Goal: Task Accomplishment & Management: Manage account settings

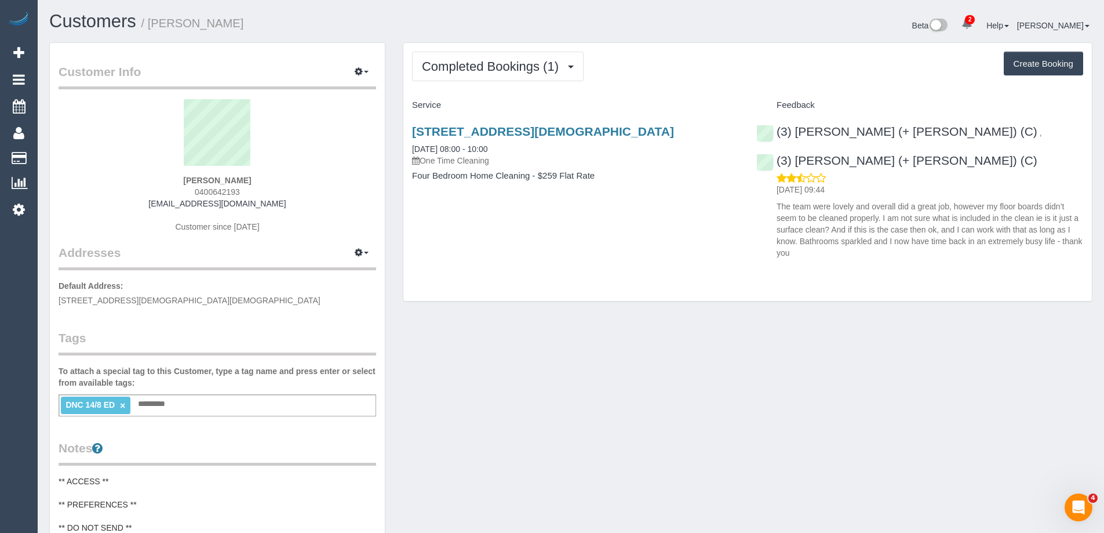
drag, startPoint x: 975, startPoint y: 132, endPoint x: 1000, endPoint y: 154, distance: 32.9
click at [1000, 172] on div "16/08/2025 09:44 The team were lovely and overall did a great job, however my f…" at bounding box center [919, 215] width 327 height 86
drag, startPoint x: 991, startPoint y: 138, endPoint x: 983, endPoint y: 115, distance: 24.9
click at [982, 103] on h4 "Feedback" at bounding box center [919, 105] width 327 height 10
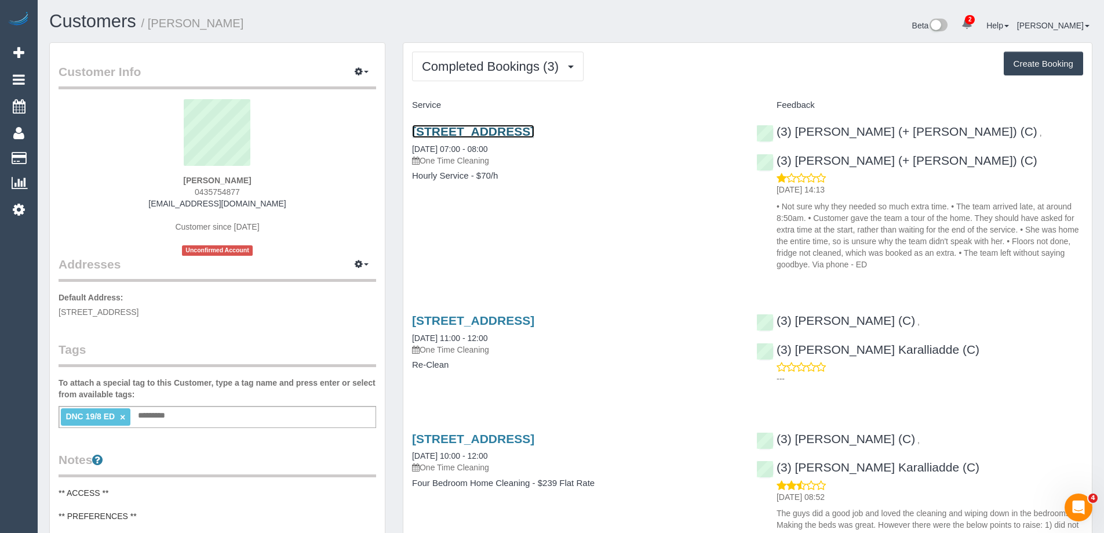
click at [501, 133] on link "29b Teck Street, Ashwood, VIC 3147" at bounding box center [473, 131] width 122 height 13
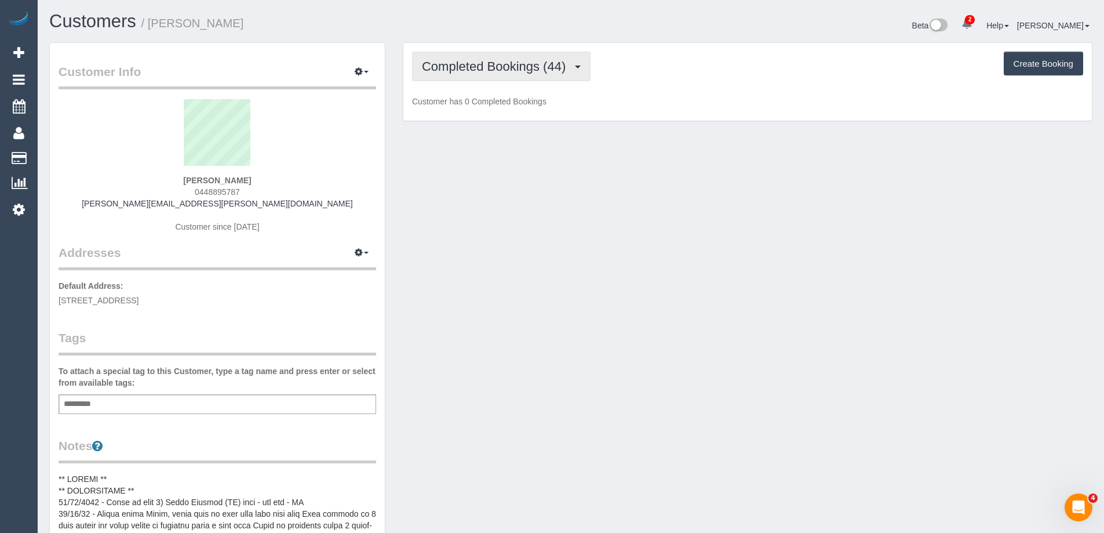
click at [455, 72] on span "Completed Bookings (44)" at bounding box center [497, 66] width 150 height 14
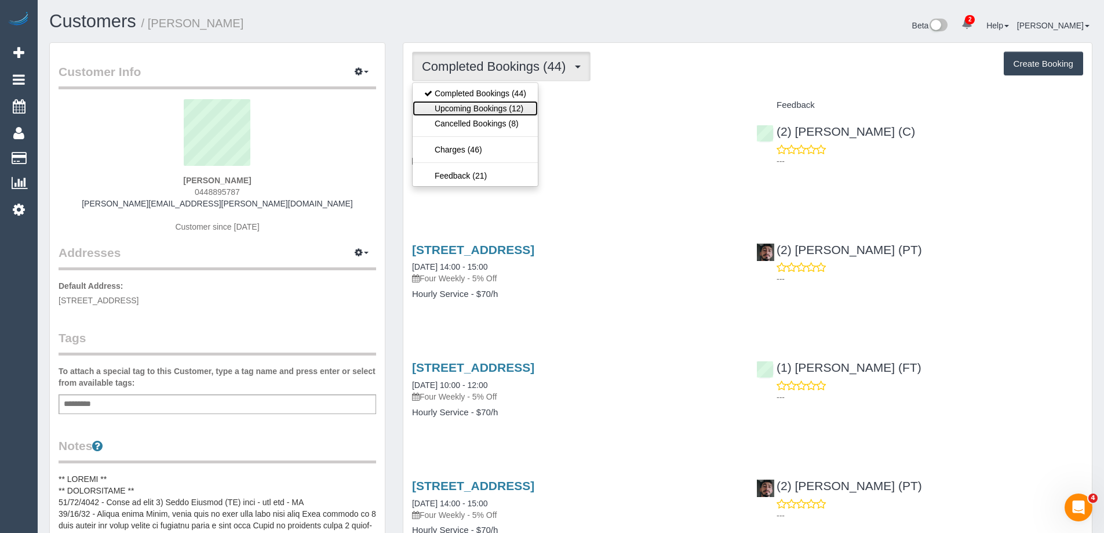
click at [464, 109] on link "Upcoming Bookings (12)" at bounding box center [475, 108] width 125 height 15
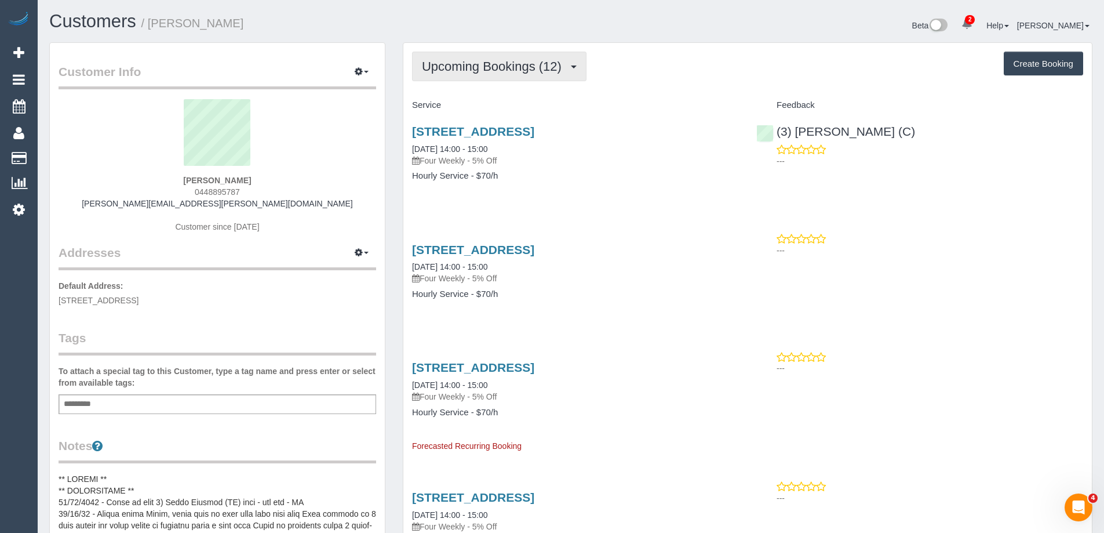
click at [478, 70] on span "Upcoming Bookings (12)" at bounding box center [494, 66] width 145 height 14
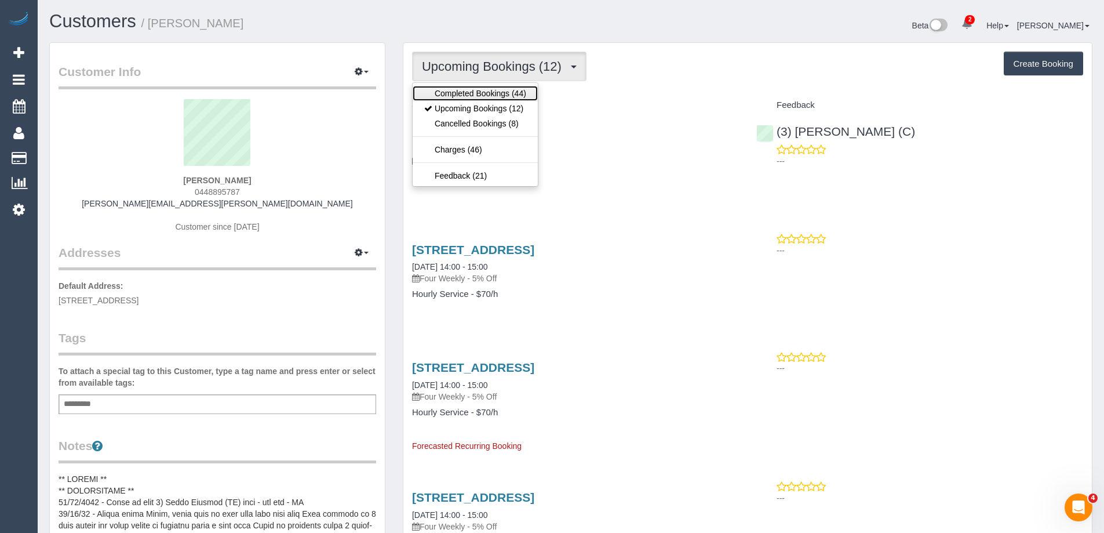
click at [477, 88] on link "Completed Bookings (44)" at bounding box center [475, 93] width 125 height 15
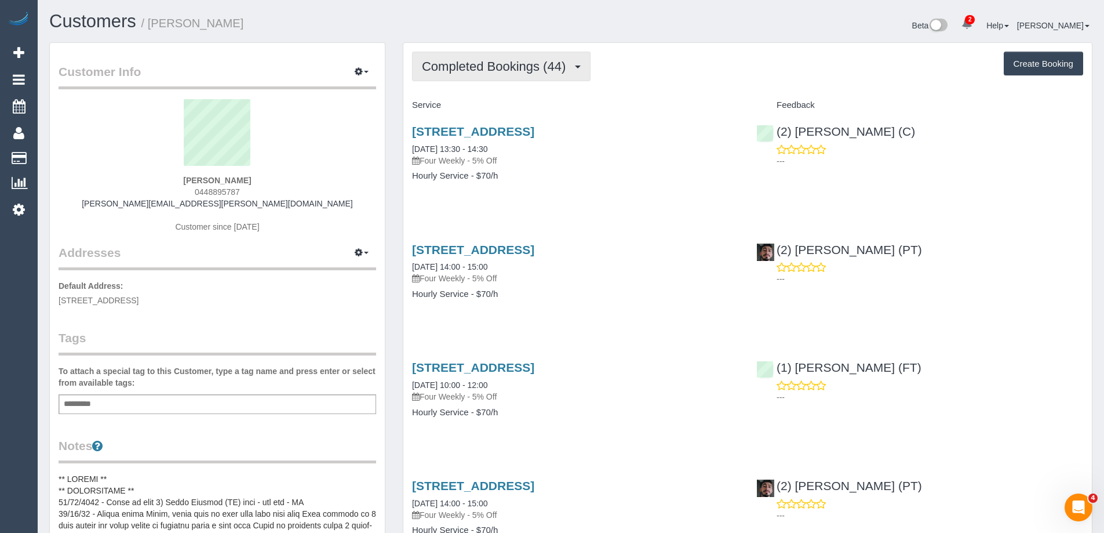
click at [480, 62] on span "Completed Bookings (44)" at bounding box center [497, 66] width 150 height 14
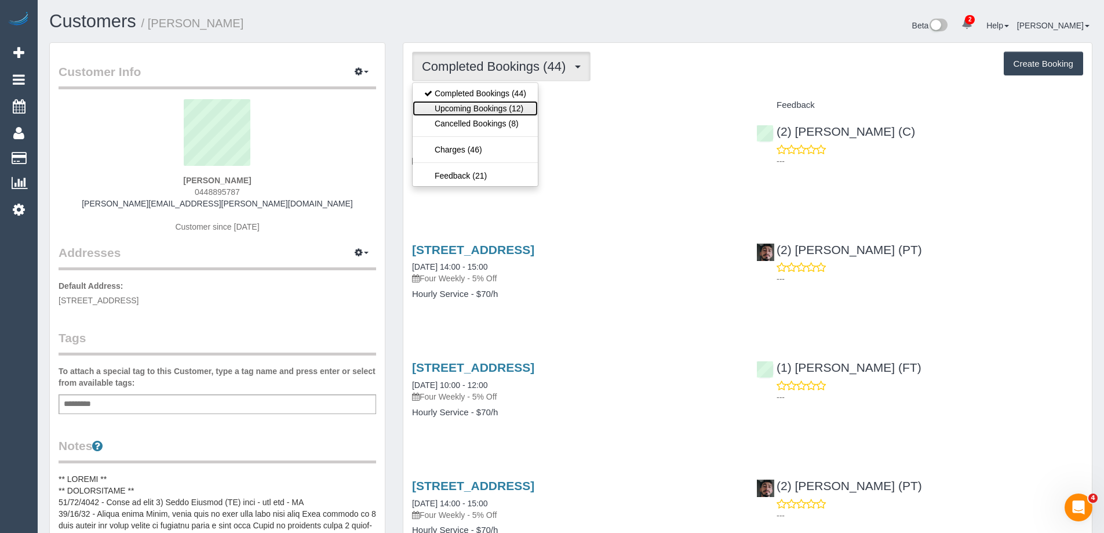
click at [500, 111] on link "Upcoming Bookings (12)" at bounding box center [475, 108] width 125 height 15
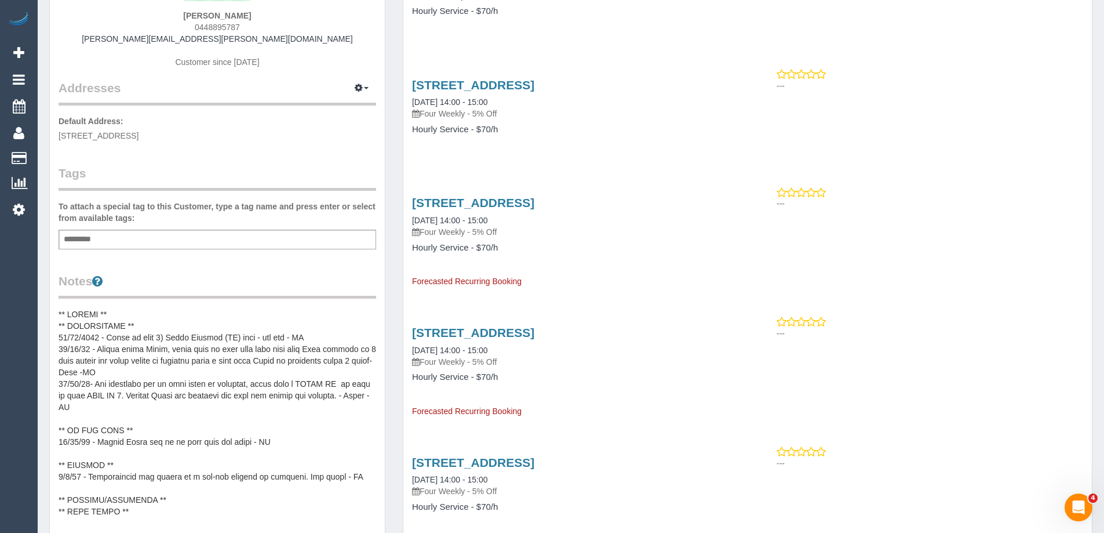
scroll to position [232, 0]
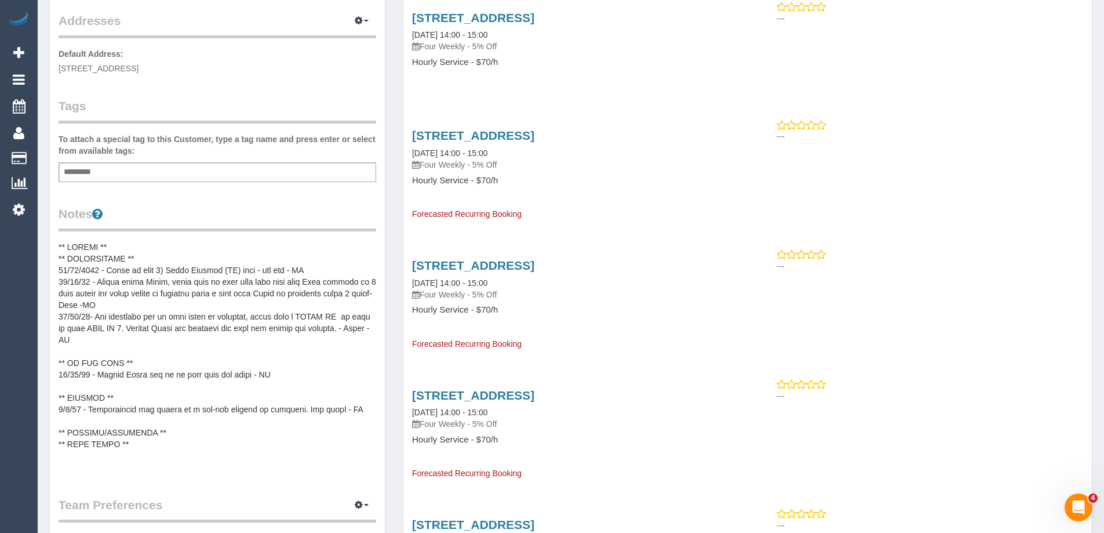
click at [177, 250] on pre at bounding box center [218, 357] width 318 height 232
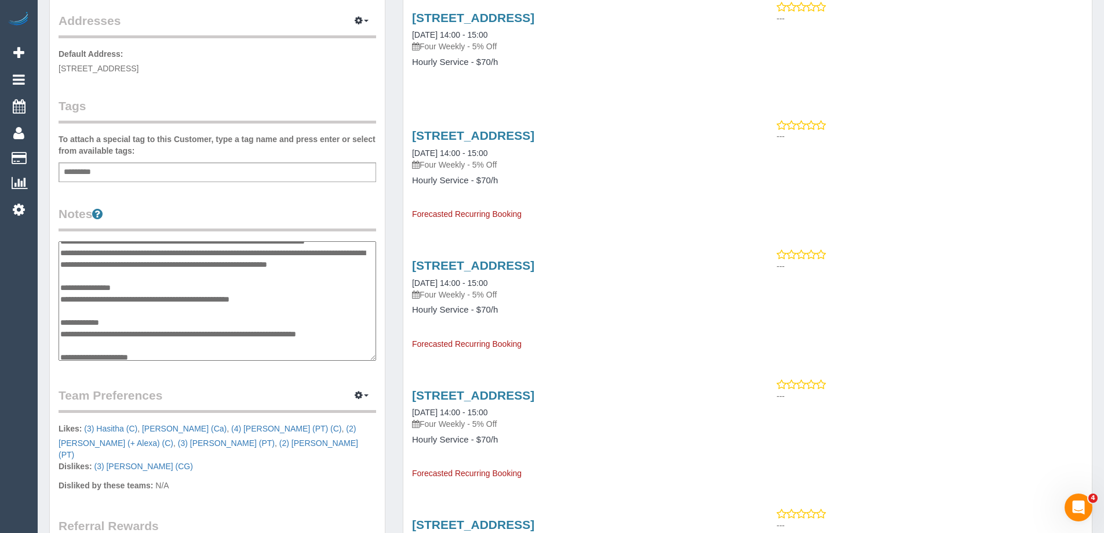
scroll to position [0, 0]
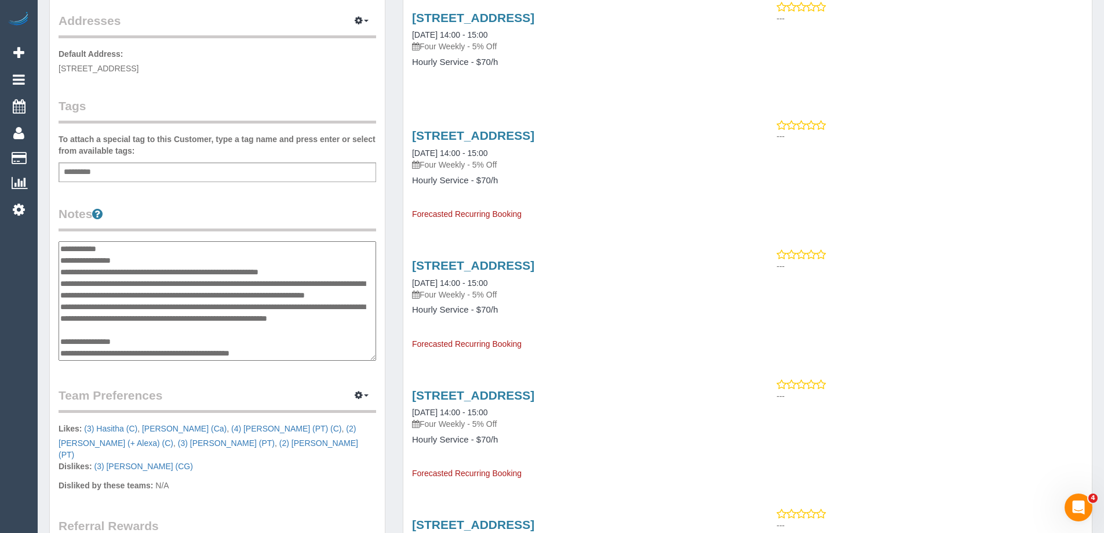
click at [163, 247] on textarea at bounding box center [218, 300] width 318 height 119
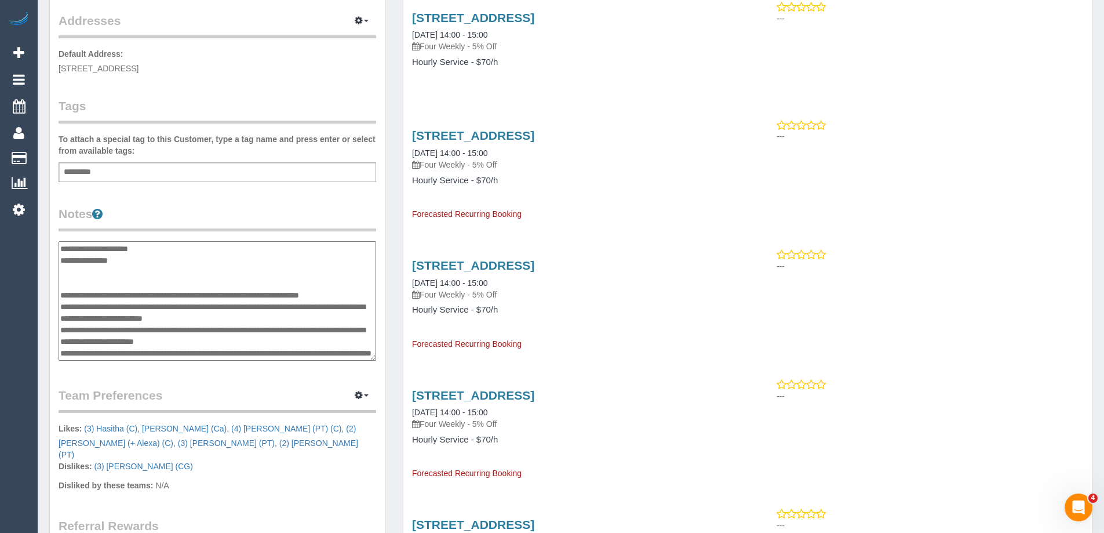
scroll to position [116, 0]
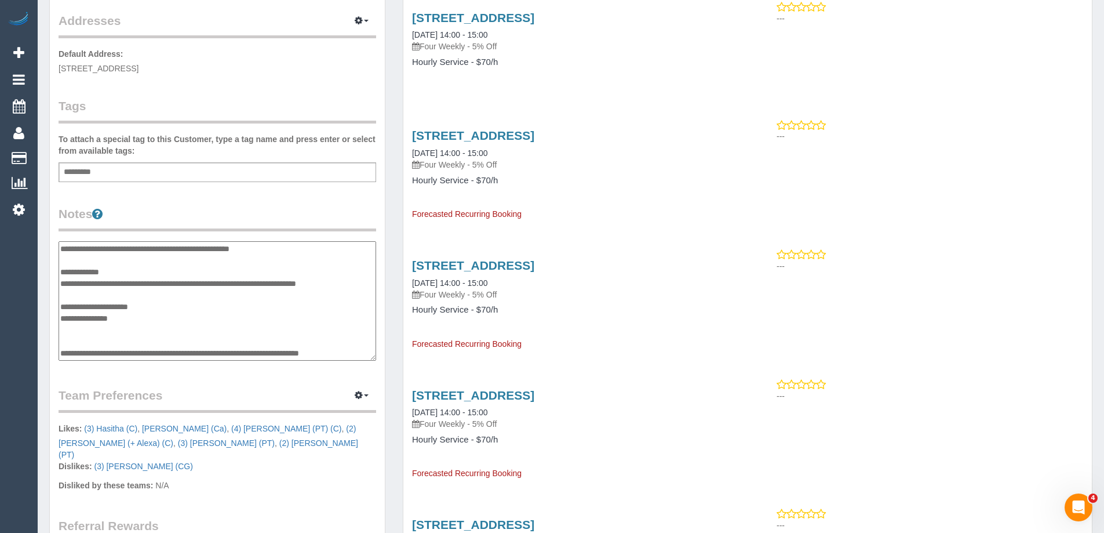
type textarea "**********"
click at [224, 218] on legend "Notes" at bounding box center [218, 218] width 318 height 26
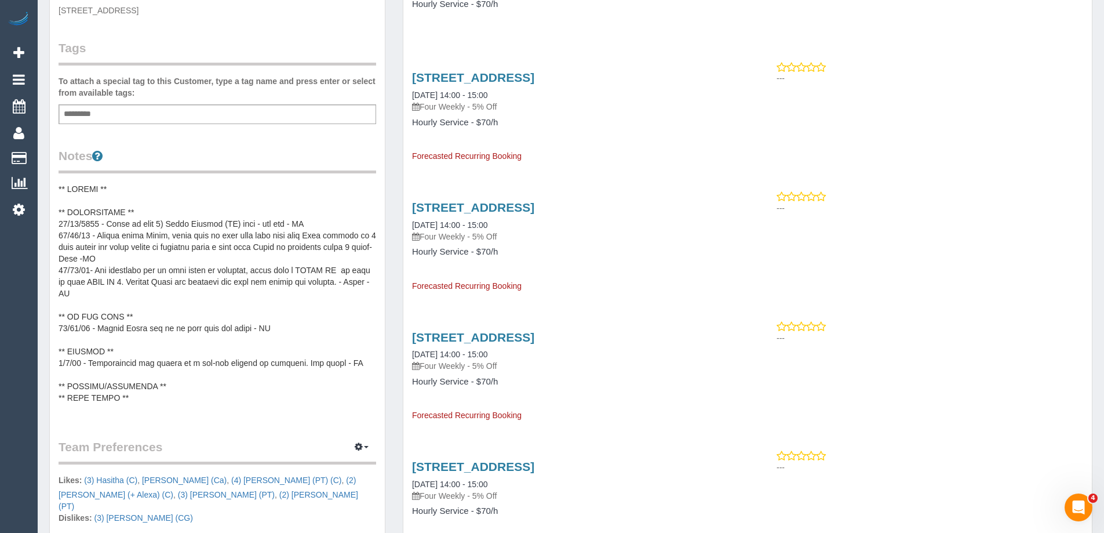
scroll to position [0, 0]
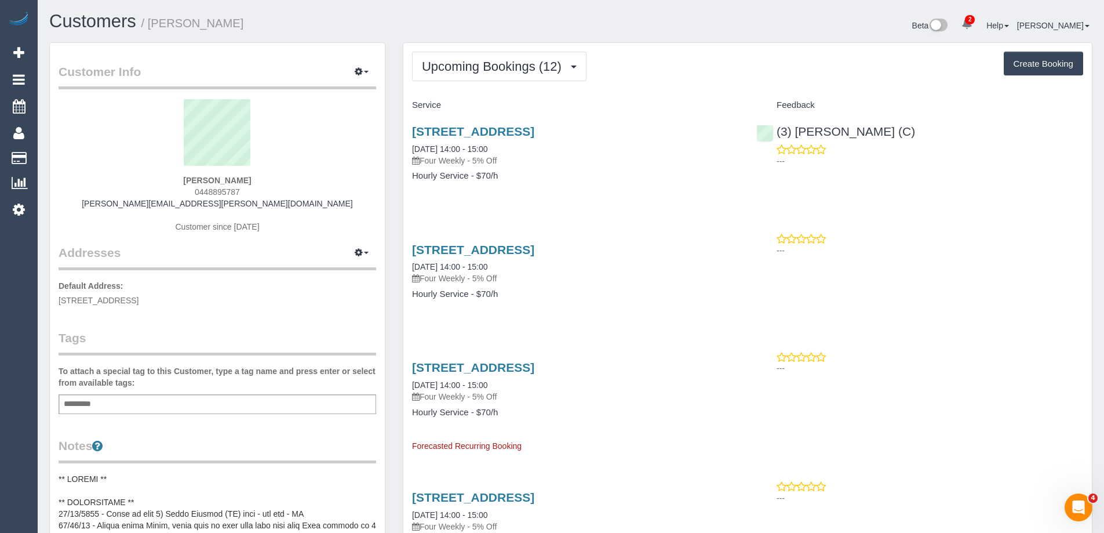
click at [828, 33] on div "Beta 2 Your Notifications You have 0 alerts × You have 1 to charge for 21/08/20…" at bounding box center [836, 27] width 530 height 31
click at [534, 134] on link "11/119 Wellington Street, St Kilda, VIC 3182" at bounding box center [473, 131] width 122 height 13
drag, startPoint x: 186, startPoint y: 20, endPoint x: 255, endPoint y: 20, distance: 69.0
click at [255, 20] on h1 "Customers / Alyson Hunt" at bounding box center [305, 22] width 513 height 20
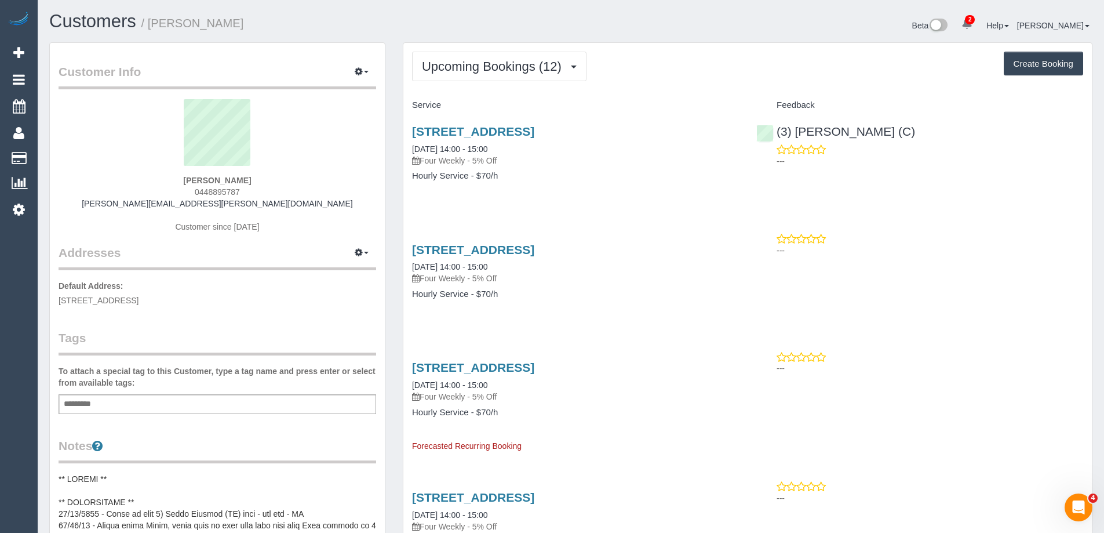
copy small "Alyson Hunt"
click at [534, 134] on link "11/119 Wellington Street, St Kilda, VIC 3182" at bounding box center [473, 131] width 122 height 13
click at [469, 63] on span "Upcoming Bookings (12)" at bounding box center [494, 66] width 145 height 14
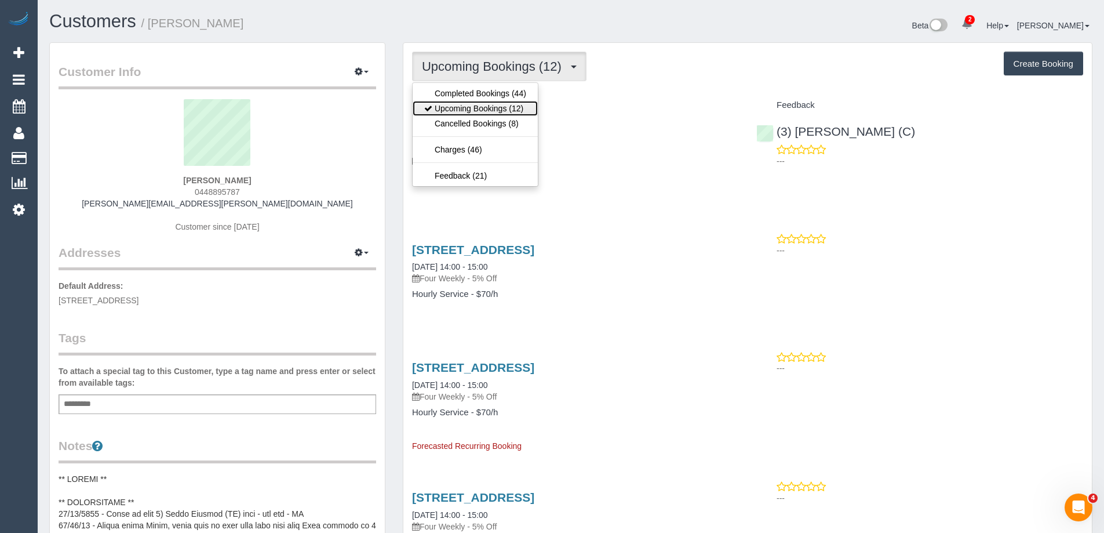
click at [468, 107] on link "Upcoming Bookings (12)" at bounding box center [475, 108] width 125 height 15
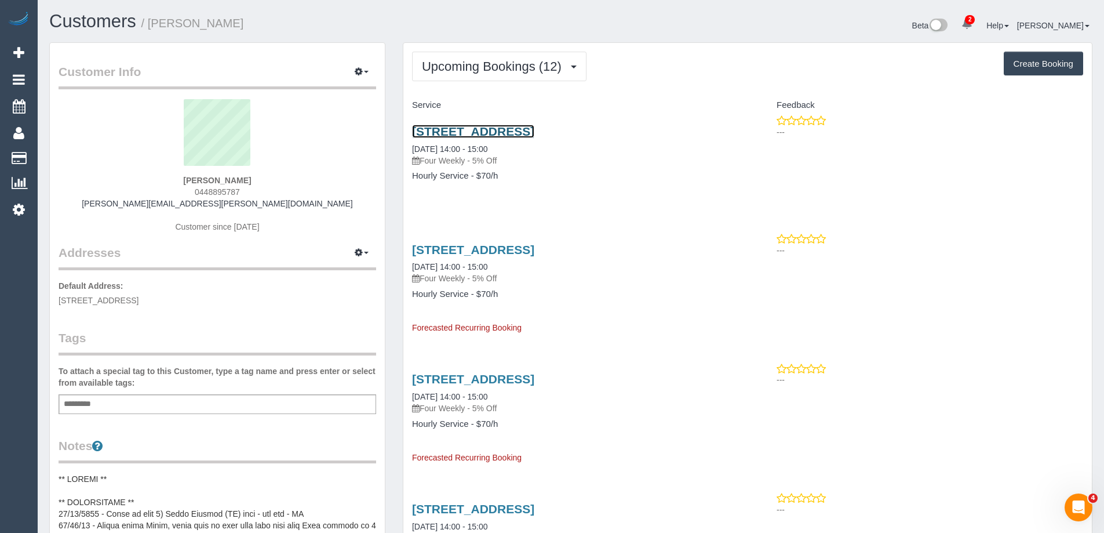
click at [534, 133] on link "11/119 Wellington Street, St Kilda, VIC 3182" at bounding box center [473, 131] width 122 height 13
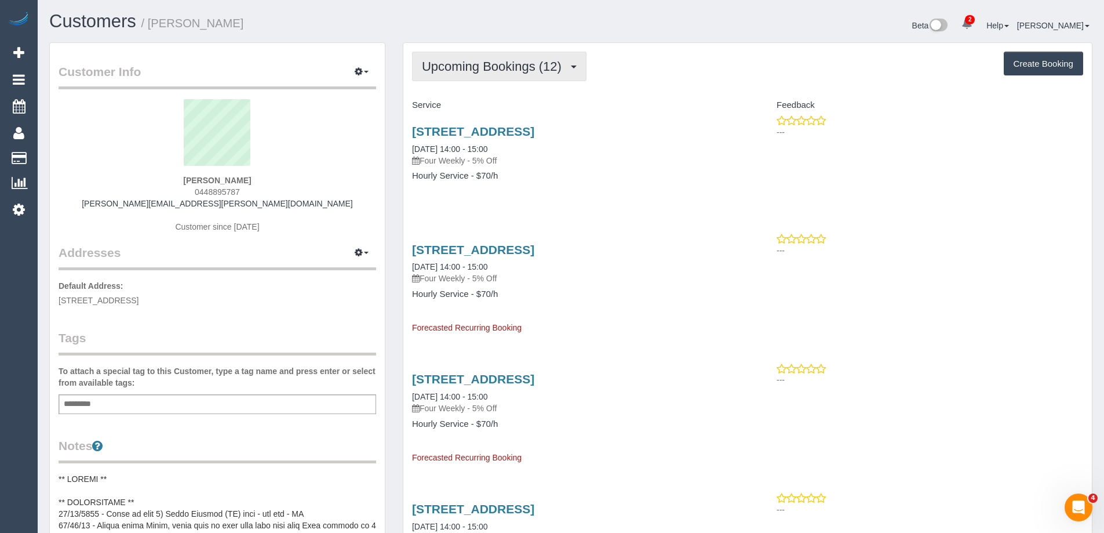
click at [490, 68] on span "Upcoming Bookings (12)" at bounding box center [494, 66] width 145 height 14
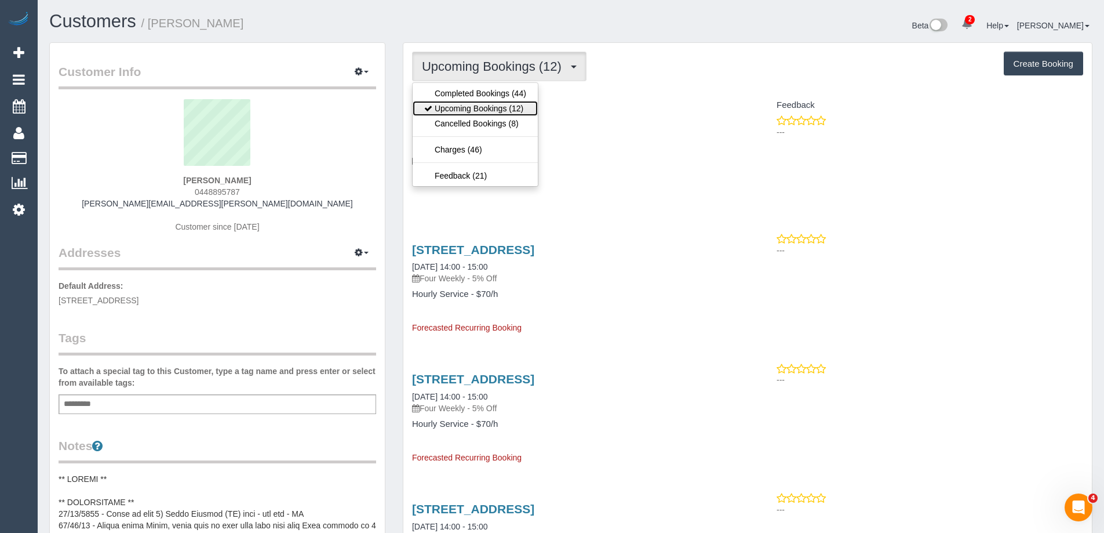
click at [486, 107] on link "Upcoming Bookings (12)" at bounding box center [475, 108] width 125 height 15
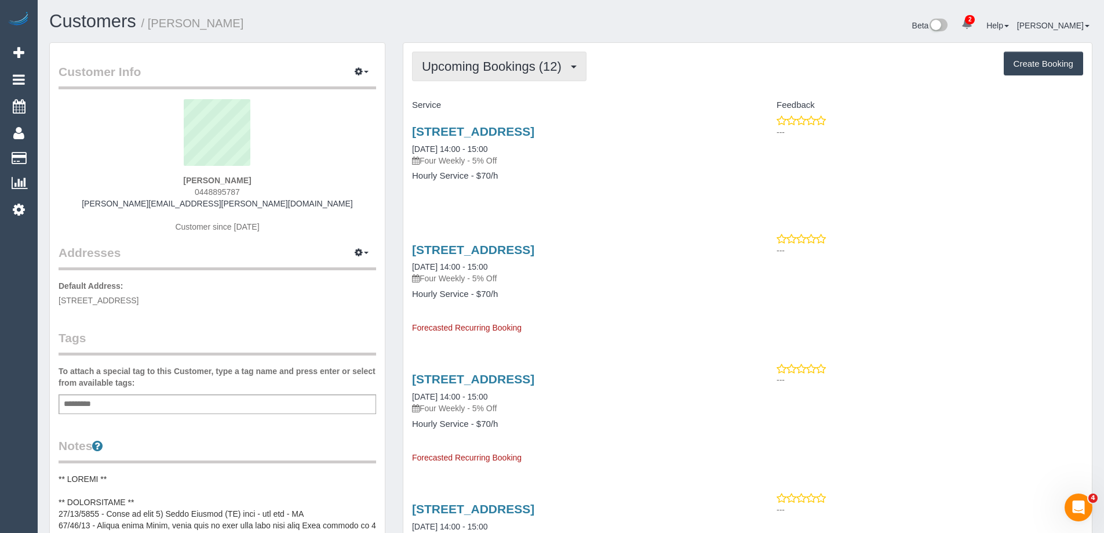
drag, startPoint x: 552, startPoint y: 65, endPoint x: 516, endPoint y: 92, distance: 45.1
click at [551, 67] on span "Upcoming Bookings (12)" at bounding box center [494, 66] width 145 height 14
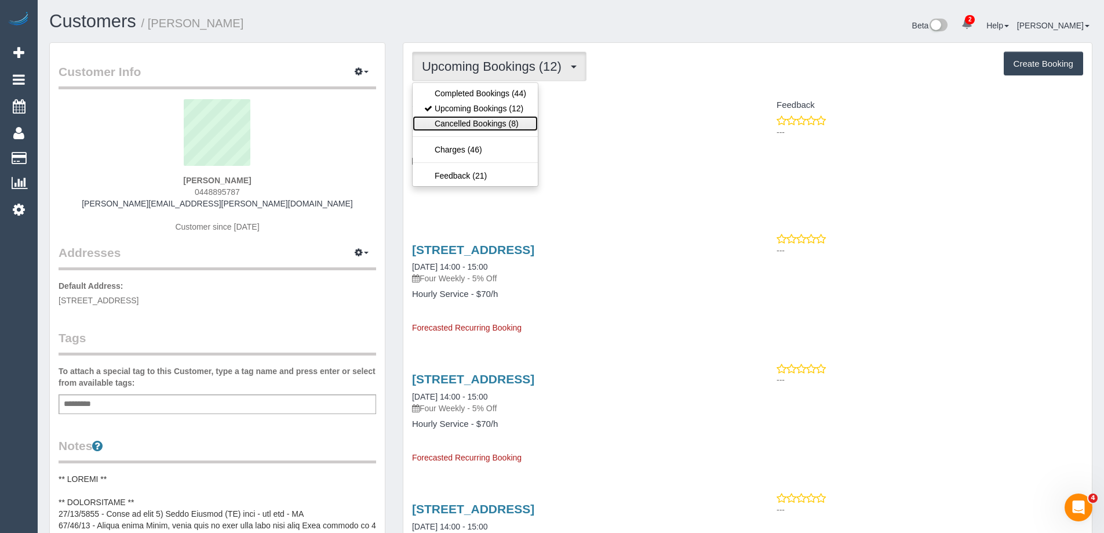
click at [499, 129] on link "Cancelled Bookings (8)" at bounding box center [475, 123] width 125 height 15
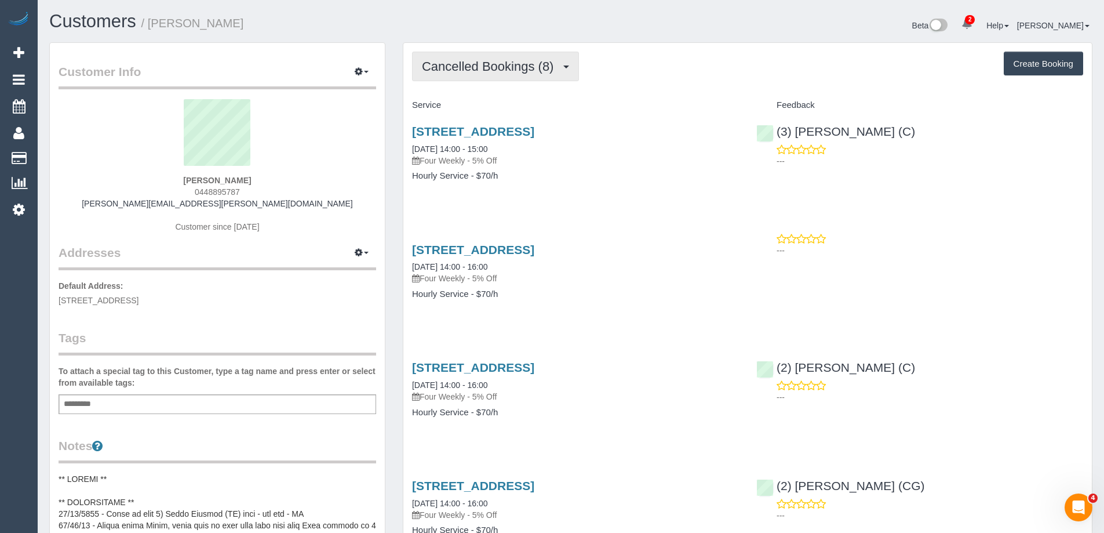
click at [492, 62] on span "Cancelled Bookings (8)" at bounding box center [490, 66] width 137 height 14
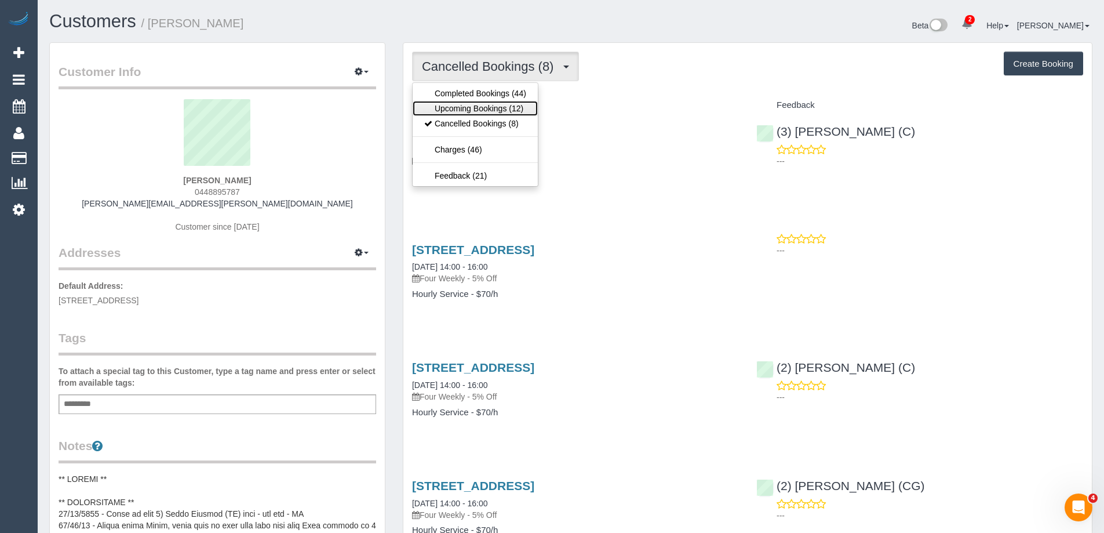
click at [490, 109] on link "Upcoming Bookings (12)" at bounding box center [475, 108] width 125 height 15
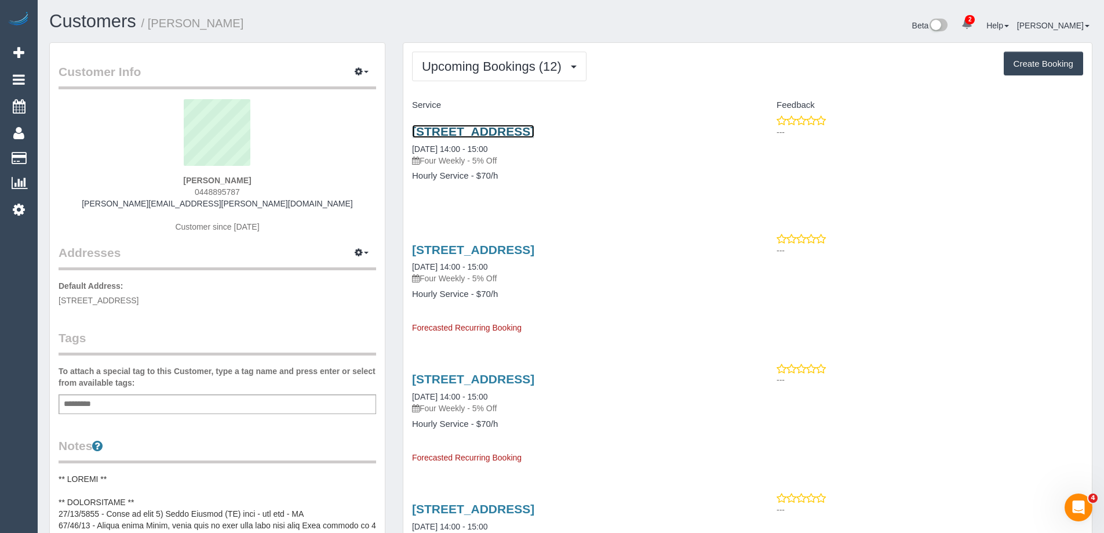
click at [502, 132] on link "11/119 Wellington Street, St Kilda, VIC 3182" at bounding box center [473, 131] width 122 height 13
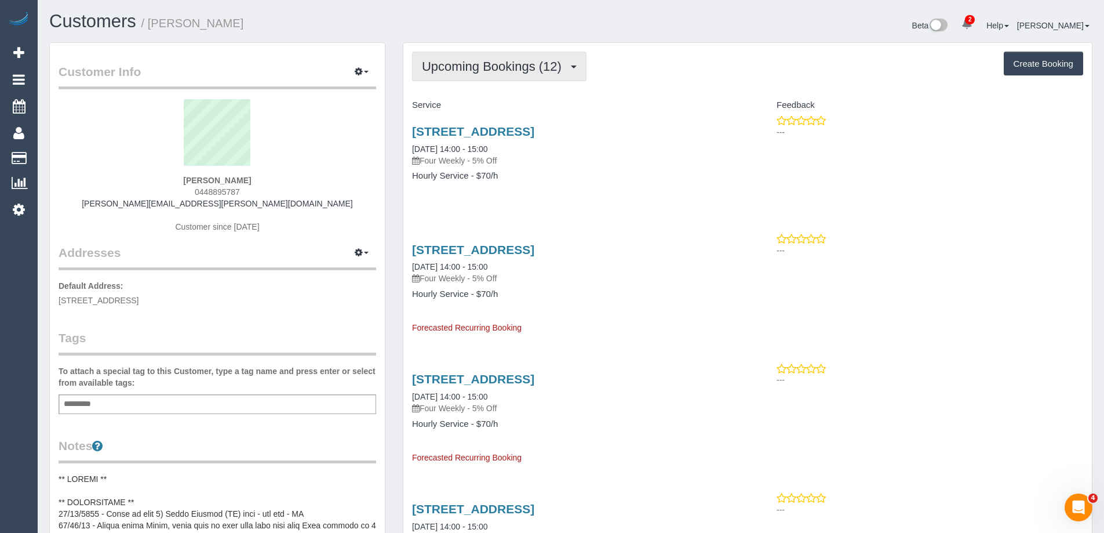
click at [506, 72] on span "Upcoming Bookings (12)" at bounding box center [494, 66] width 145 height 14
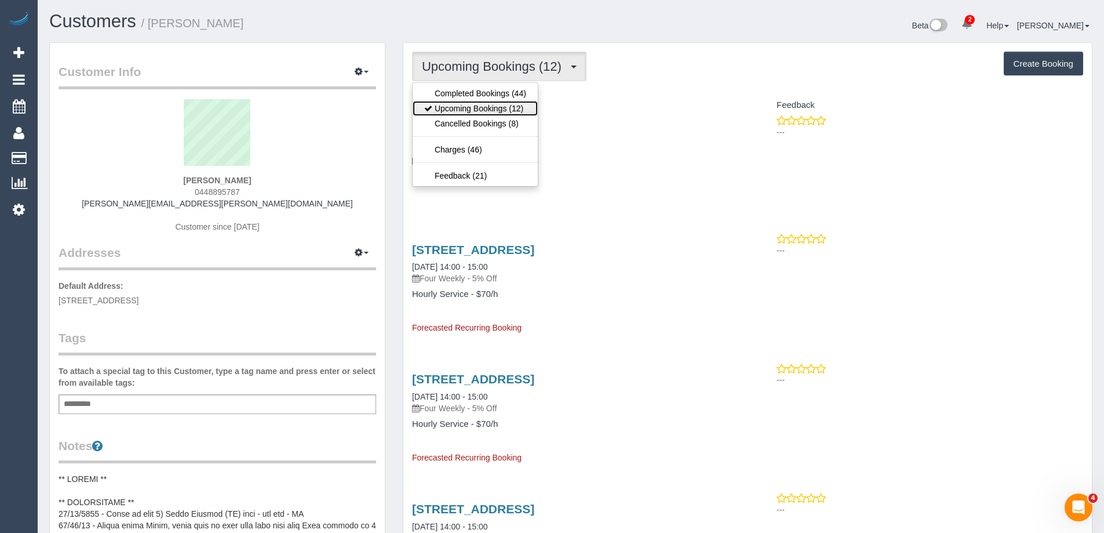
click at [485, 107] on link "Upcoming Bookings (12)" at bounding box center [475, 108] width 125 height 15
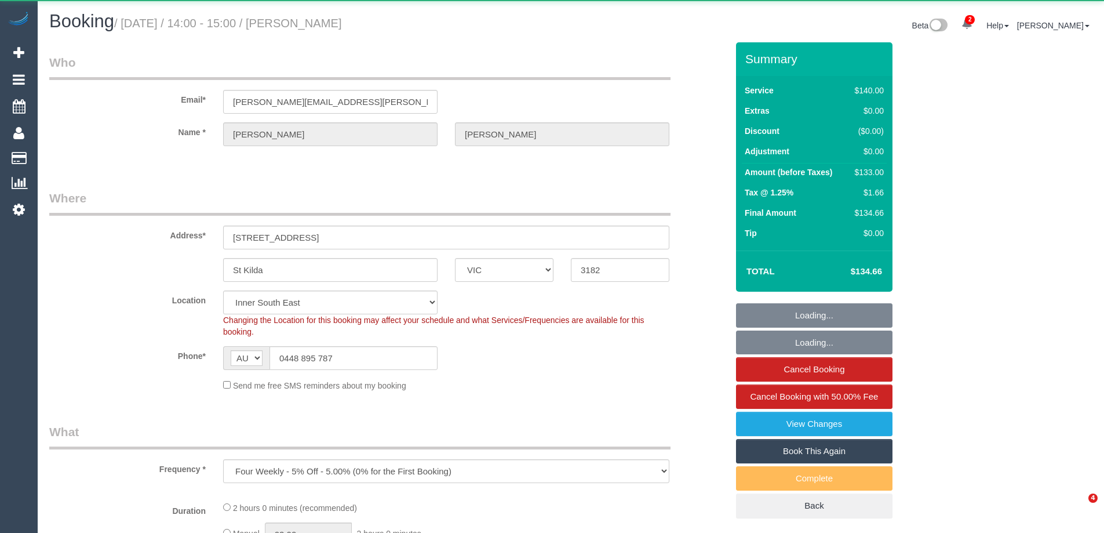
select select "VIC"
click at [839, 398] on span "Cancel Booking with 50.00% Fee" at bounding box center [814, 396] width 128 height 10
select select "number:27"
select select "number:14"
select select "number:18"
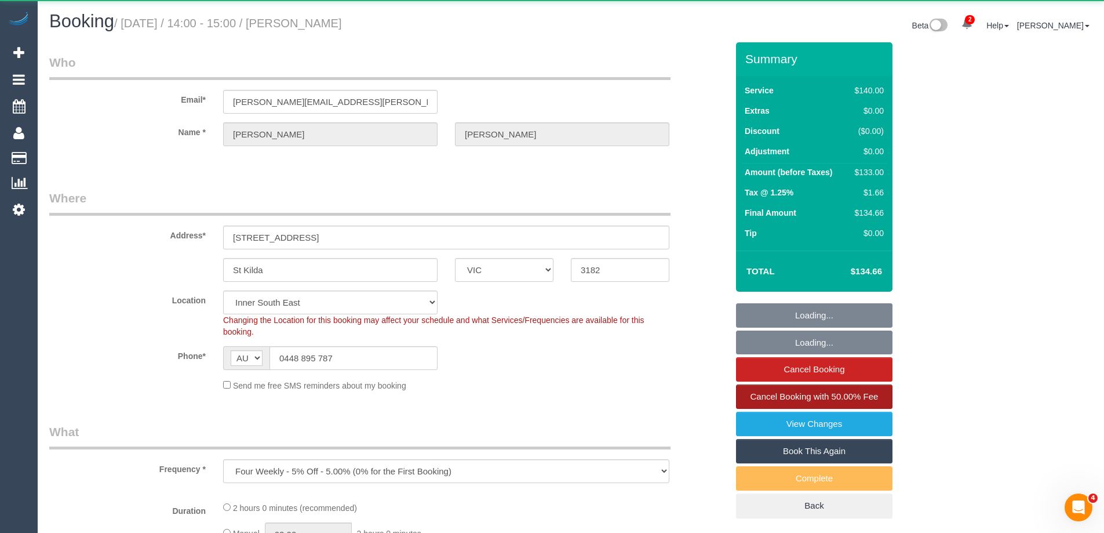
select select "number:22"
select select "number:35"
select select "number:26"
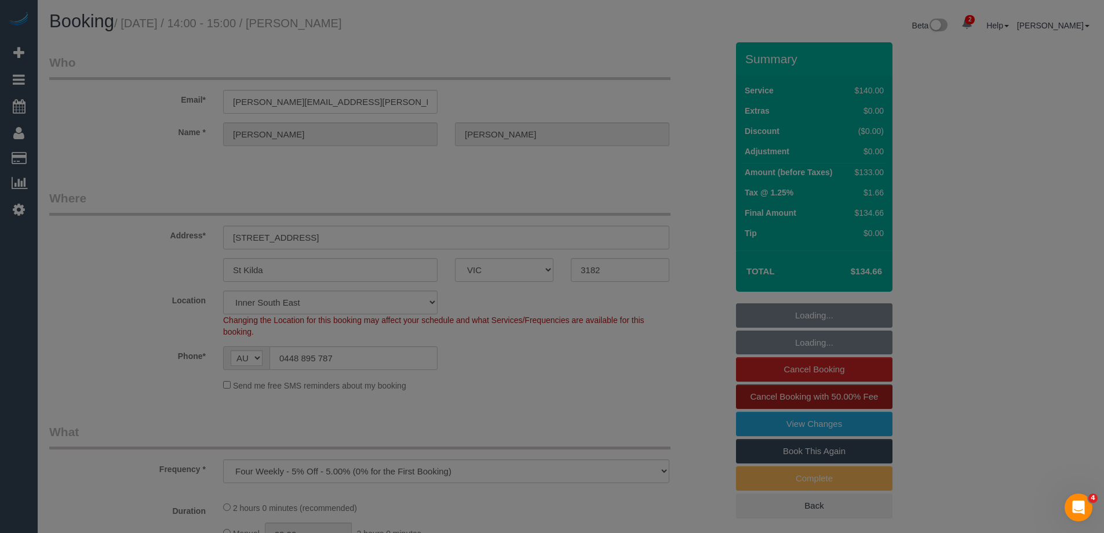
select select "object:1301"
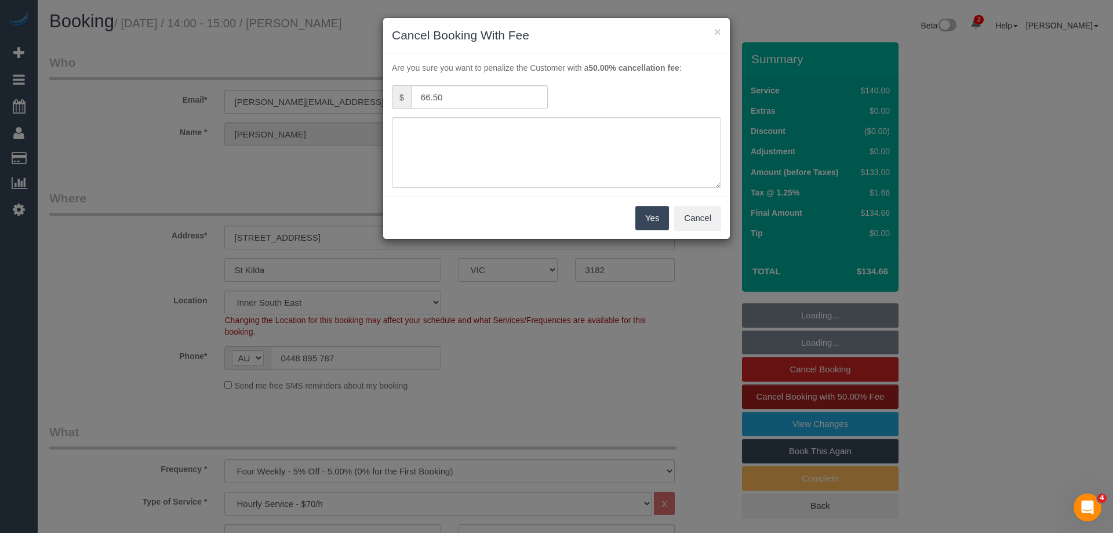
select select "string:stripe-pm_1KPxoL2GScqysDRVDB1TxUbP"
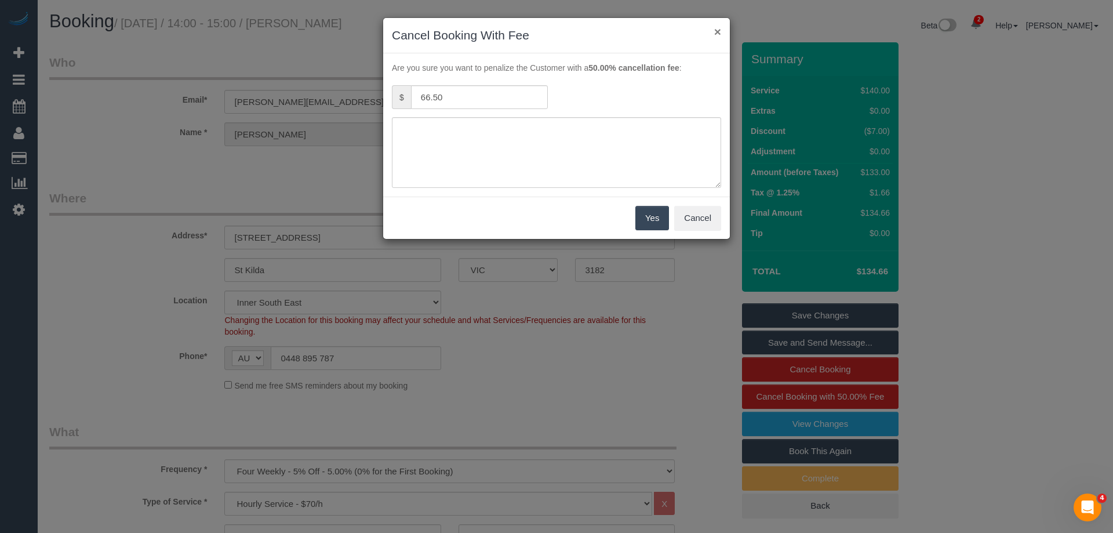
click at [720, 32] on button "×" at bounding box center [717, 31] width 7 height 12
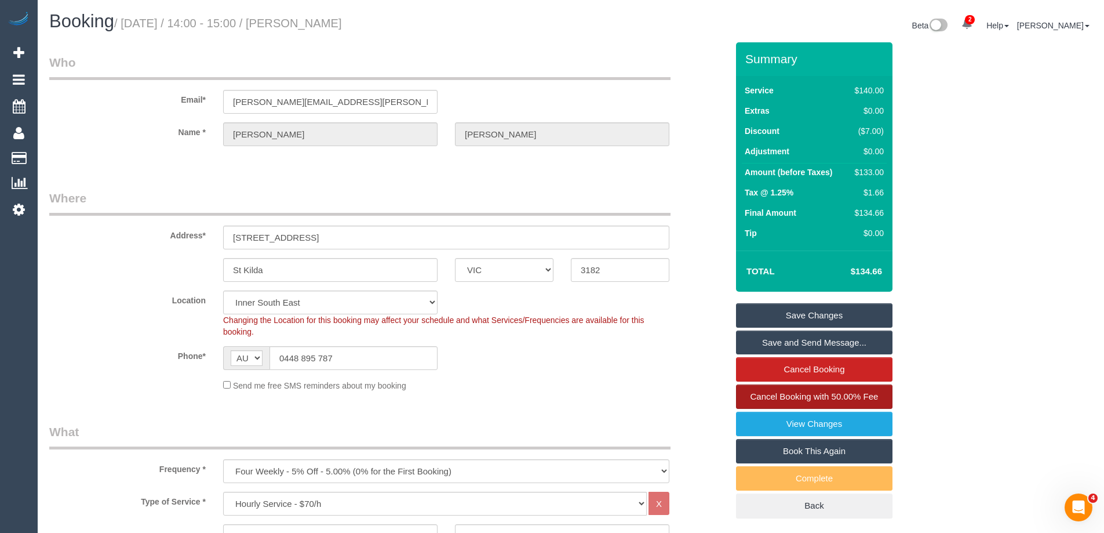
click at [816, 394] on span "Cancel Booking with 50.00% Fee" at bounding box center [814, 396] width 128 height 10
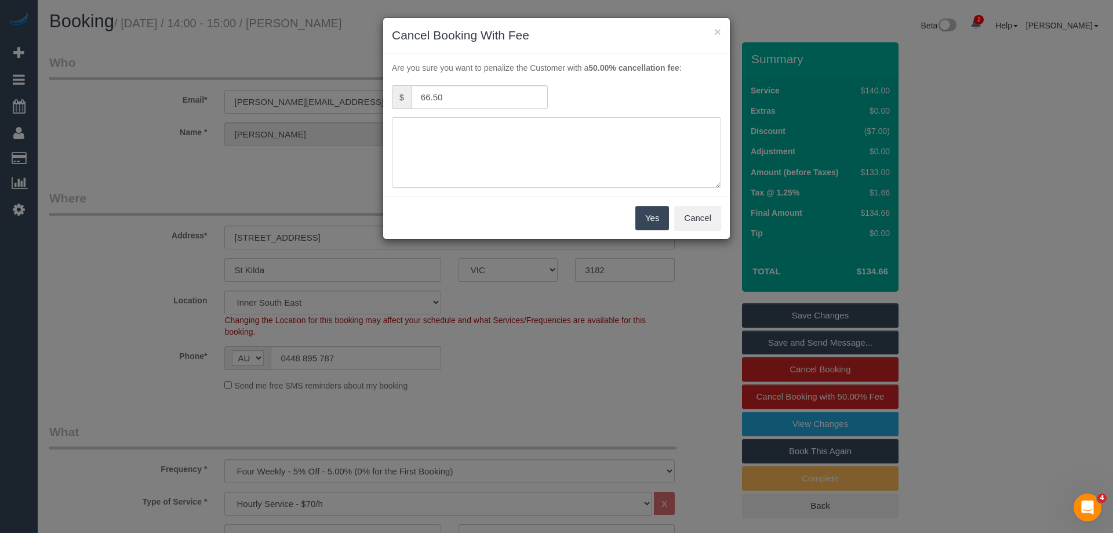
click at [573, 162] on textarea at bounding box center [556, 152] width 329 height 71
type textarea "Migraine. Via phone - ED"
click at [654, 219] on button "Yes" at bounding box center [652, 218] width 34 height 24
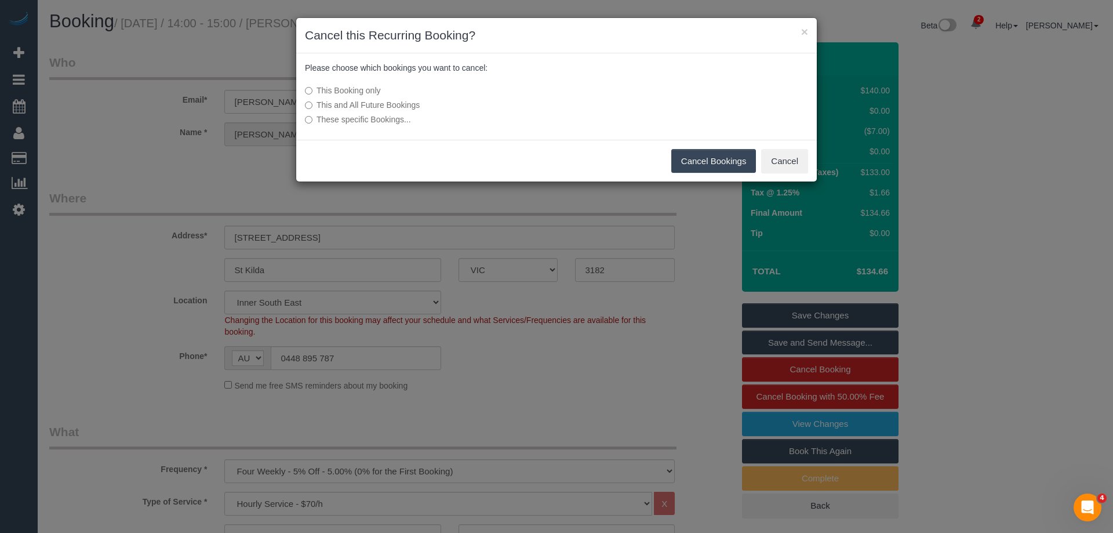
click at [697, 159] on button "Cancel Bookings" at bounding box center [713, 161] width 85 height 24
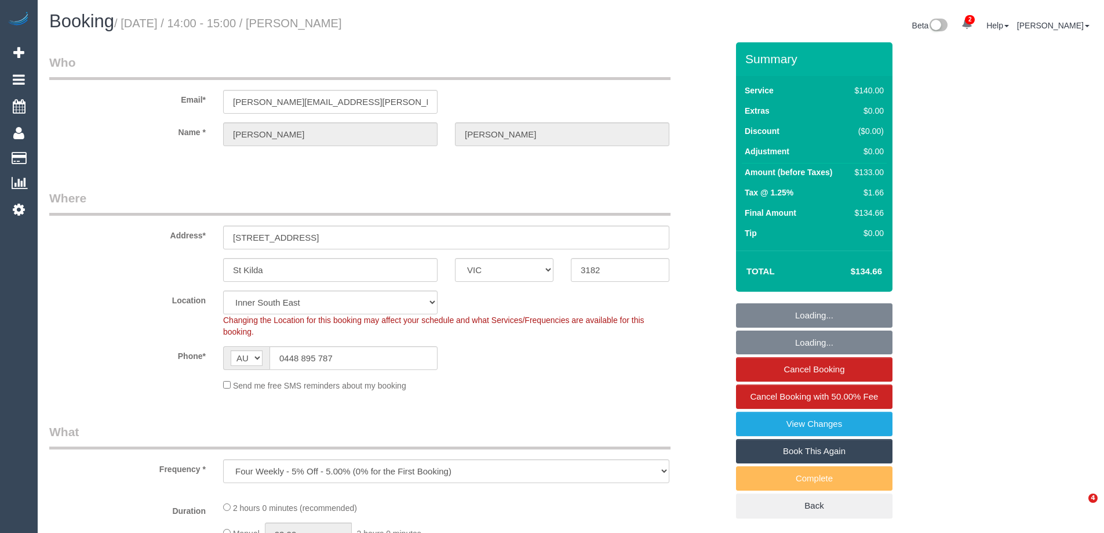
select select "VIC"
select select "object:888"
select select "string:stripe-pm_1KPxoL2GScqysDRVDB1TxUbP"
select select "number:27"
select select "number:14"
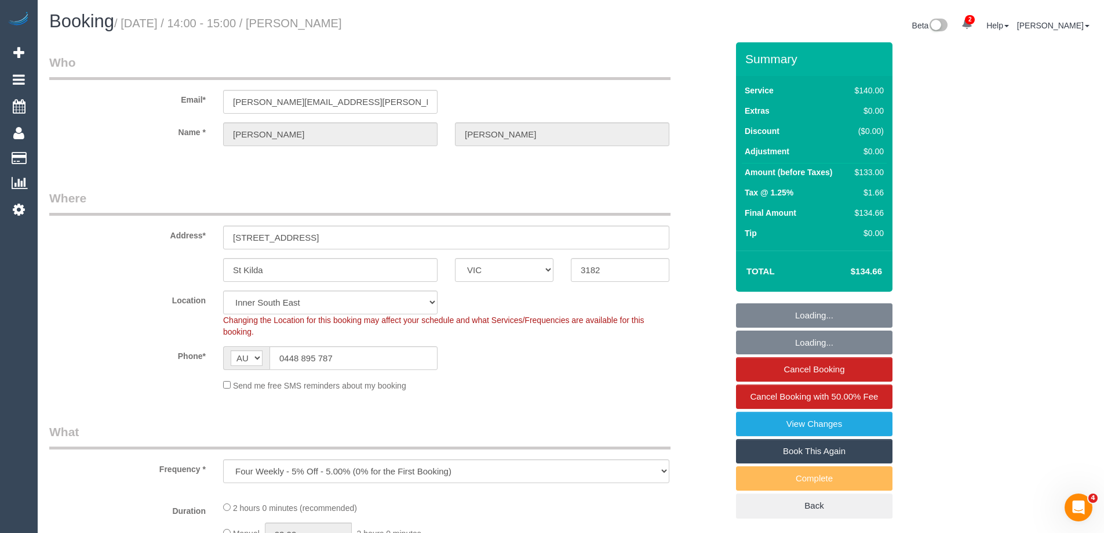
select select "number:18"
select select "number:22"
select select "number:35"
select select "number:26"
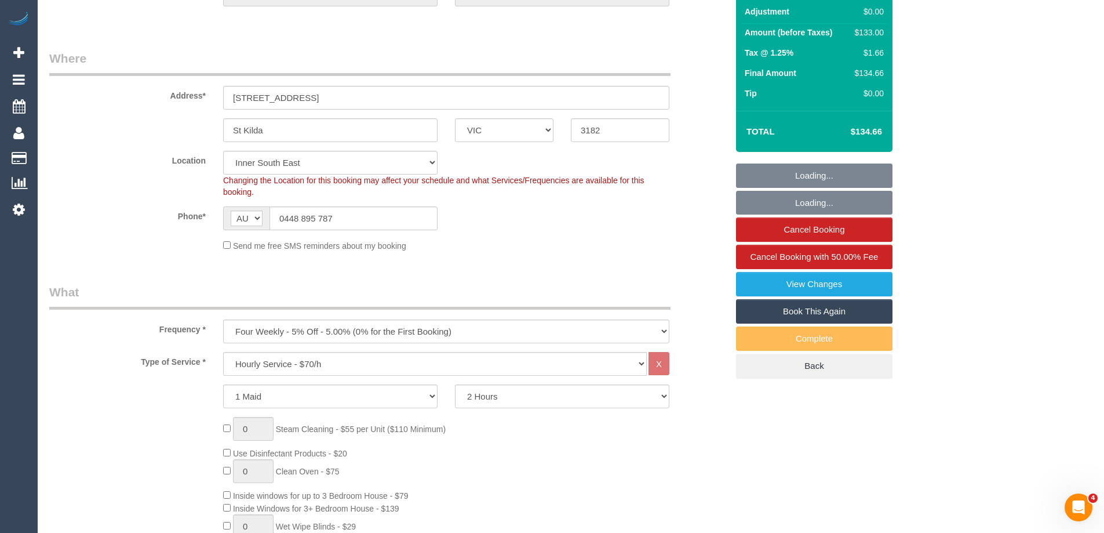
scroll to position [348, 0]
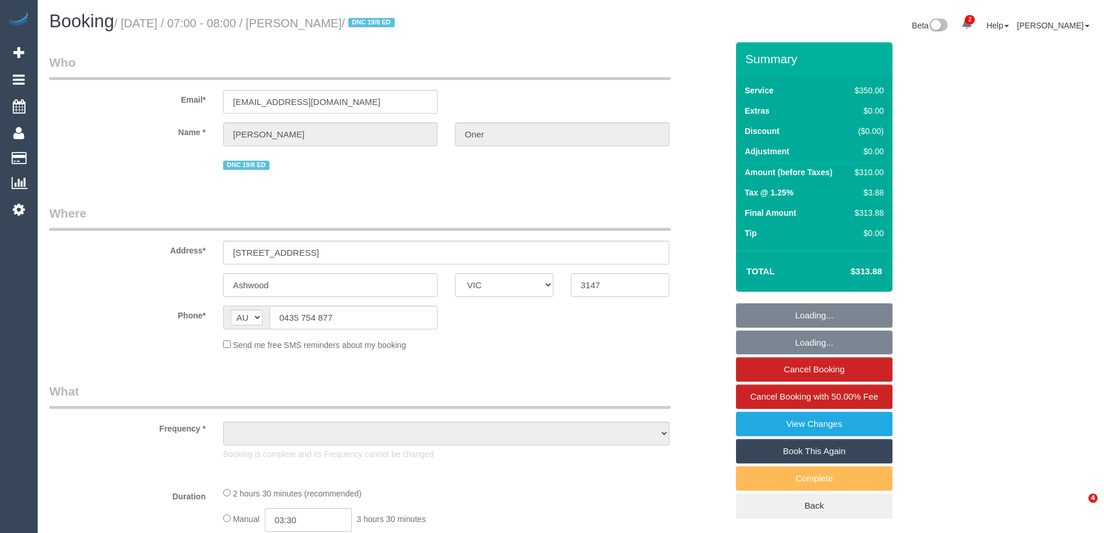
select select "VIC"
select select "object:625"
select select "number:27"
select select "number:14"
select select "number:19"
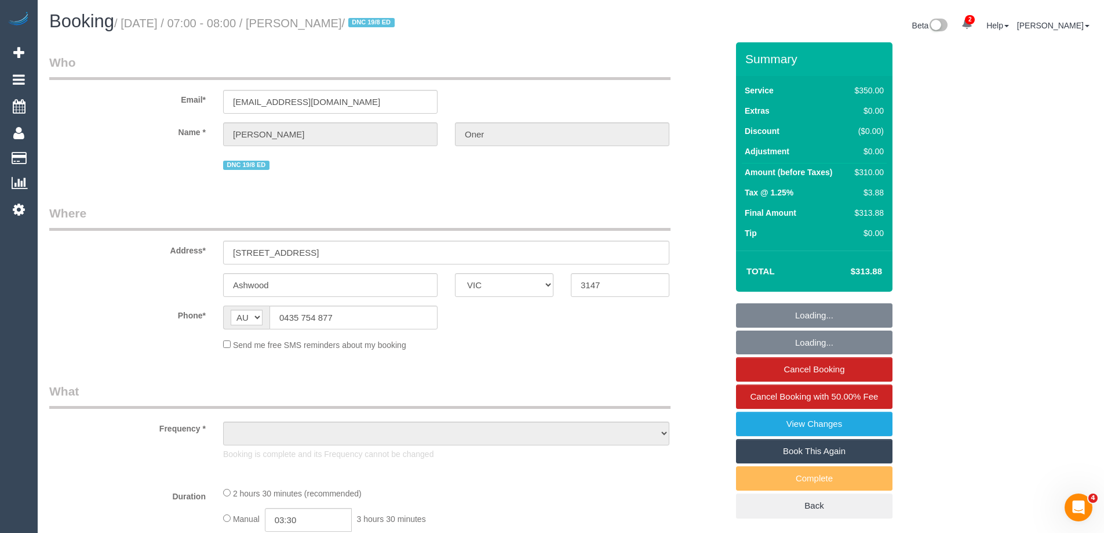
select select "number:24"
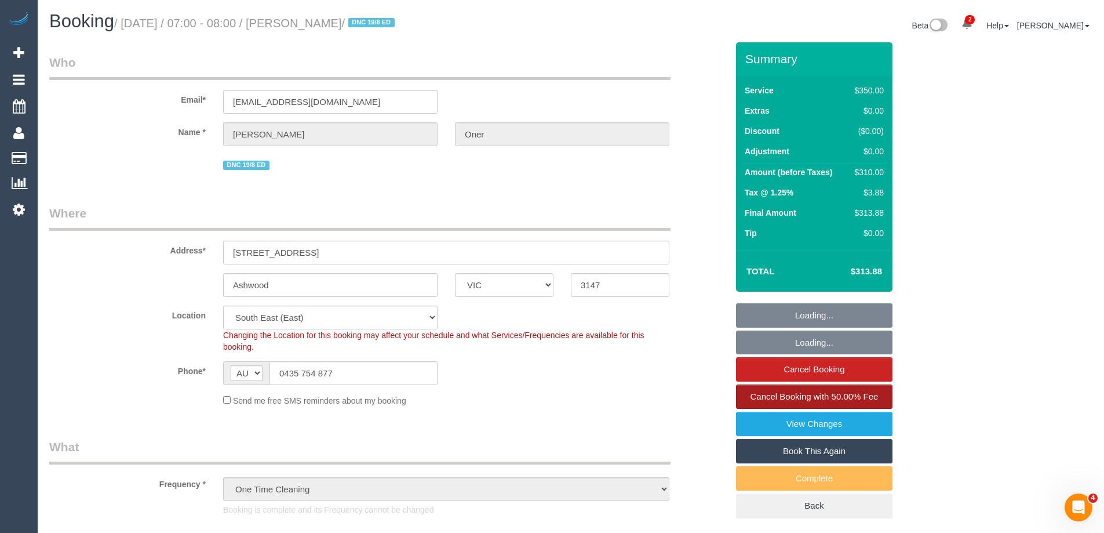
select select "string:stripe-pm_1PhltC2GScqysDRVy30g8NJE"
select select "object:1449"
select select "2"
select select "150"
select select "spot1"
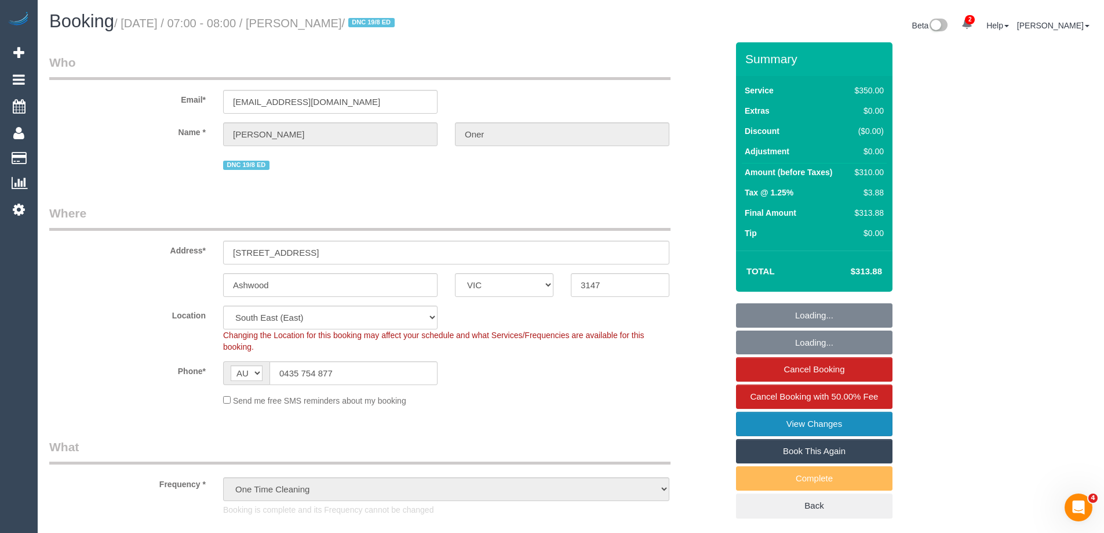
click at [839, 422] on link "View Changes" at bounding box center [814, 423] width 156 height 24
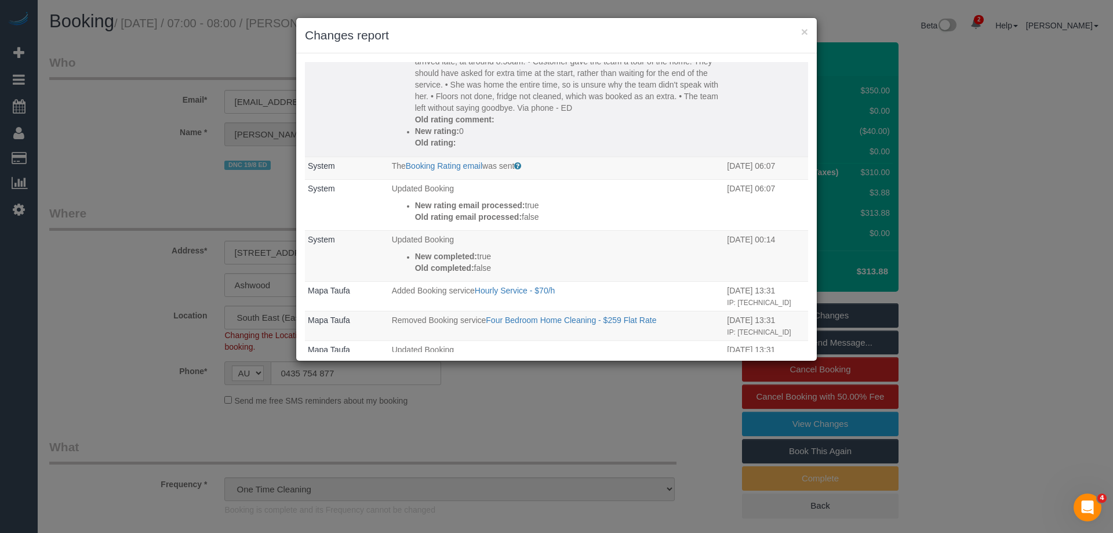
scroll to position [174, 0]
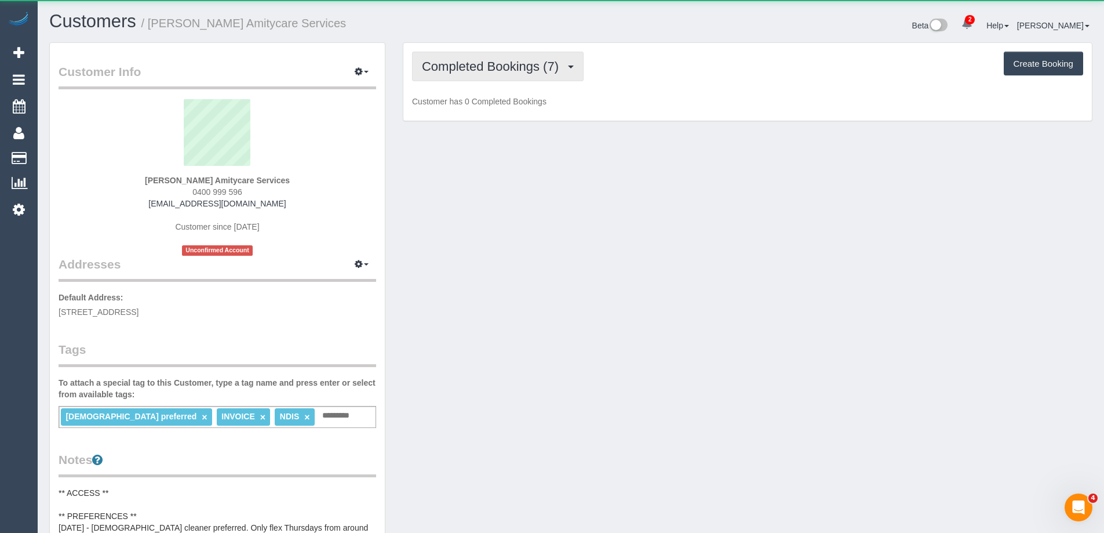
click at [444, 67] on span "Completed Bookings (7)" at bounding box center [493, 66] width 143 height 14
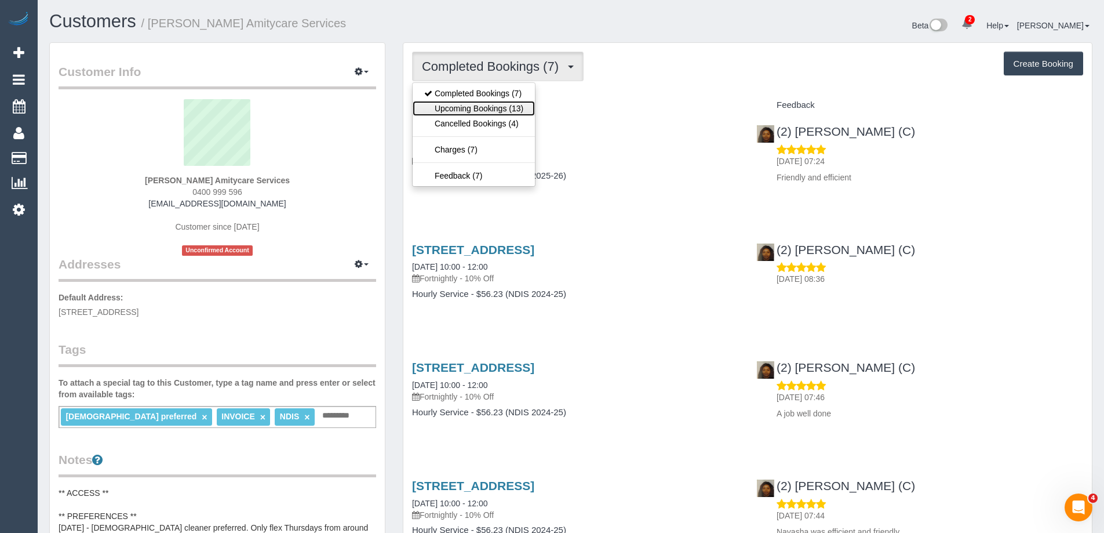
click at [460, 103] on link "Upcoming Bookings (13)" at bounding box center [474, 108] width 122 height 15
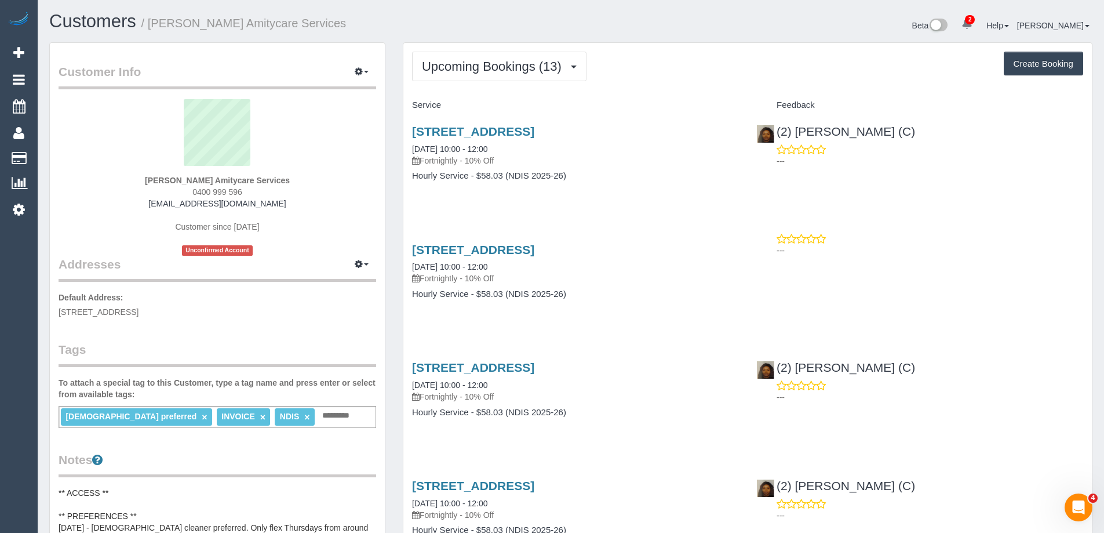
click at [800, 25] on div "Beta 2 Your Notifications You have 0 alerts × You have 1 to charge for 21/08/20…" at bounding box center [836, 27] width 530 height 31
click at [534, 256] on link "Unit 73/ 58 -72 Centre Dandenong Road, Cheltenham, VIC 3192" at bounding box center [473, 249] width 122 height 13
click at [472, 80] on button "Upcoming Bookings (13)" at bounding box center [499, 67] width 174 height 30
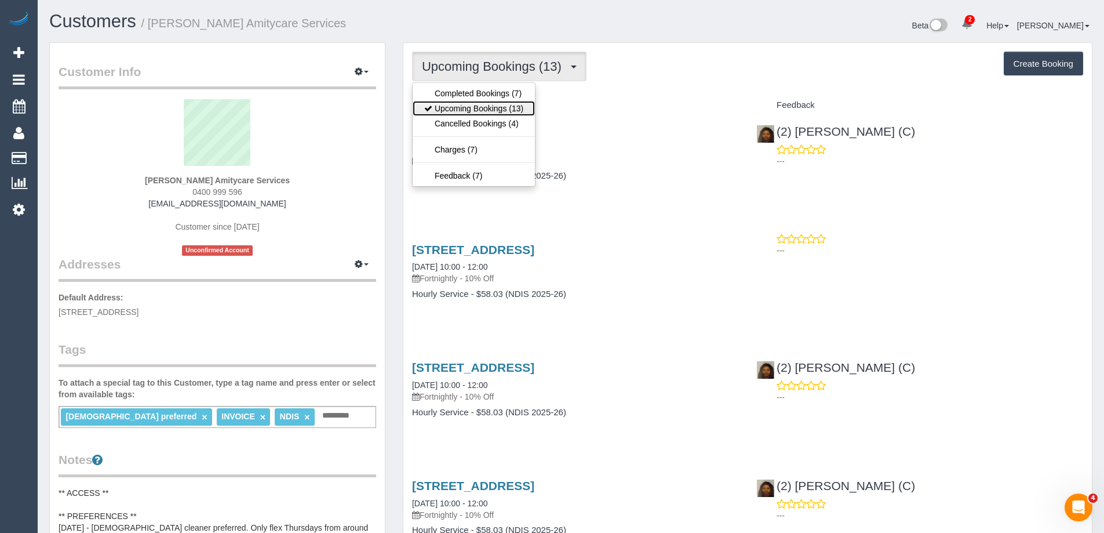
click at [461, 102] on link "Upcoming Bookings (13)" at bounding box center [474, 108] width 122 height 15
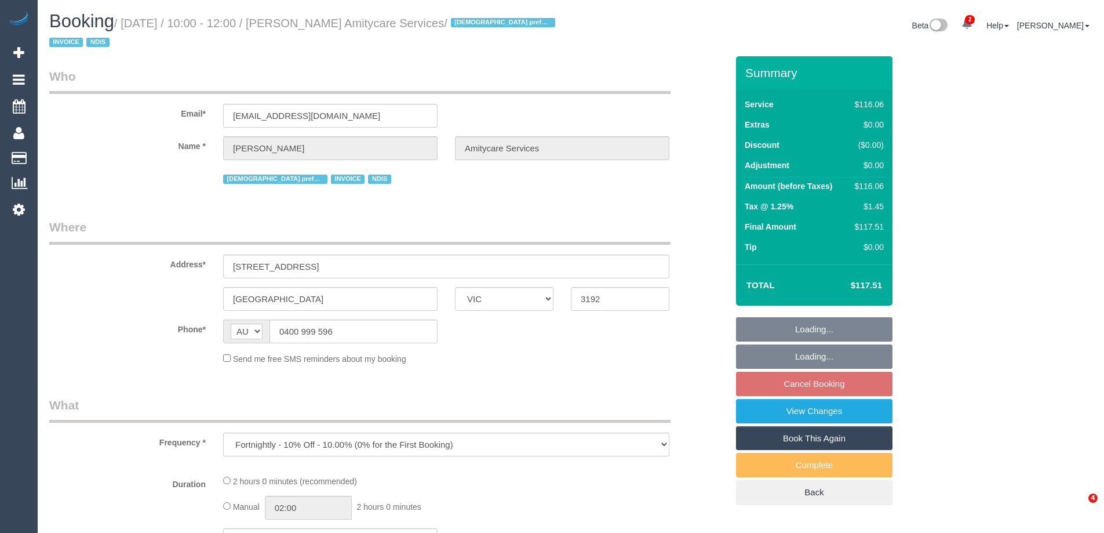
select select "VIC"
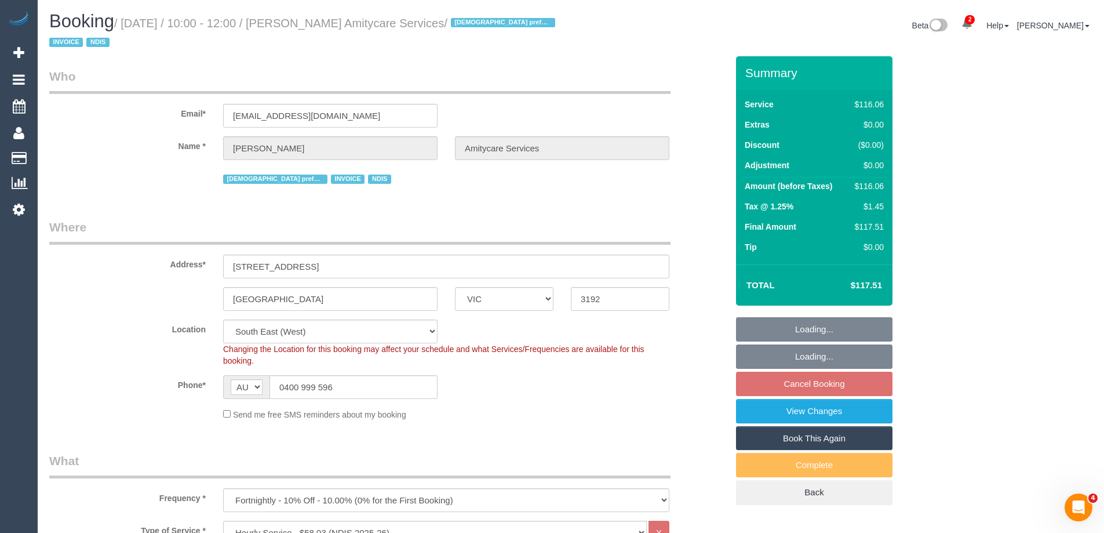
select select "number:27"
select select "number:14"
select select "number:19"
select select "number:24"
select select "number:35"
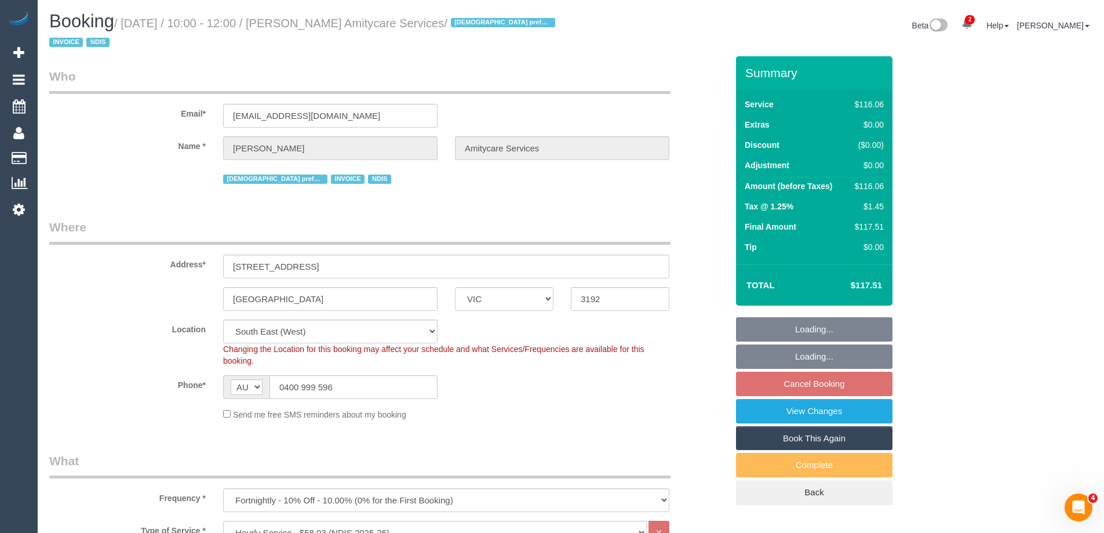
select select "object:774"
select select "spot3"
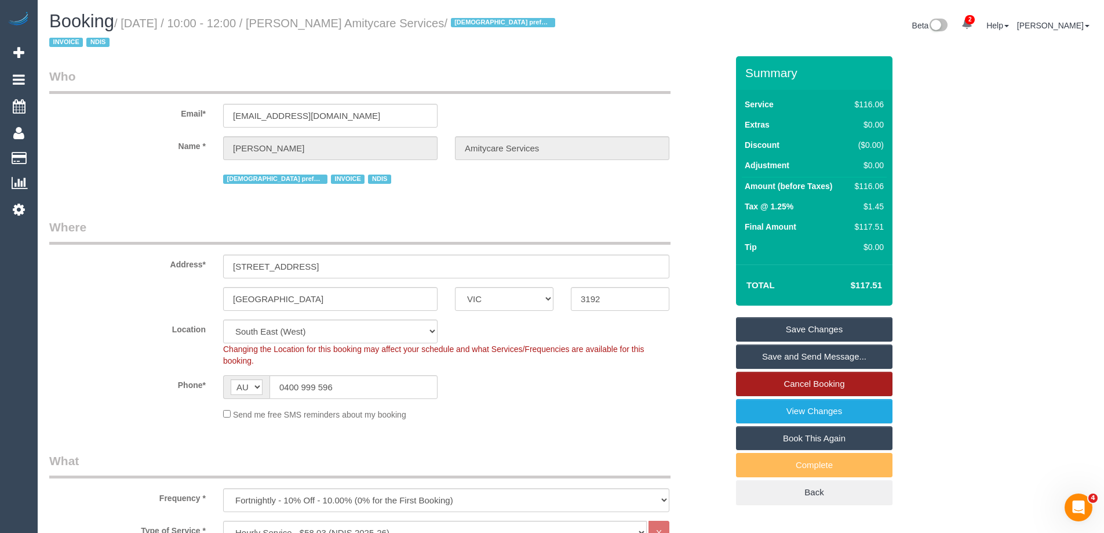
click at [823, 384] on link "Cancel Booking" at bounding box center [814, 383] width 156 height 24
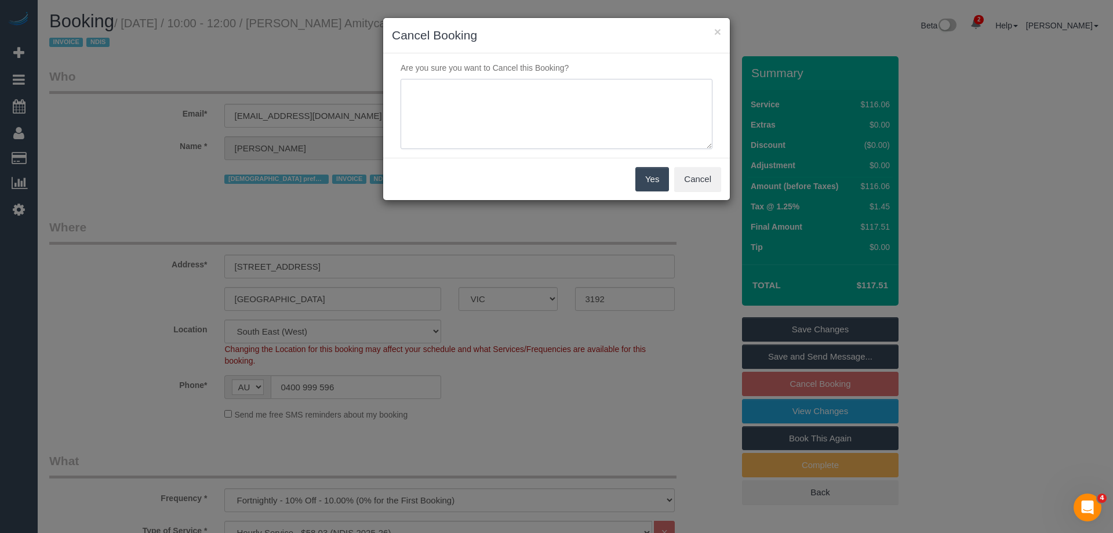
click at [576, 123] on textarea at bounding box center [556, 114] width 312 height 71
type textarea "Cancelling while regular cleaner is away. Via phone - ED"
click at [648, 174] on button "Yes" at bounding box center [652, 179] width 34 height 24
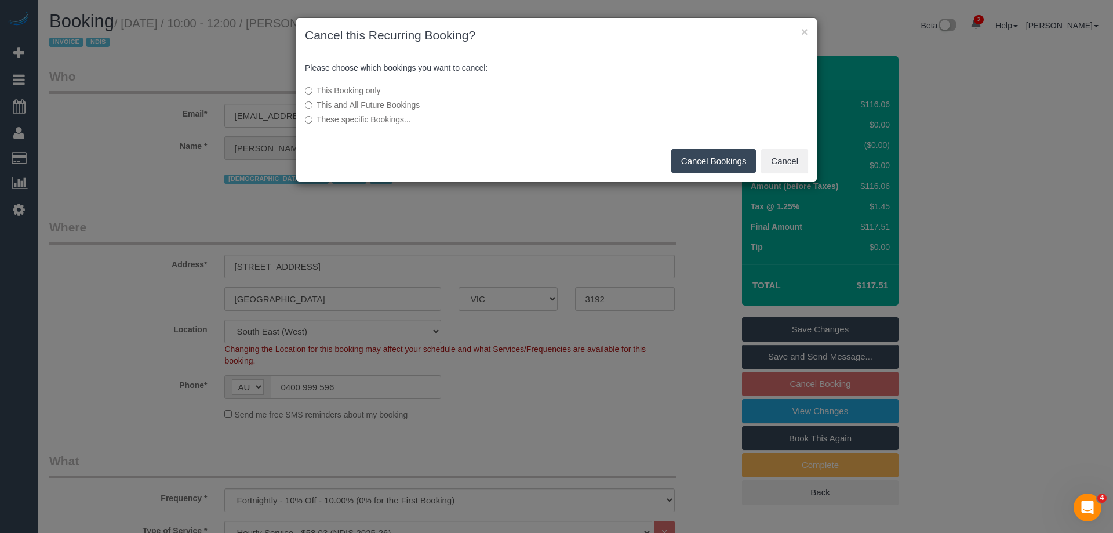
click at [725, 162] on button "Cancel Bookings" at bounding box center [713, 161] width 85 height 24
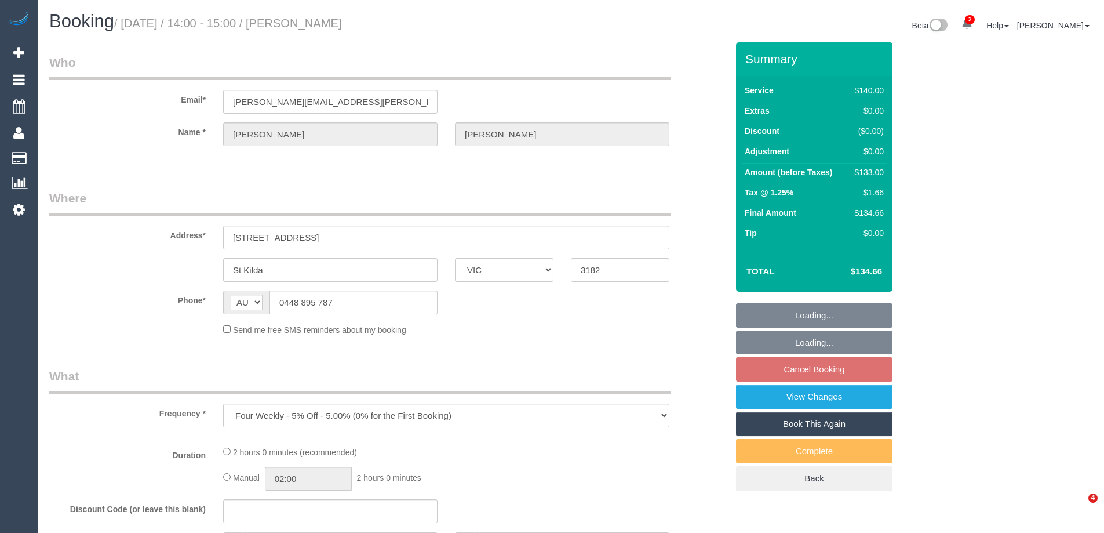
select select "VIC"
select select "object:857"
select select "number:27"
select select "number:14"
select select "number:18"
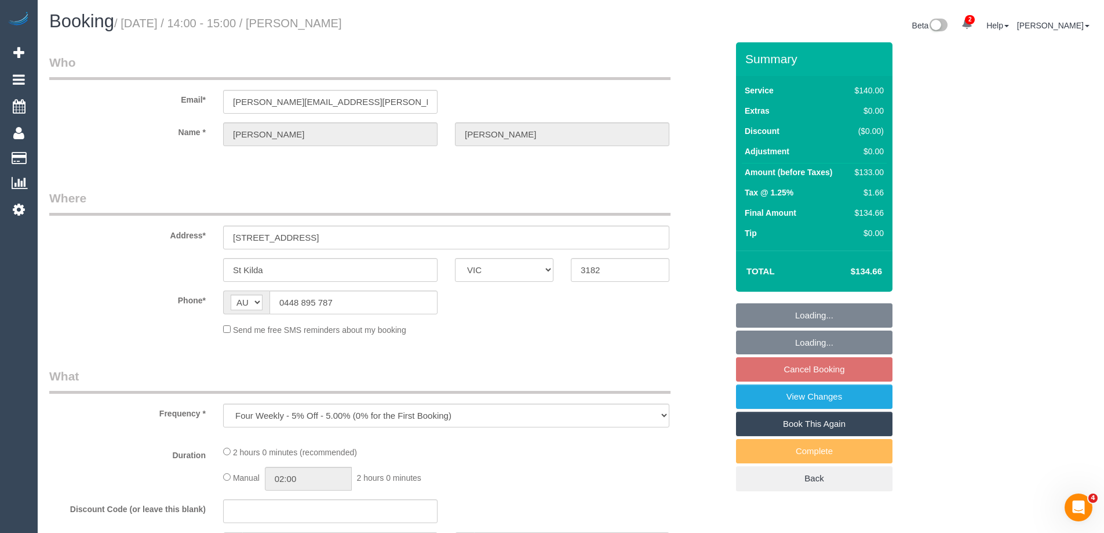
select select "number:22"
select select "number:35"
select select "number:26"
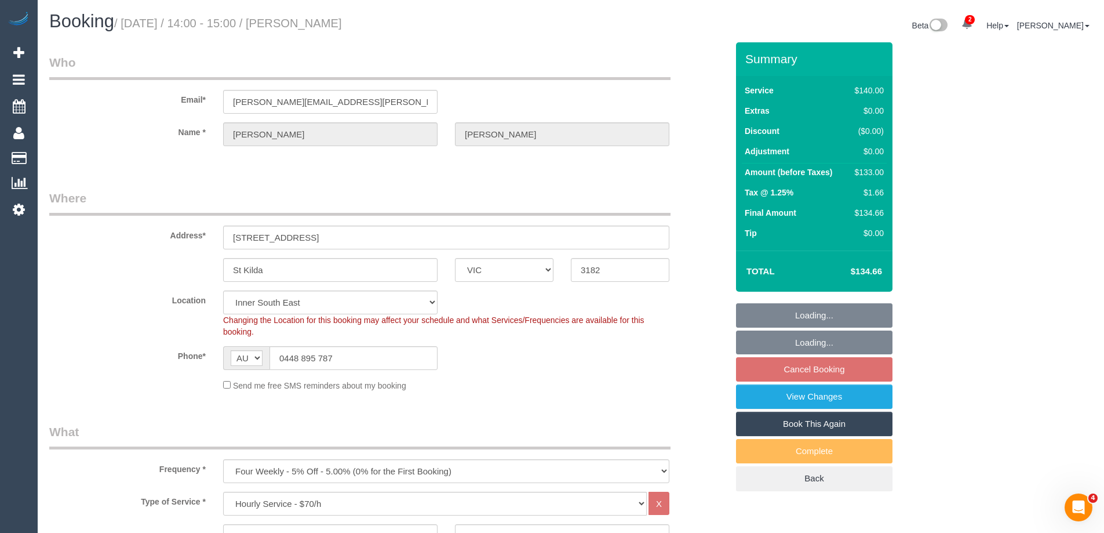
select select "string:stripe-pm_1KPxoL2GScqysDRVDB1TxUbP"
click at [666, 54] on legend "Who" at bounding box center [359, 67] width 621 height 26
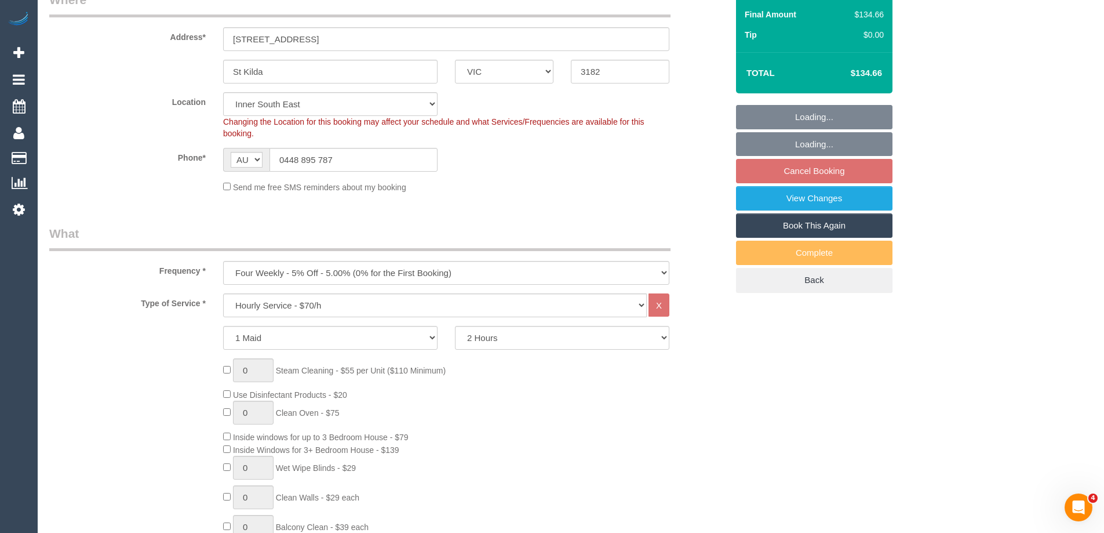
scroll to position [406, 0]
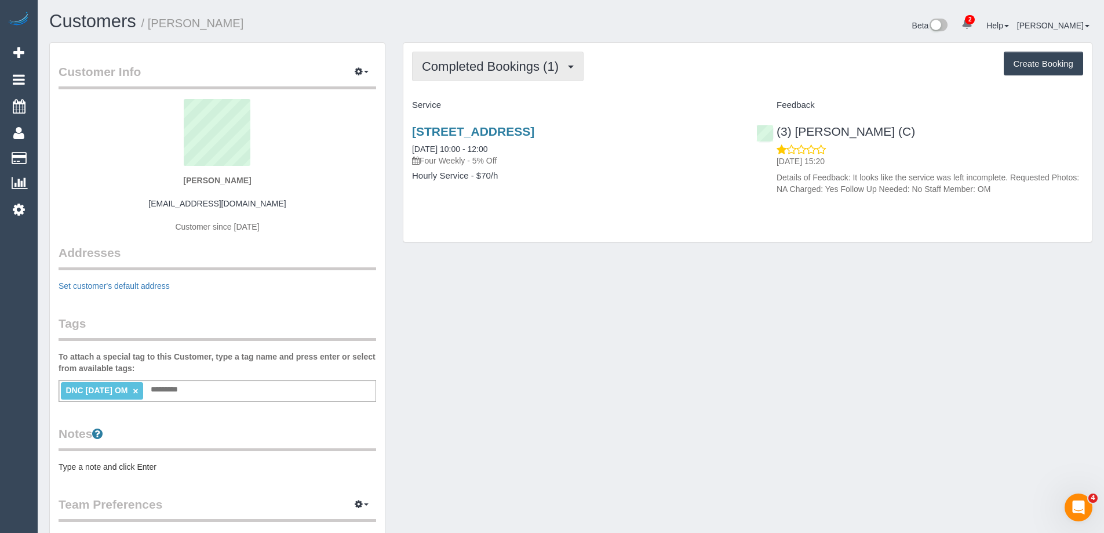
click at [526, 77] on button "Completed Bookings (1)" at bounding box center [498, 67] width 172 height 30
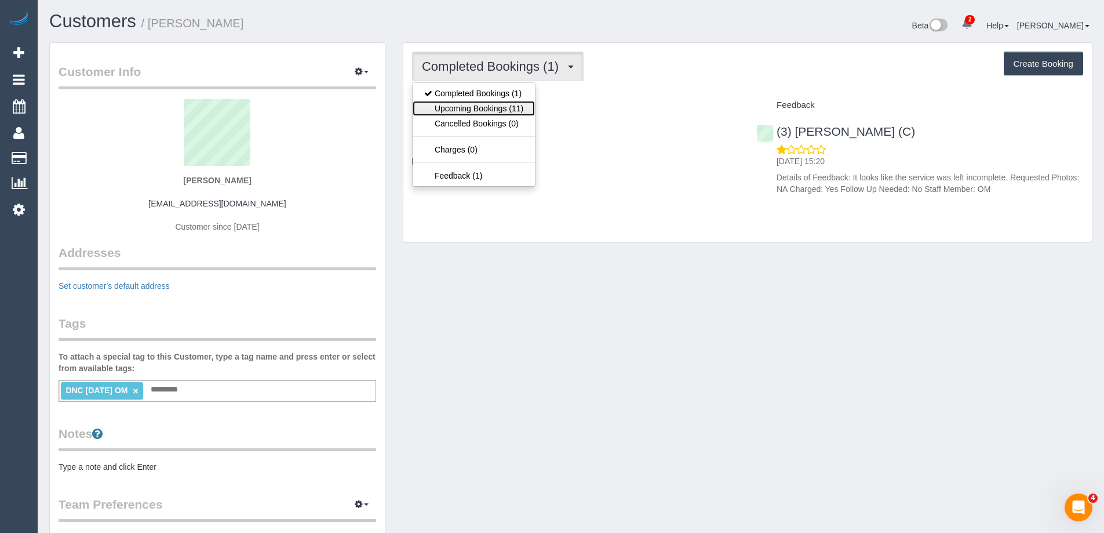
click at [502, 107] on link "Upcoming Bookings (11)" at bounding box center [474, 108] width 122 height 15
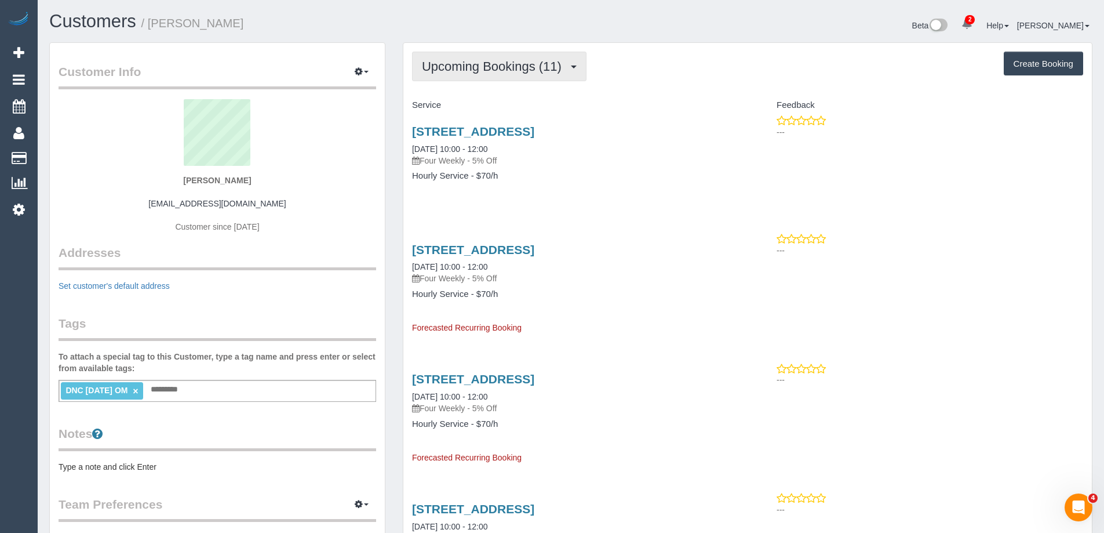
click at [486, 66] on span "Upcoming Bookings (11)" at bounding box center [494, 66] width 145 height 14
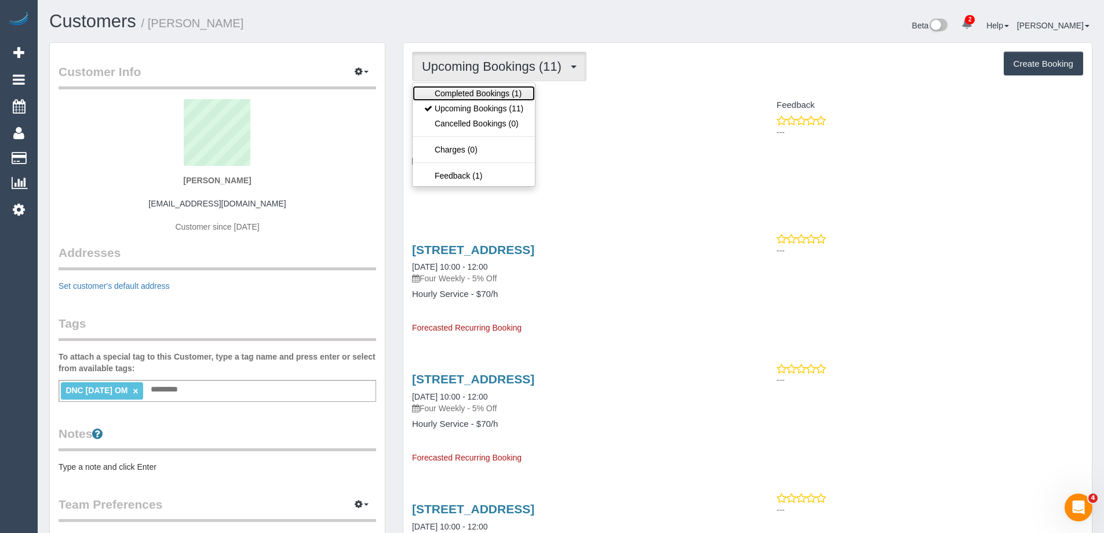
click at [475, 94] on link "Completed Bookings (1)" at bounding box center [474, 93] width 122 height 15
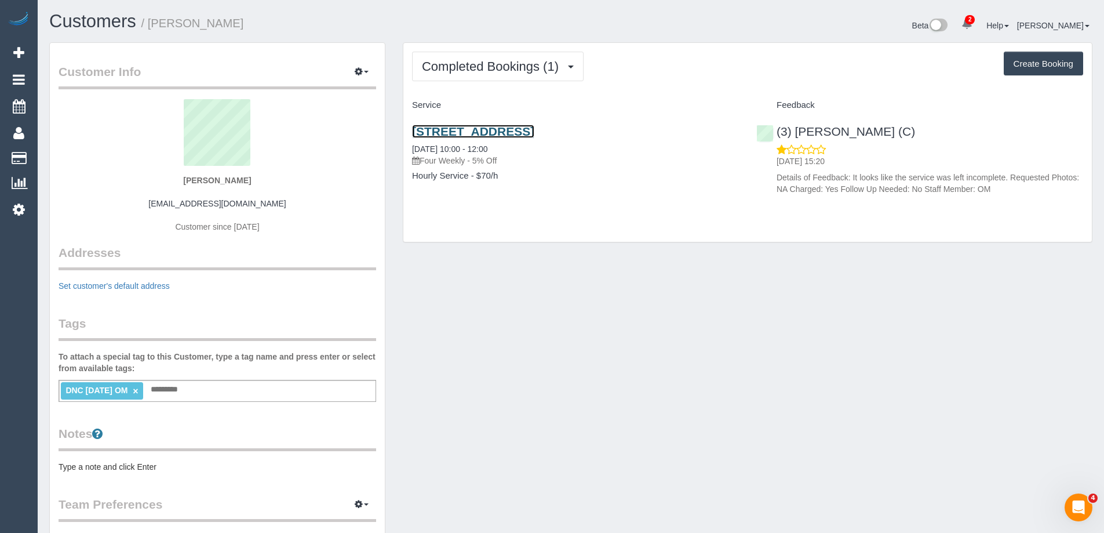
click at [485, 135] on link "[STREET_ADDRESS]" at bounding box center [473, 131] width 122 height 13
click at [187, 395] on input "text" at bounding box center [167, 389] width 39 height 15
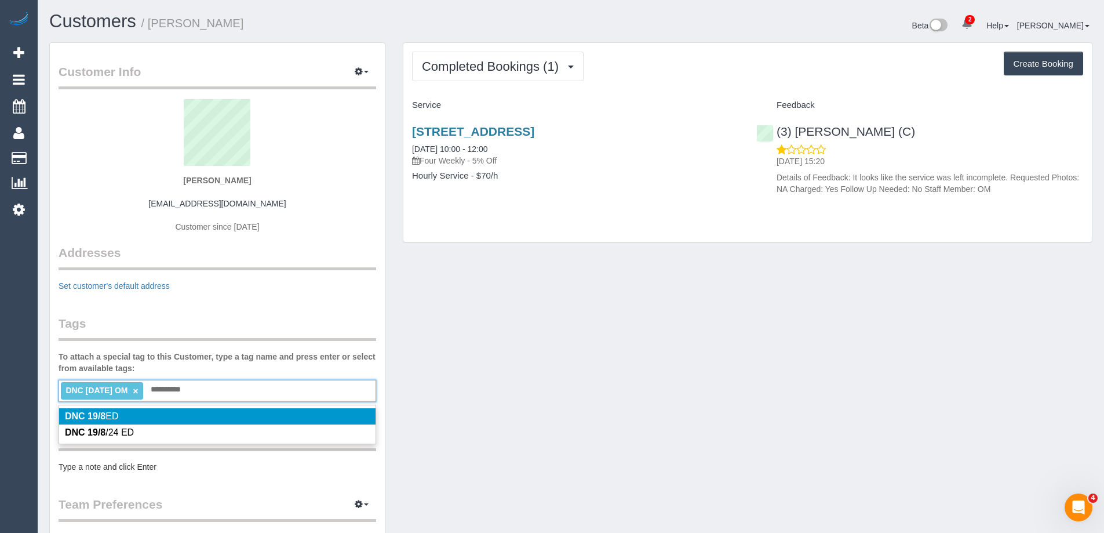
type input "**********"
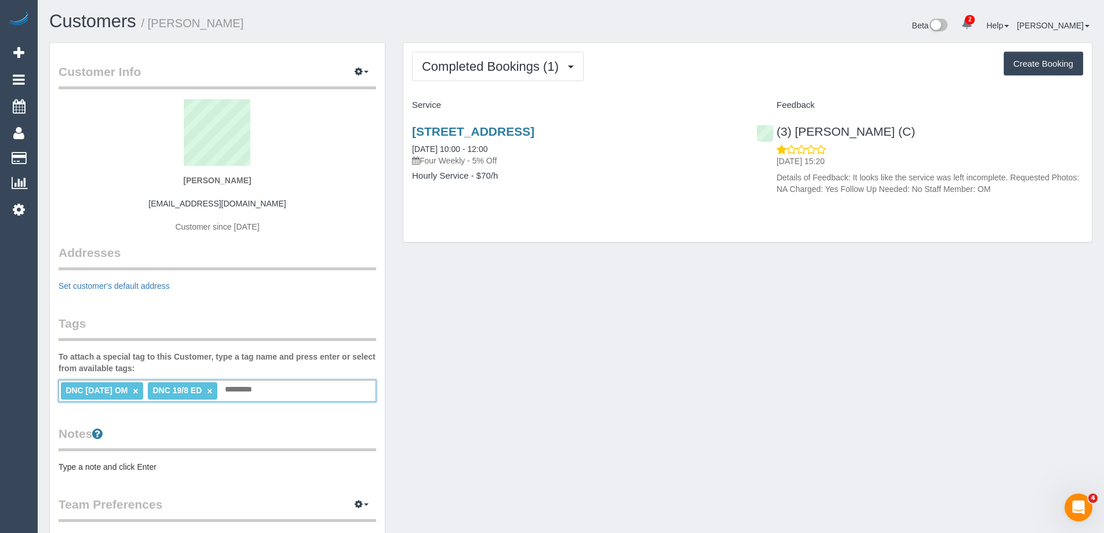
click at [138, 390] on link "×" at bounding box center [135, 391] width 5 height 10
copy small "[PERSON_NAME]"
drag, startPoint x: 283, startPoint y: 20, endPoint x: 152, endPoint y: 24, distance: 131.0
click at [152, 24] on h1 "Customers / [PERSON_NAME]" at bounding box center [305, 22] width 513 height 20
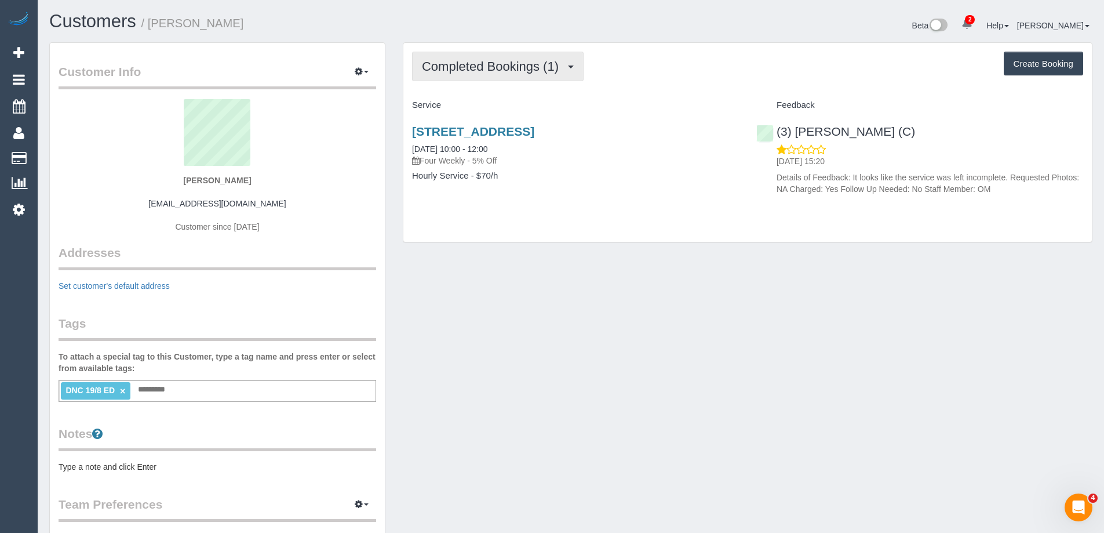
click at [453, 67] on span "Completed Bookings (1)" at bounding box center [493, 66] width 143 height 14
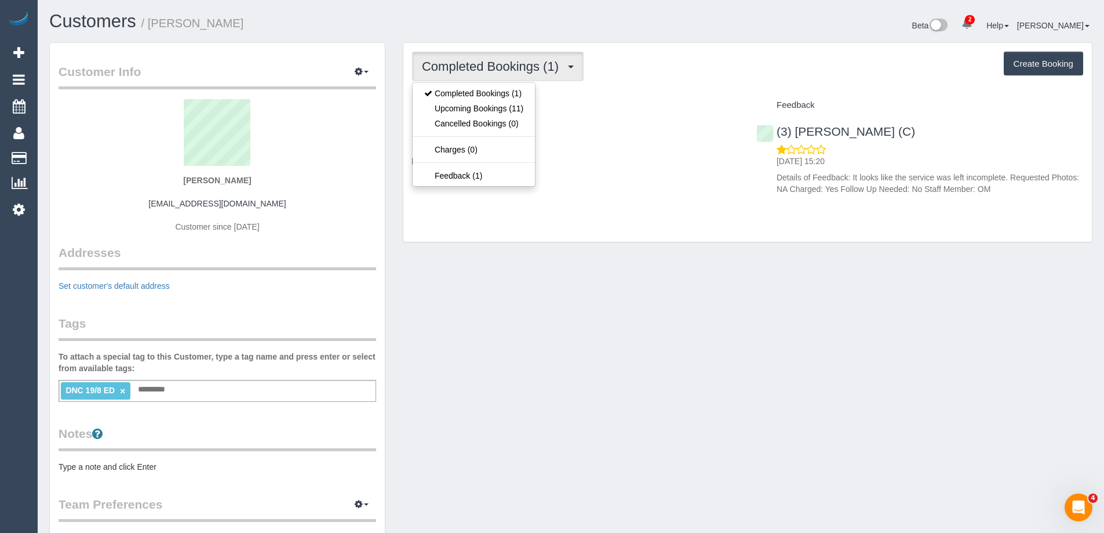
click at [670, 32] on div "Beta 2 Your Notifications You have 0 alerts × You have 1 to charge for [DATE] ×…" at bounding box center [836, 27] width 530 height 31
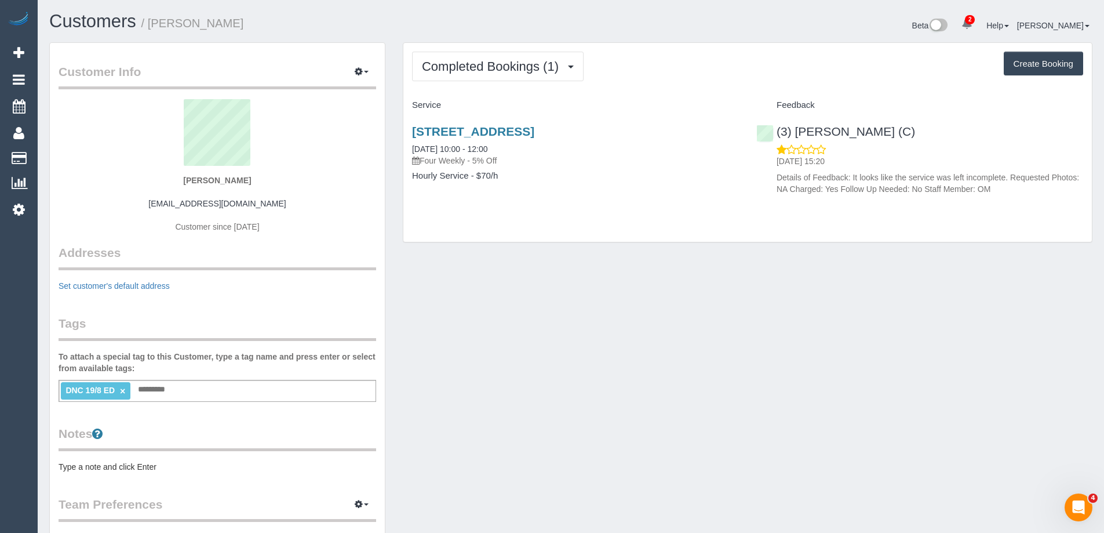
click at [856, 97] on div "Feedback" at bounding box center [920, 106] width 344 height 20
copy link "(3) [PERSON_NAME] (C)"
drag, startPoint x: 947, startPoint y: 135, endPoint x: 777, endPoint y: 134, distance: 170.4
click at [777, 134] on div "(3) [PERSON_NAME] (C) [DATE] 15:20 Details of Feedback: It looks like the servi…" at bounding box center [920, 157] width 344 height 85
click at [534, 130] on link "[STREET_ADDRESS]" at bounding box center [473, 131] width 122 height 13
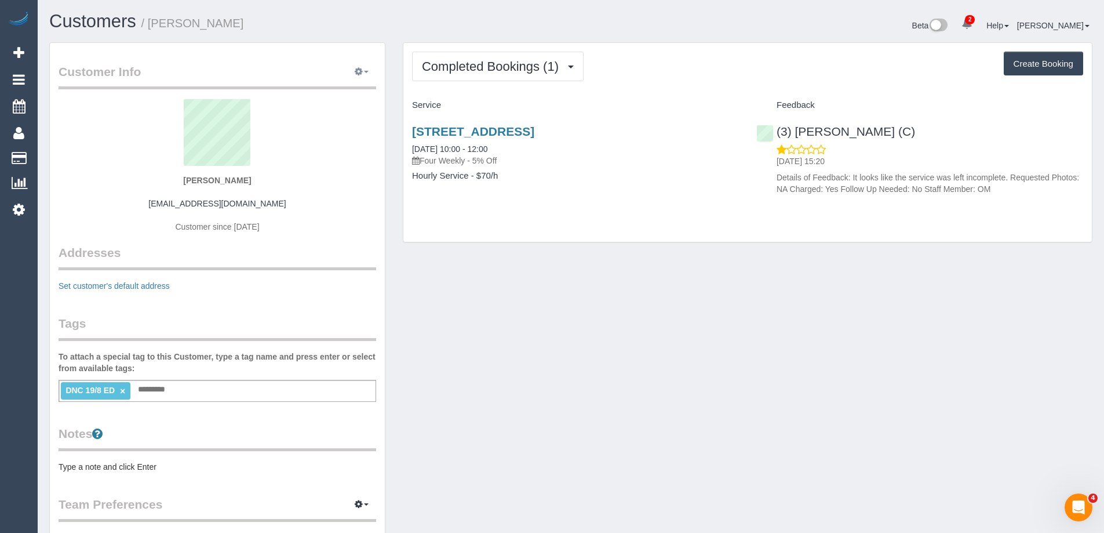
click at [360, 68] on icon "button" at bounding box center [359, 71] width 8 height 7
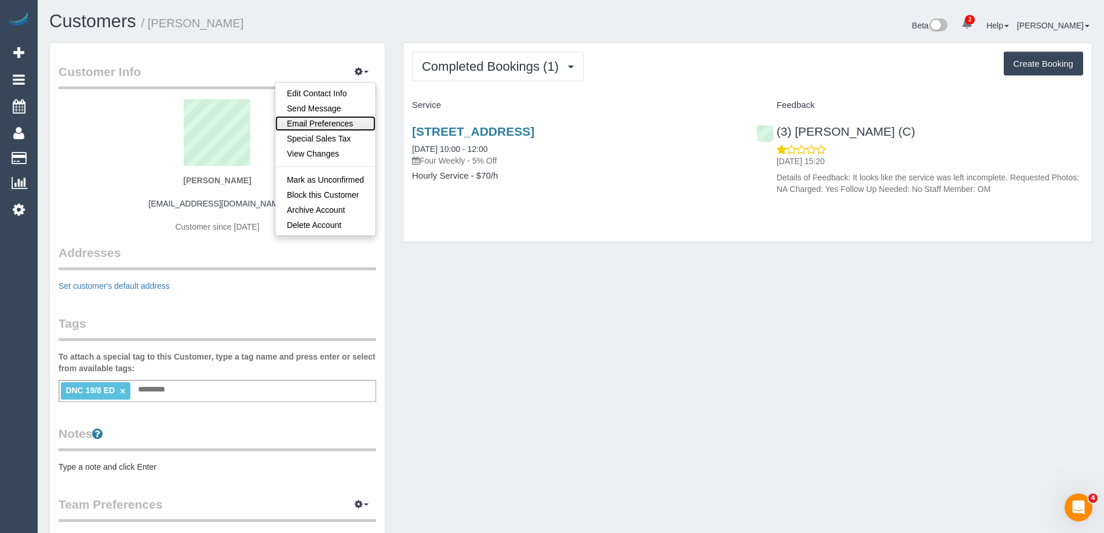
click at [322, 123] on link "Email Preferences" at bounding box center [325, 123] width 100 height 15
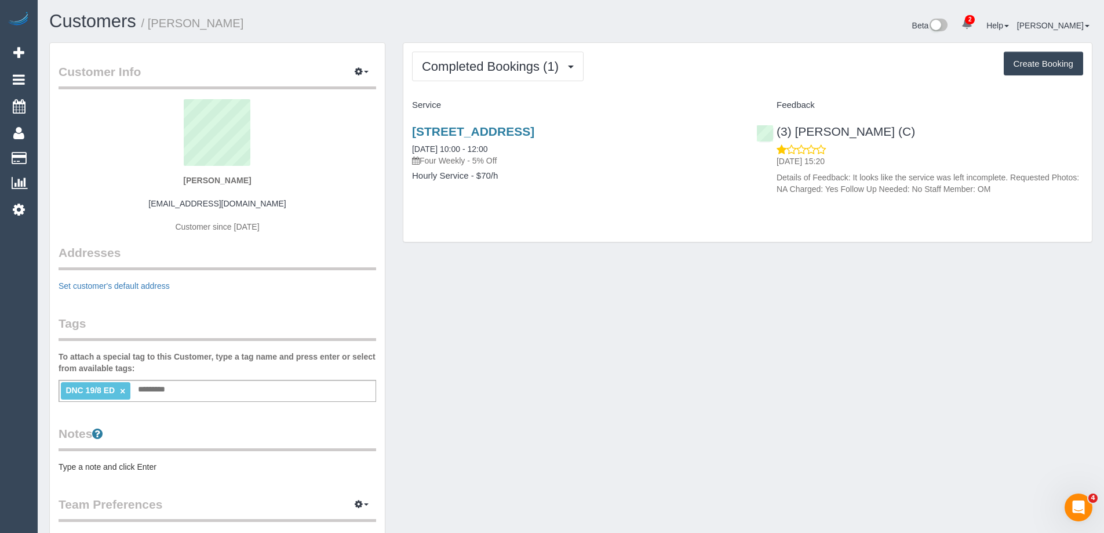
click at [136, 468] on pre "Type a note and click Enter" at bounding box center [218, 467] width 318 height 12
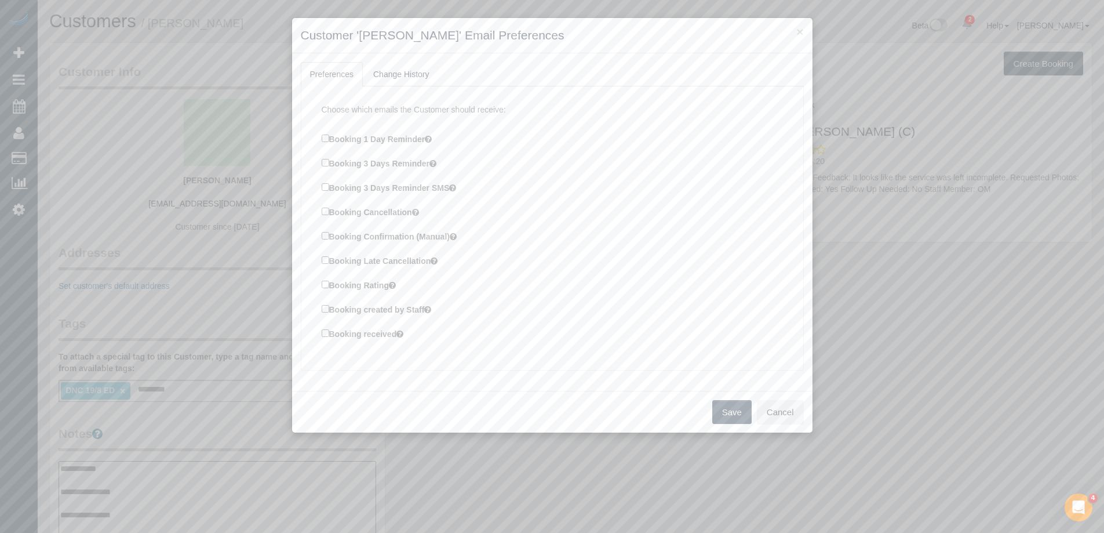
type textarea "**********"
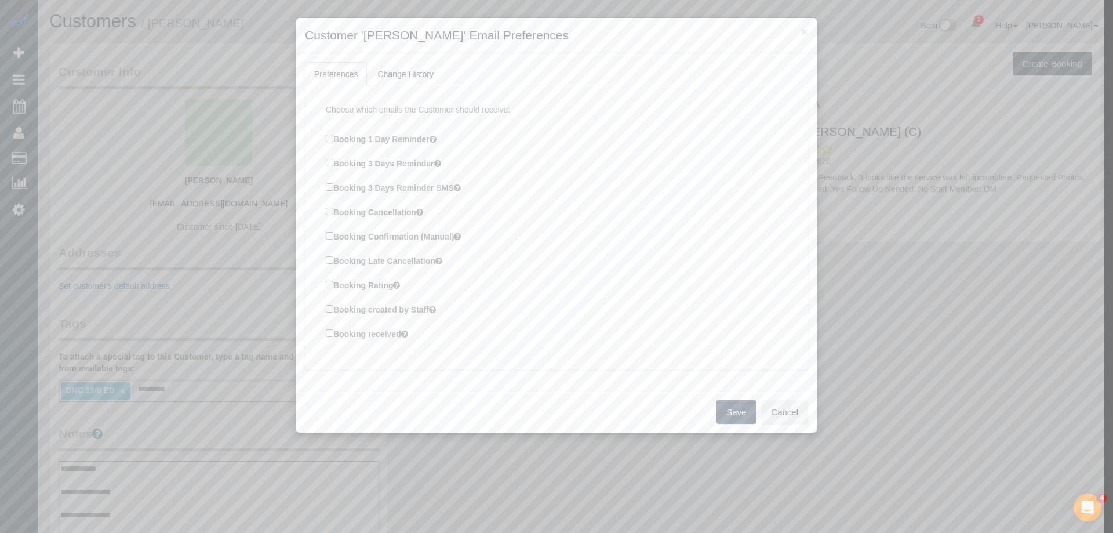
click at [223, 425] on div "× Customer '[PERSON_NAME]' Email Preferences Preferences Change History Choose …" at bounding box center [556, 266] width 1113 height 533
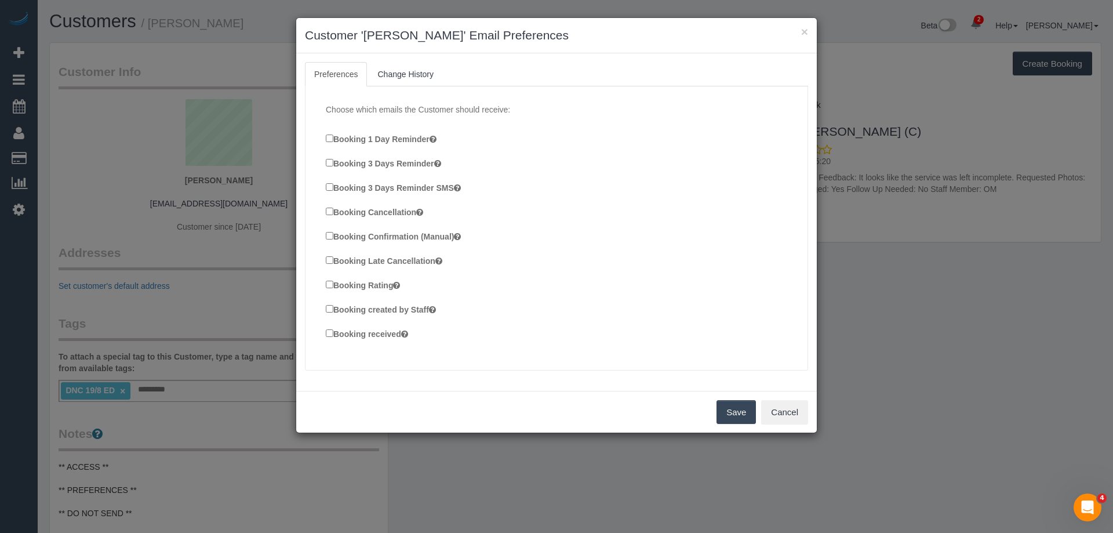
click at [386, 235] on label "Booking Confirmation (Manual)" at bounding box center [393, 235] width 135 height 13
click at [386, 309] on label "Booking created by Staff" at bounding box center [381, 308] width 110 height 13
click at [373, 336] on label "Booking received" at bounding box center [367, 333] width 82 height 13
click at [728, 413] on button "Save" at bounding box center [735, 412] width 39 height 24
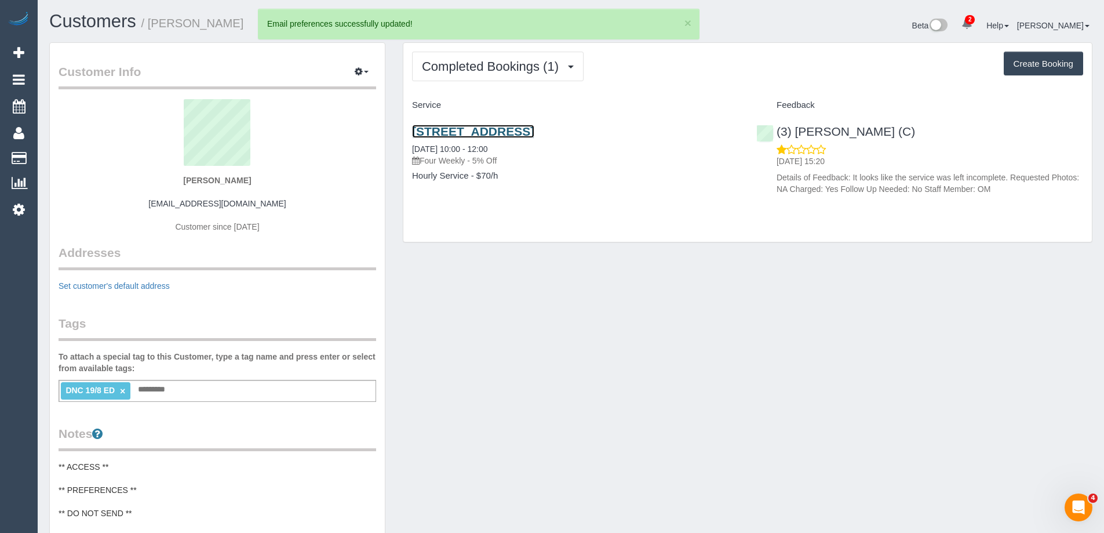
click at [489, 130] on link "[STREET_ADDRESS]" at bounding box center [473, 131] width 122 height 13
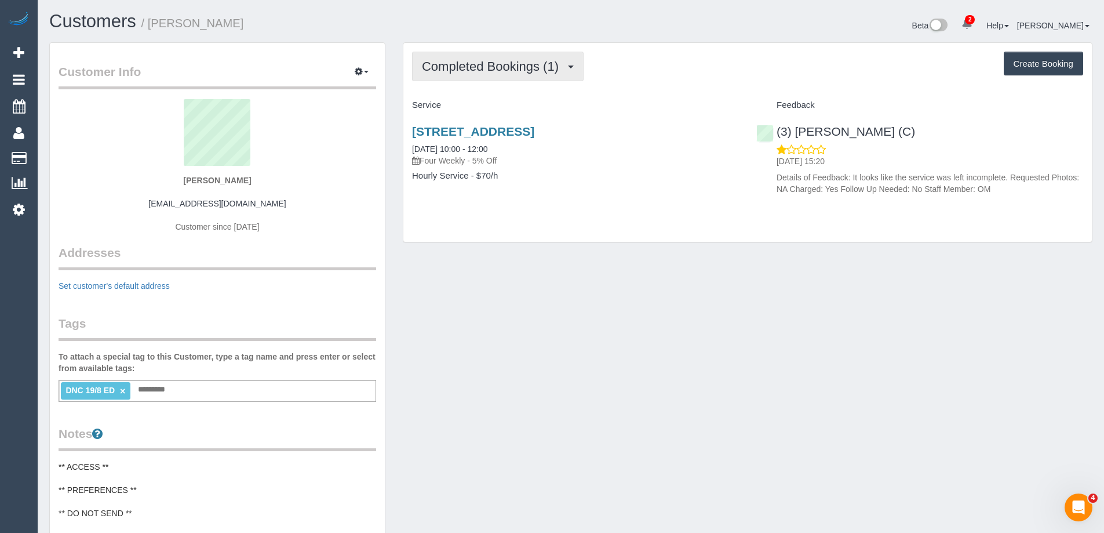
click at [494, 55] on button "Completed Bookings (1)" at bounding box center [498, 67] width 172 height 30
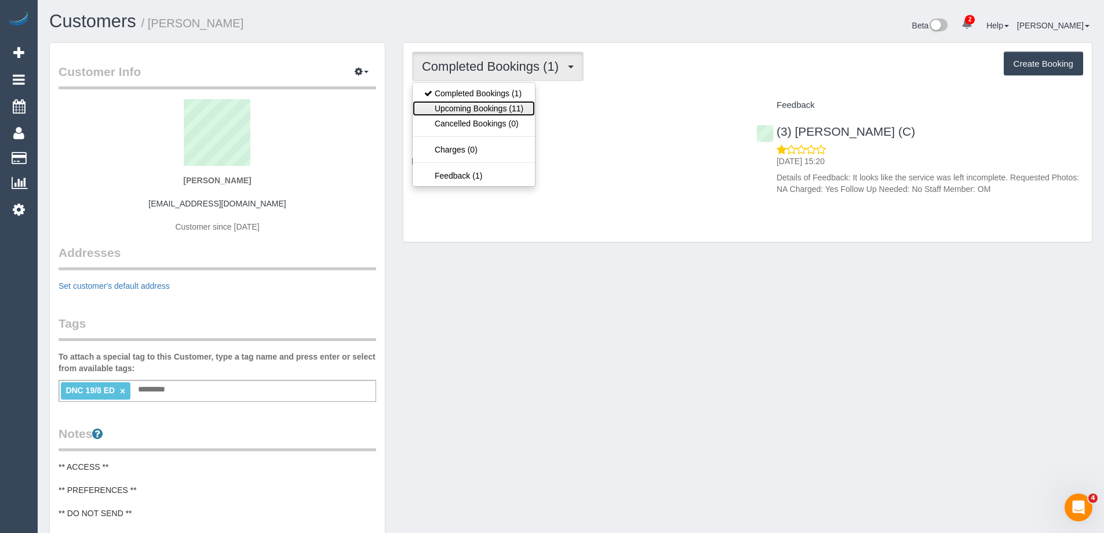
click at [484, 111] on link "Upcoming Bookings (11)" at bounding box center [474, 108] width 122 height 15
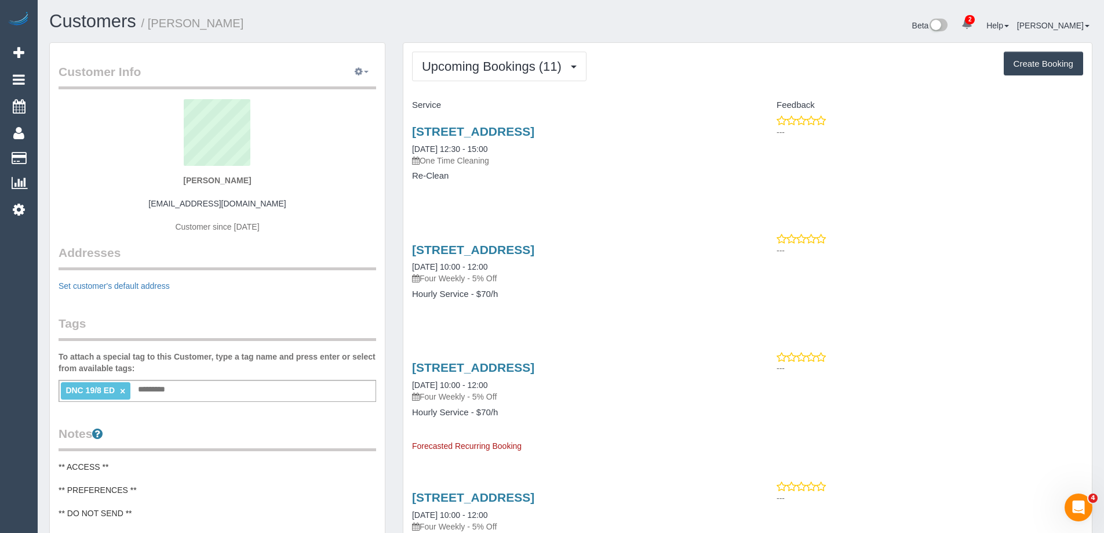
click at [352, 69] on button "button" at bounding box center [361, 72] width 29 height 18
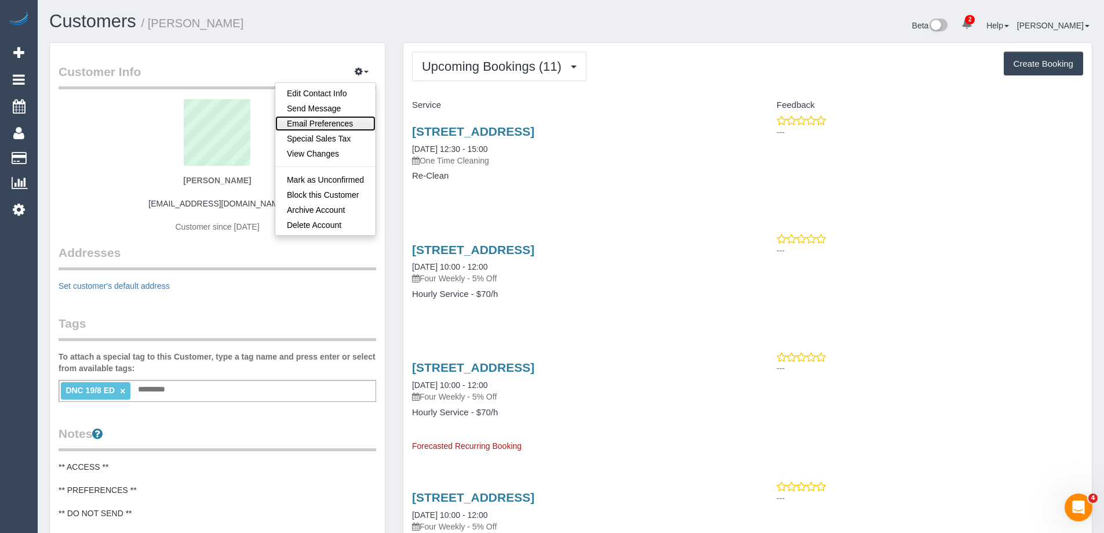
click at [337, 119] on link "Email Preferences" at bounding box center [325, 123] width 100 height 15
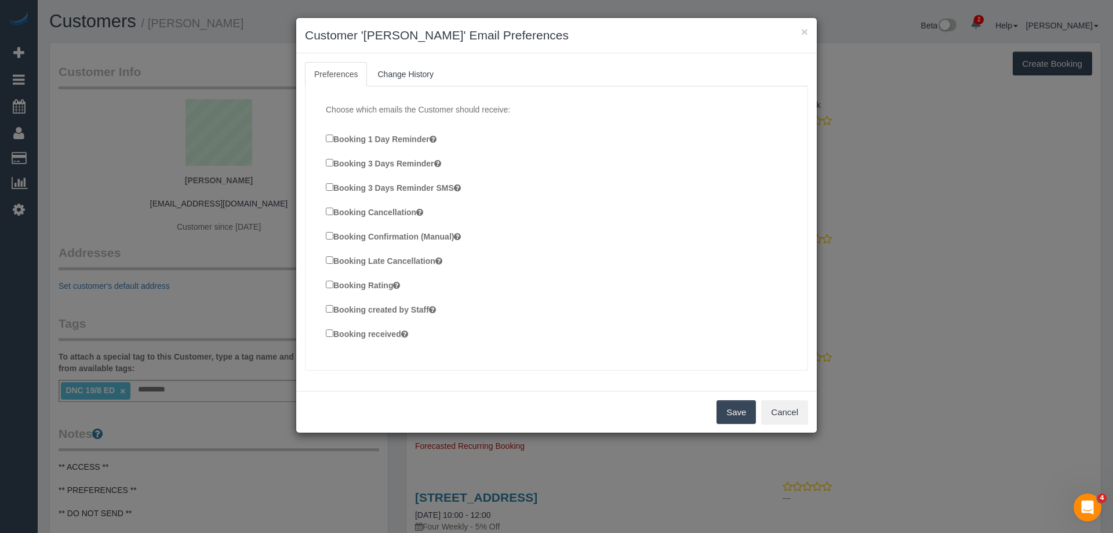
click at [344, 239] on label "Booking Confirmation (Manual)" at bounding box center [393, 235] width 135 height 13
click at [352, 311] on label "Booking created by Staff" at bounding box center [381, 308] width 110 height 13
click at [351, 336] on label "Booking received" at bounding box center [367, 333] width 82 height 13
click at [726, 414] on button "Save" at bounding box center [735, 412] width 39 height 24
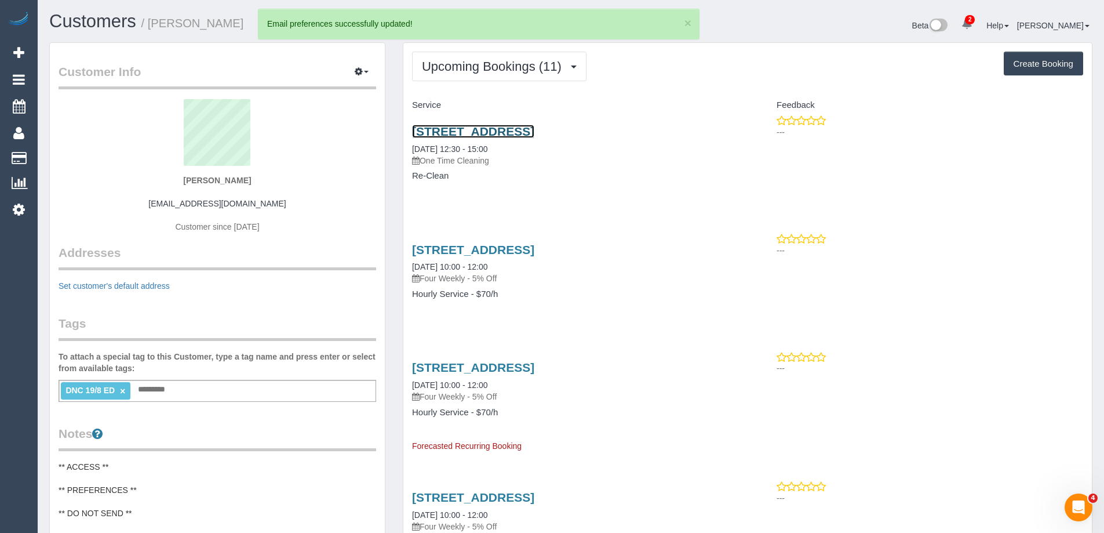
click at [534, 132] on link "[STREET_ADDRESS]" at bounding box center [473, 131] width 122 height 13
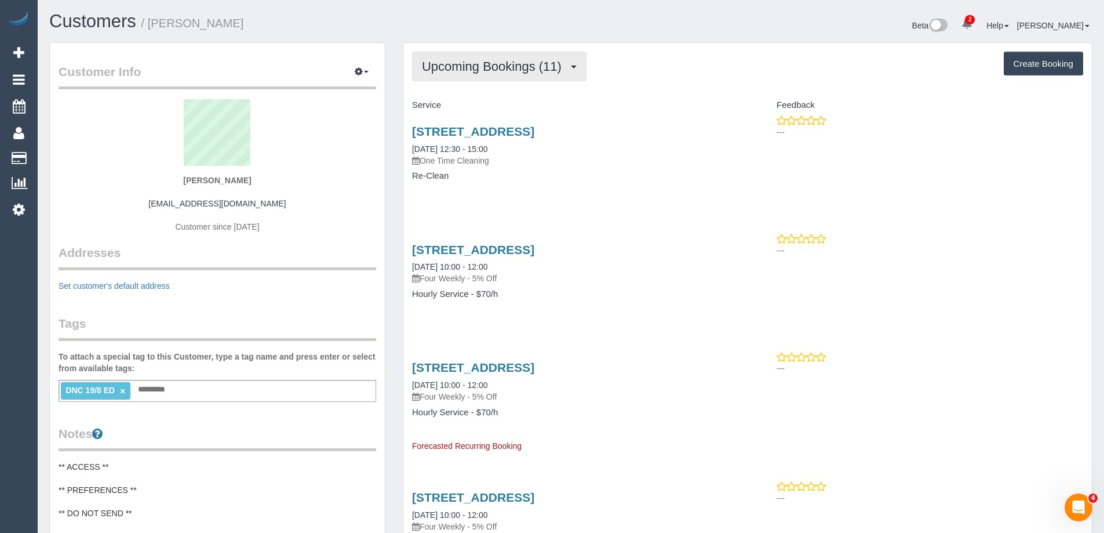
click at [538, 64] on span "Upcoming Bookings (11)" at bounding box center [494, 66] width 145 height 14
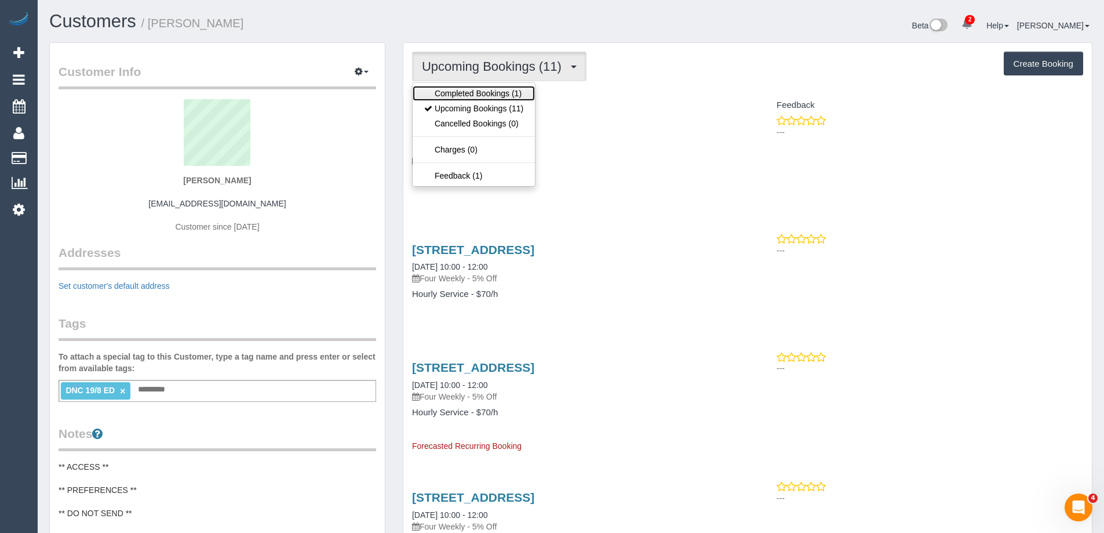
click at [511, 88] on link "Completed Bookings (1)" at bounding box center [474, 93] width 122 height 15
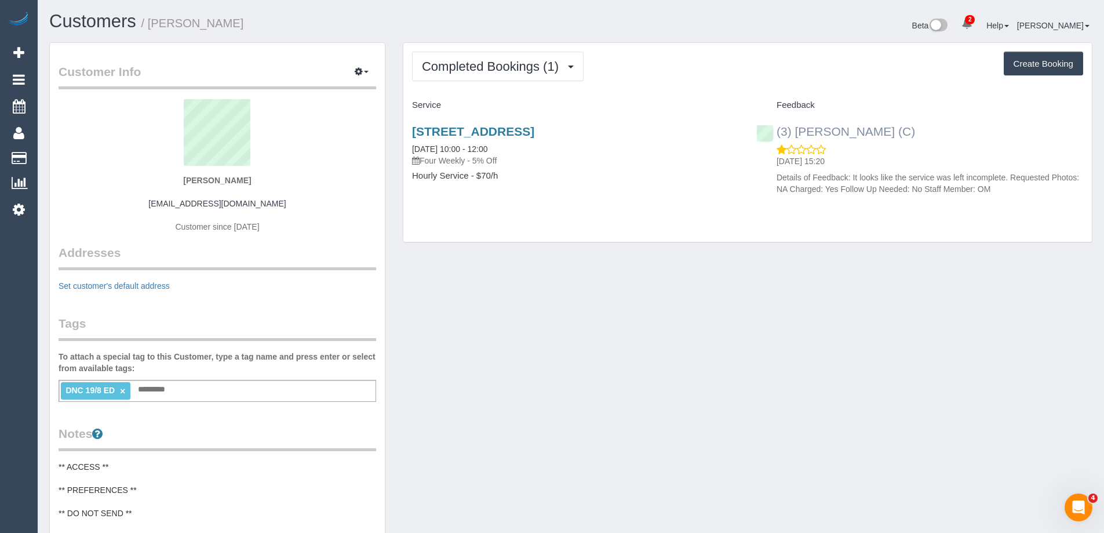
drag, startPoint x: 953, startPoint y: 133, endPoint x: 778, endPoint y: 131, distance: 175.0
click at [777, 132] on div "(3) [PERSON_NAME] (C) [DATE] 15:20 Details of Feedback: It looks like the servi…" at bounding box center [920, 157] width 344 height 85
copy link "(3) [PERSON_NAME] (C)"
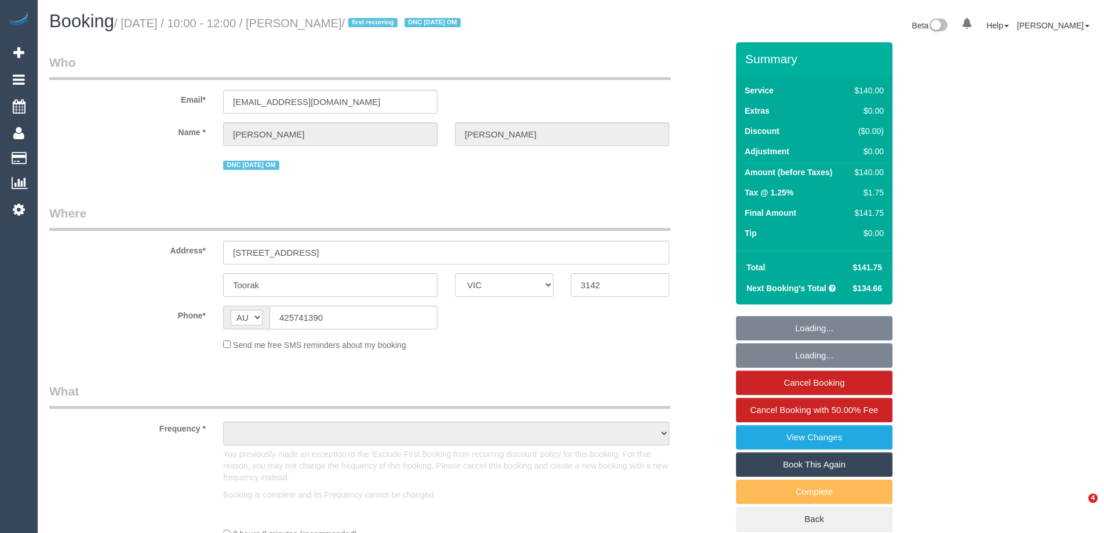
select select "VIC"
select select "string:stripe-pm_1RulWF2GScqysDRVp4WPV6ll"
select select "number:27"
select select "number:14"
select select "number:19"
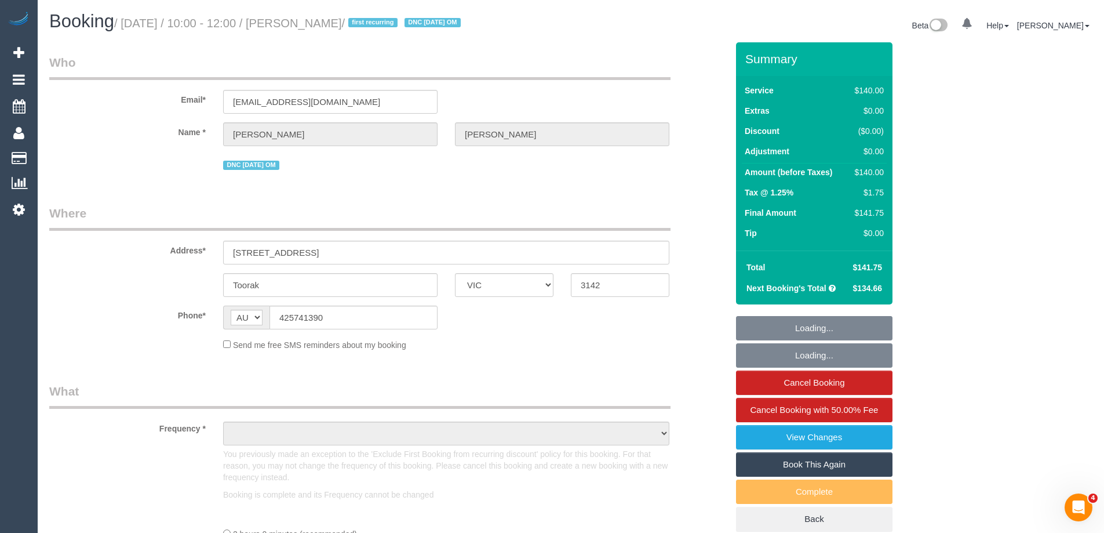
select select "number:22"
select select "number:34"
select select "number:13"
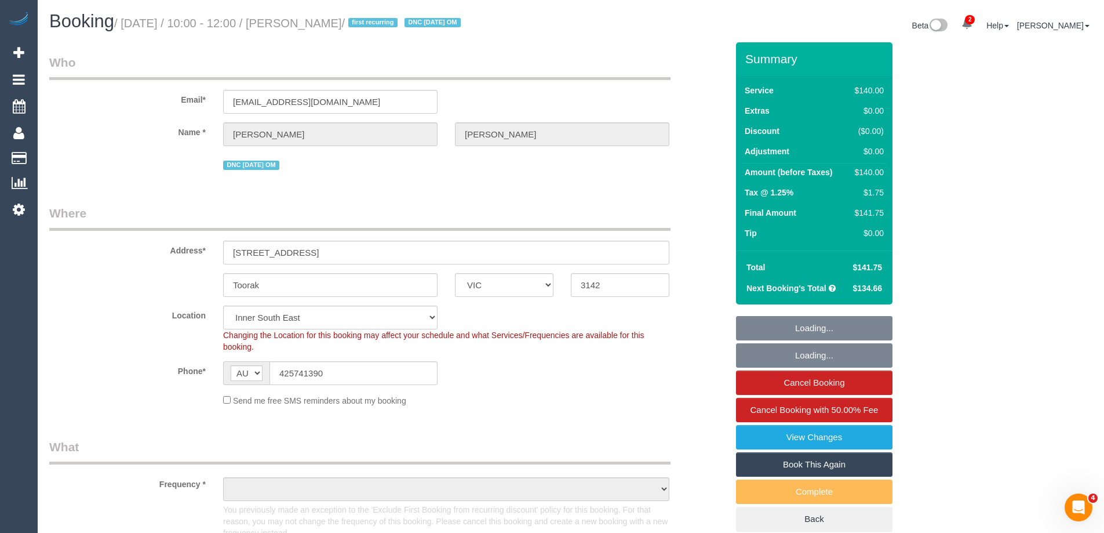
select select "object:1455"
select select "spot1"
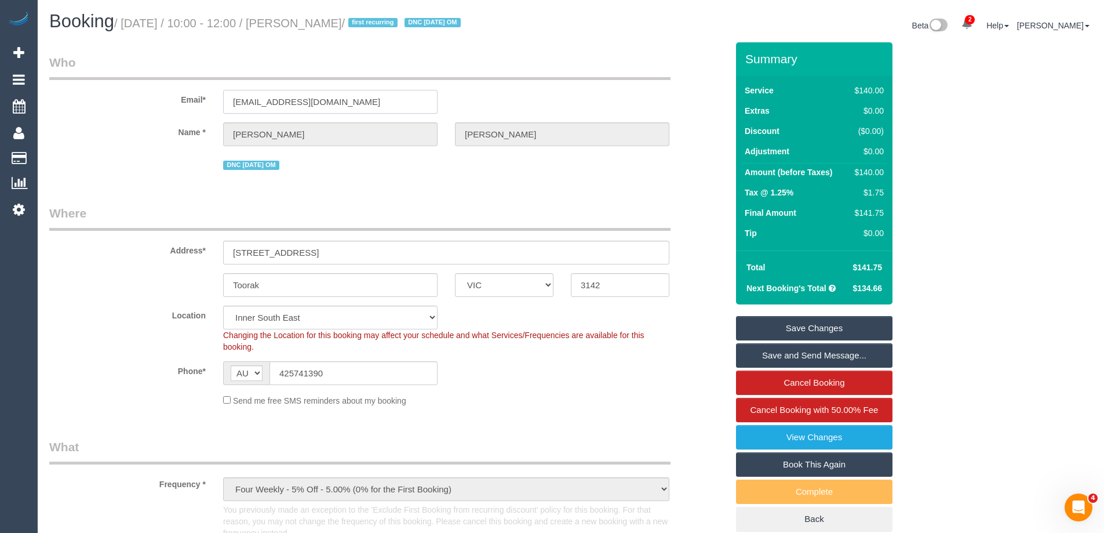
click at [363, 104] on input "[EMAIL_ADDRESS][DOMAIN_NAME]" at bounding box center [330, 102] width 214 height 24
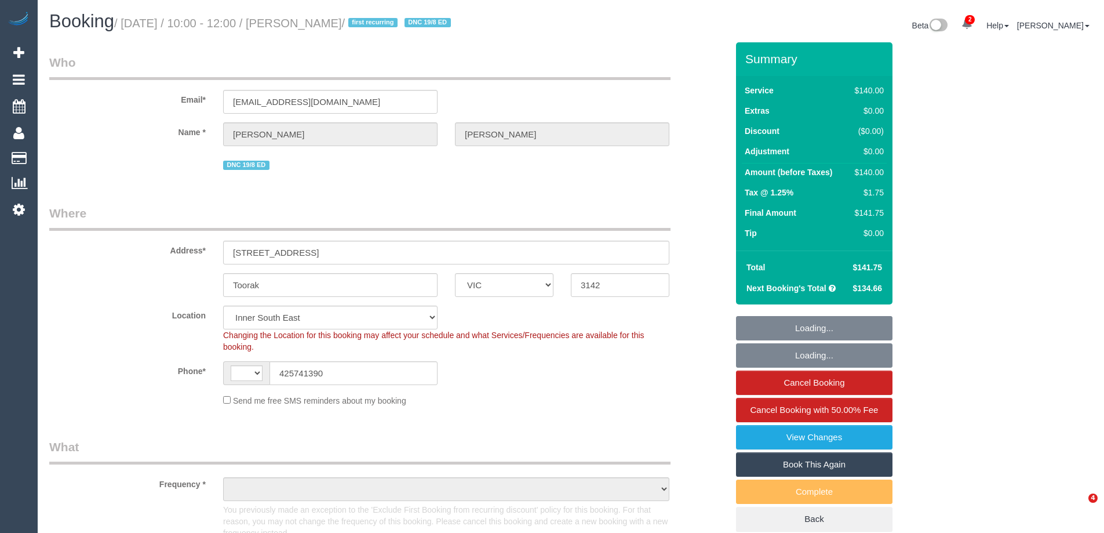
select select "VIC"
select select "string:AU"
select select "object:326"
select select "spot1"
select select "object:585"
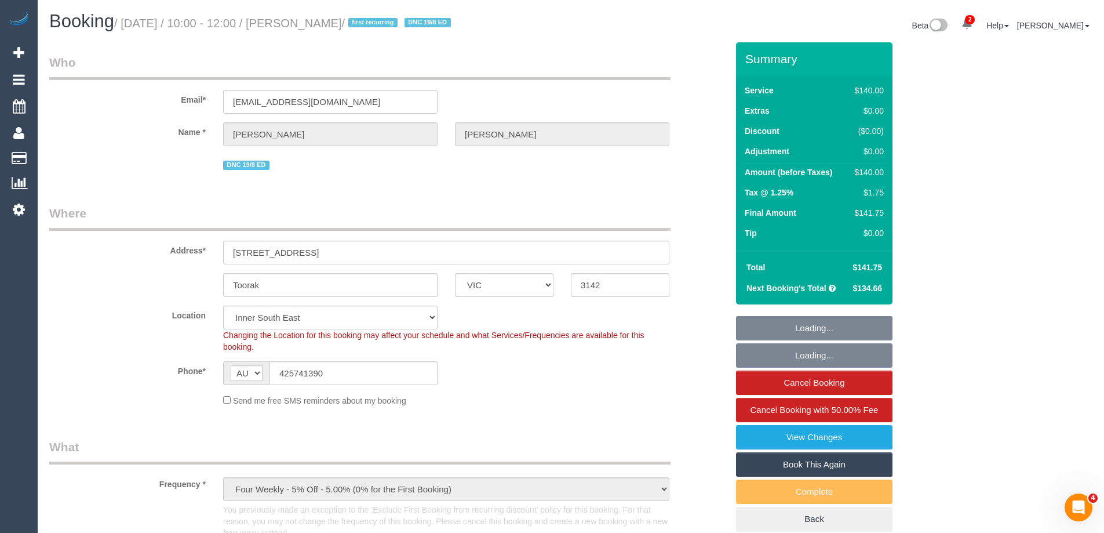
select select "string:stripe-pm_1RulWF2GScqysDRVp4WPV6ll"
select select "number:27"
select select "number:14"
select select "number:19"
select select "number:22"
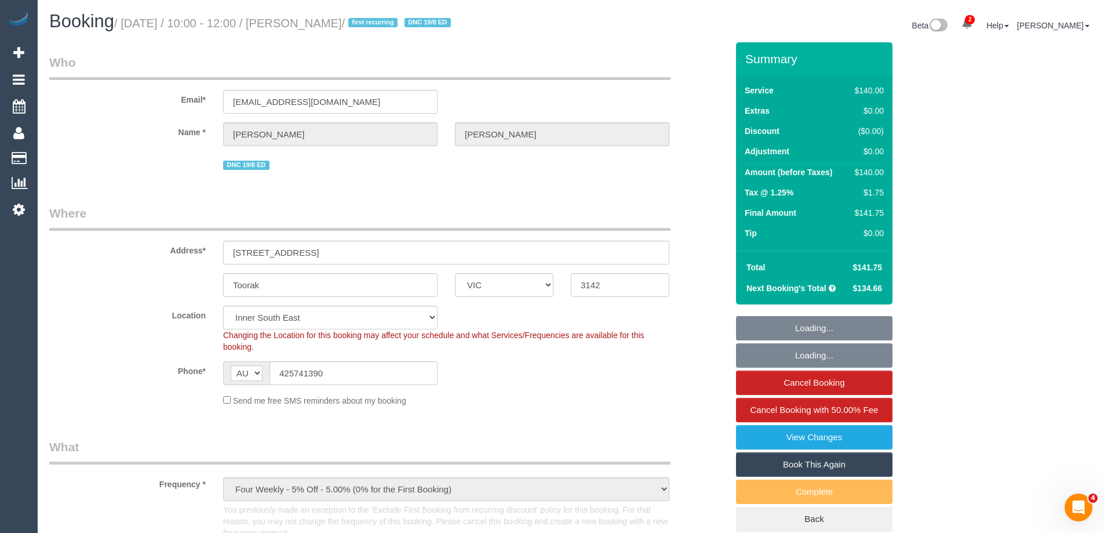
select select "number:34"
select select "number:13"
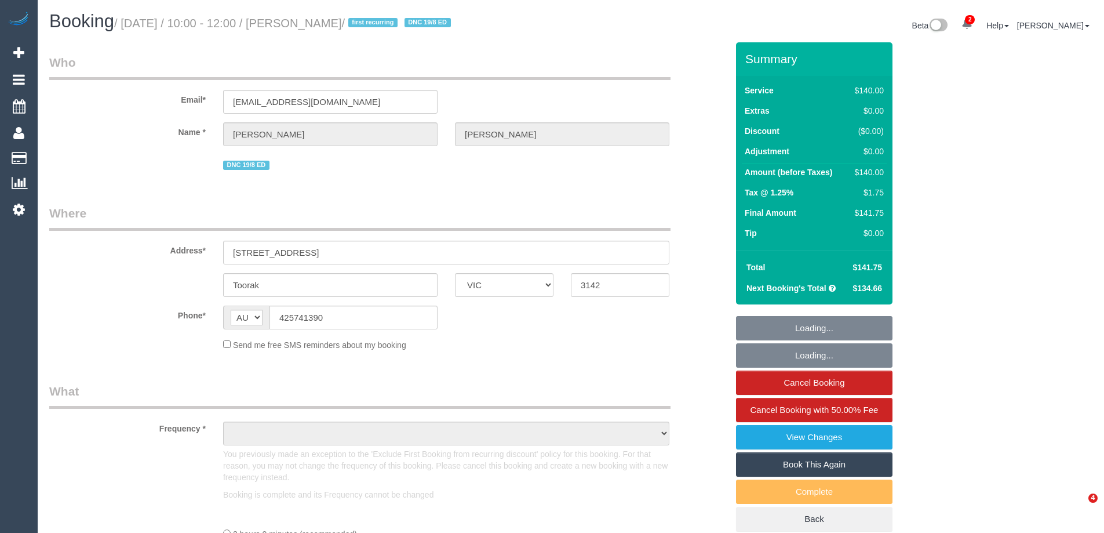
select select "VIC"
select select "object:571"
select select "string:stripe-pm_1RulWF2GScqysDRVp4WPV6ll"
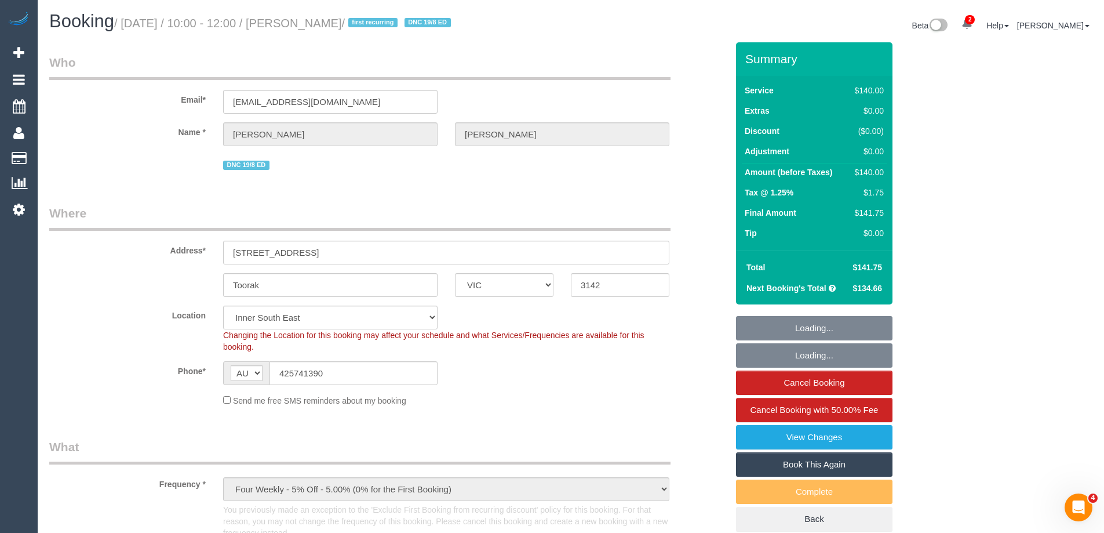
select select "object:895"
select select "spot1"
select select "number:27"
select select "number:14"
select select "number:19"
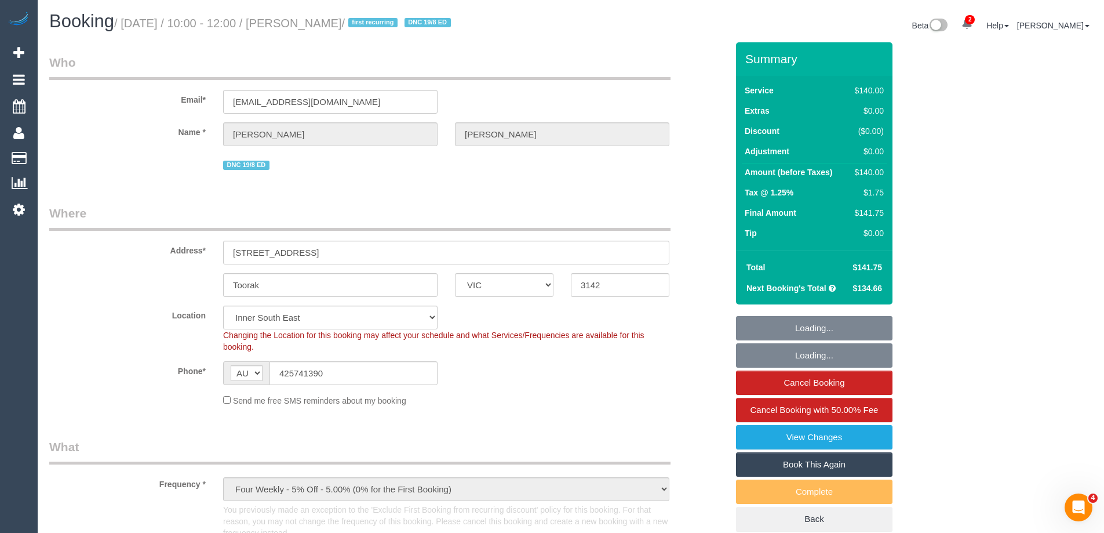
select select "number:22"
select select "number:34"
select select "number:13"
click at [821, 463] on link "Book This Again" at bounding box center [814, 464] width 156 height 24
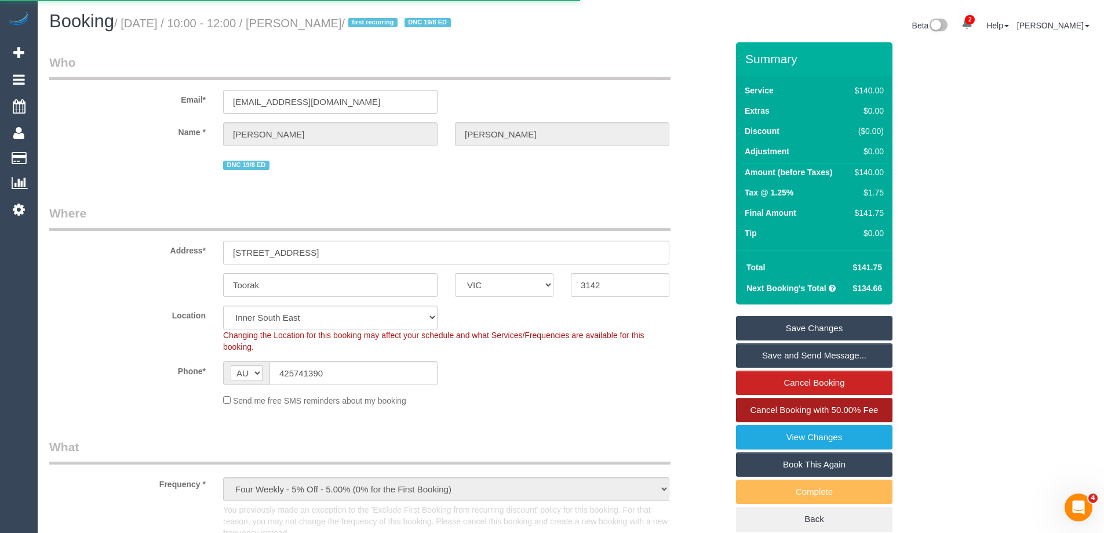
select select "VIC"
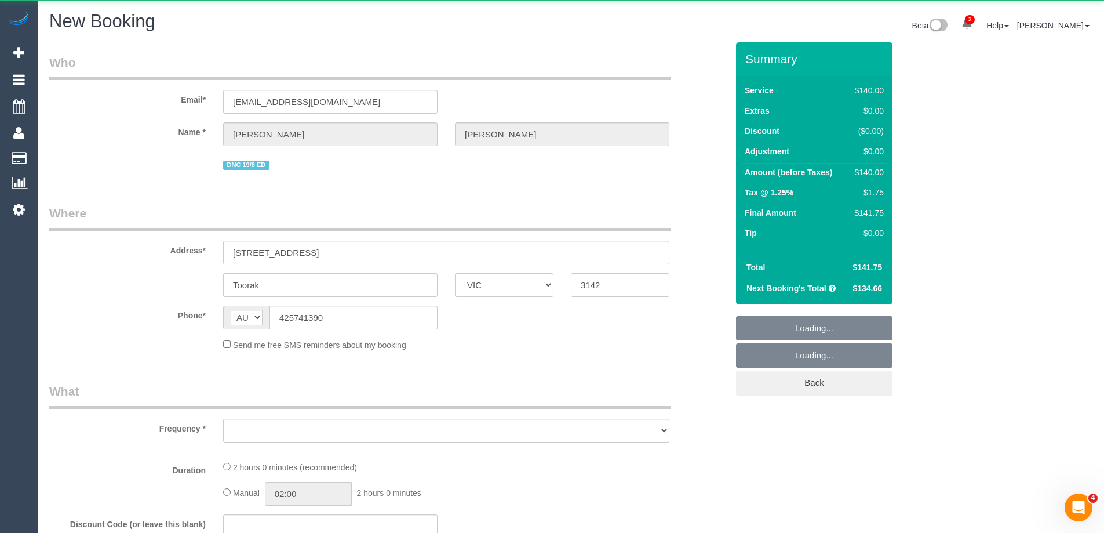
select select "number:27"
select select "number:14"
select select "number:19"
select select "number:22"
select select "number:34"
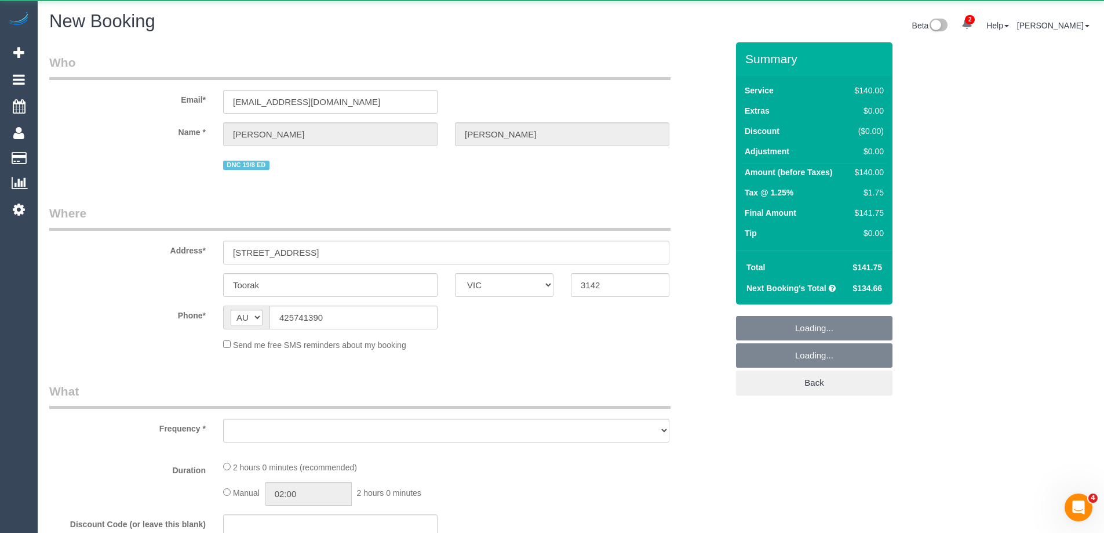
select select "number:13"
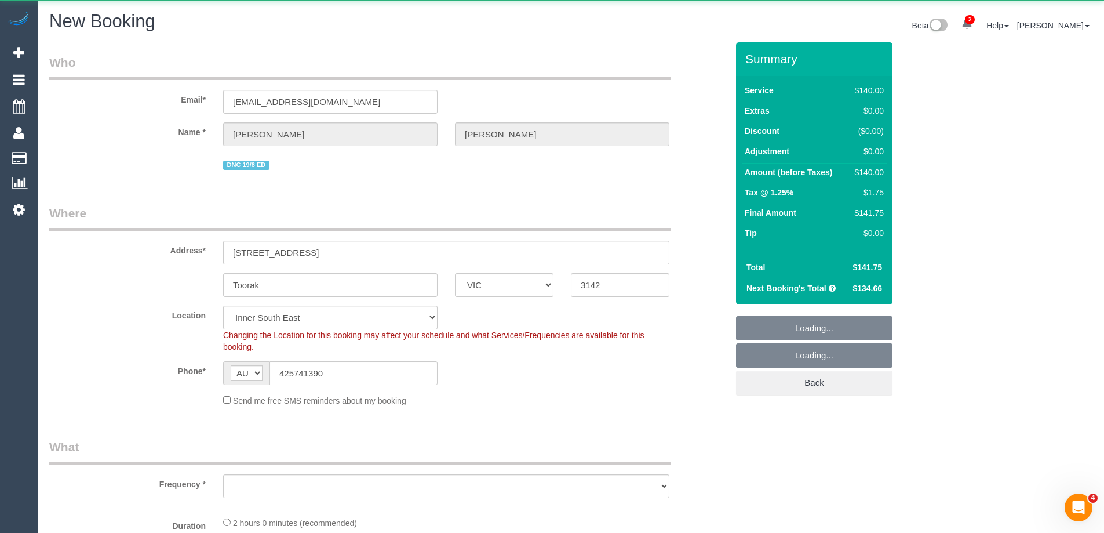
select select "string:stripe-pm_1RulWF2GScqysDRVp4WPV6ll"
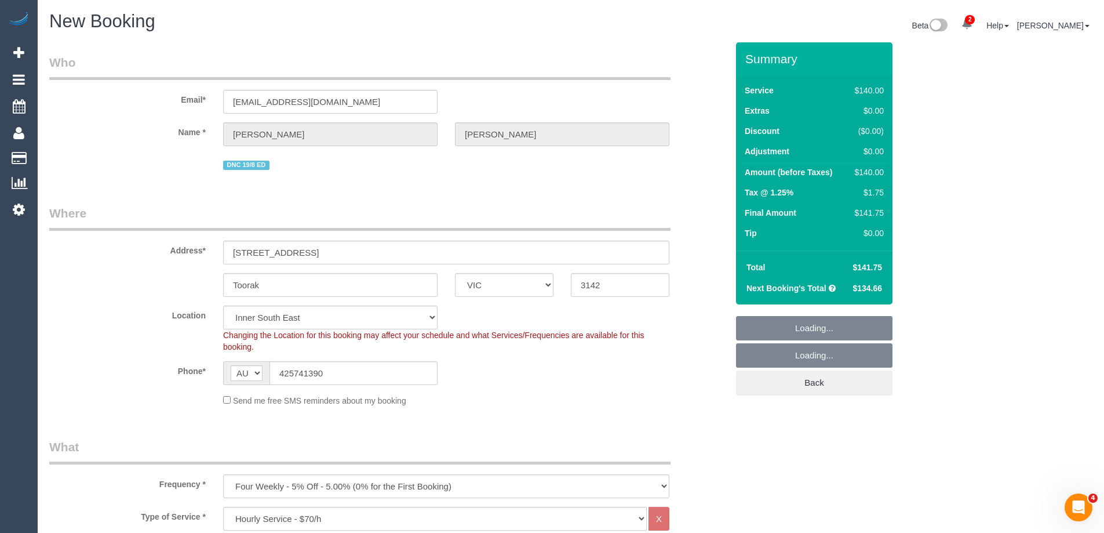
select select "object:3095"
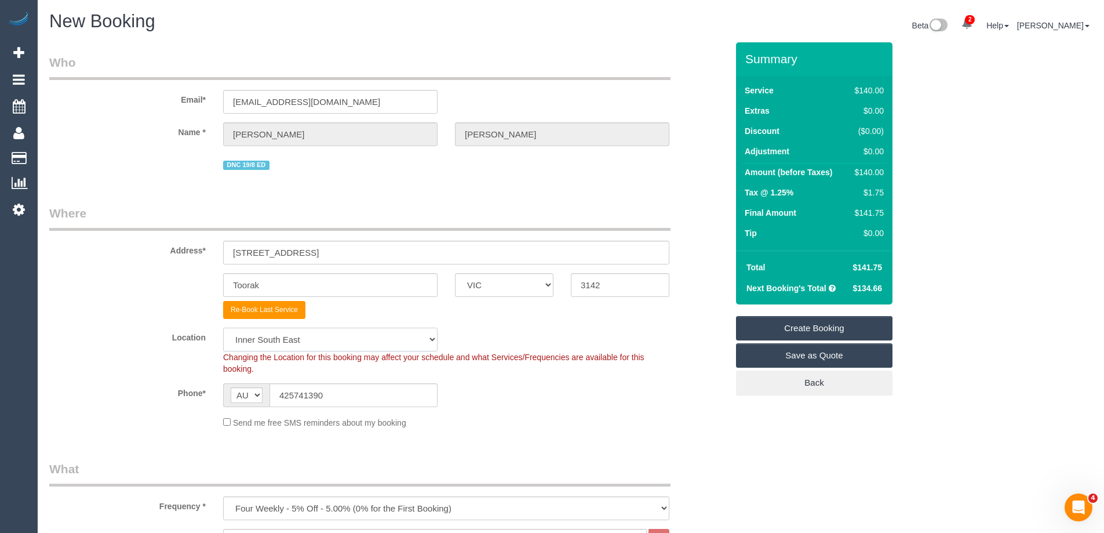
click at [293, 337] on select "Office City East (North) East (South) Inner East Inner North (East) Inner North…" at bounding box center [330, 339] width 214 height 24
select select "50"
click at [223, 327] on select "Office City East (North) East (South) Inner East Inner North (East) Inner North…" at bounding box center [330, 339] width 214 height 24
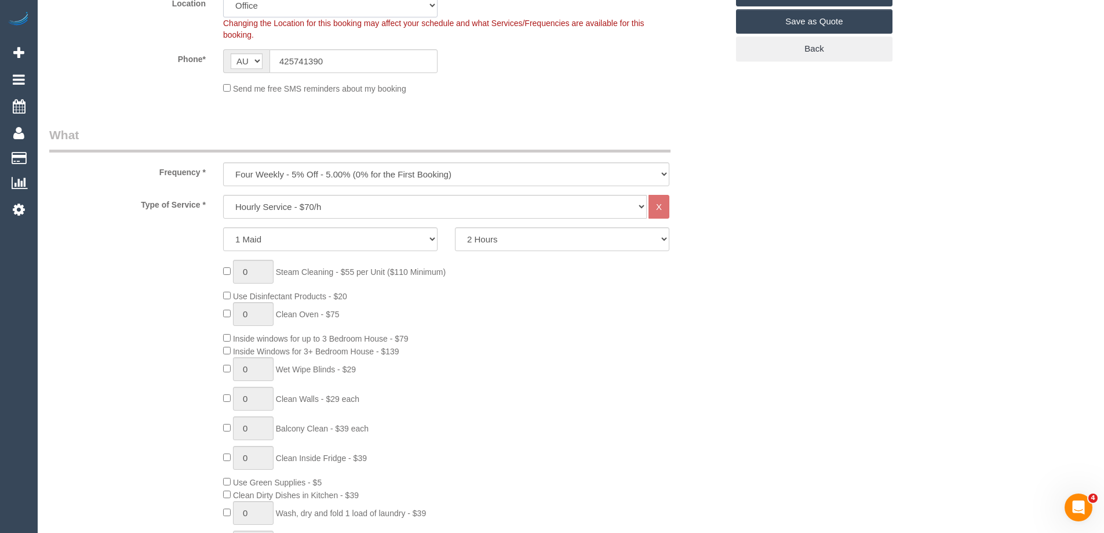
scroll to position [348, 0]
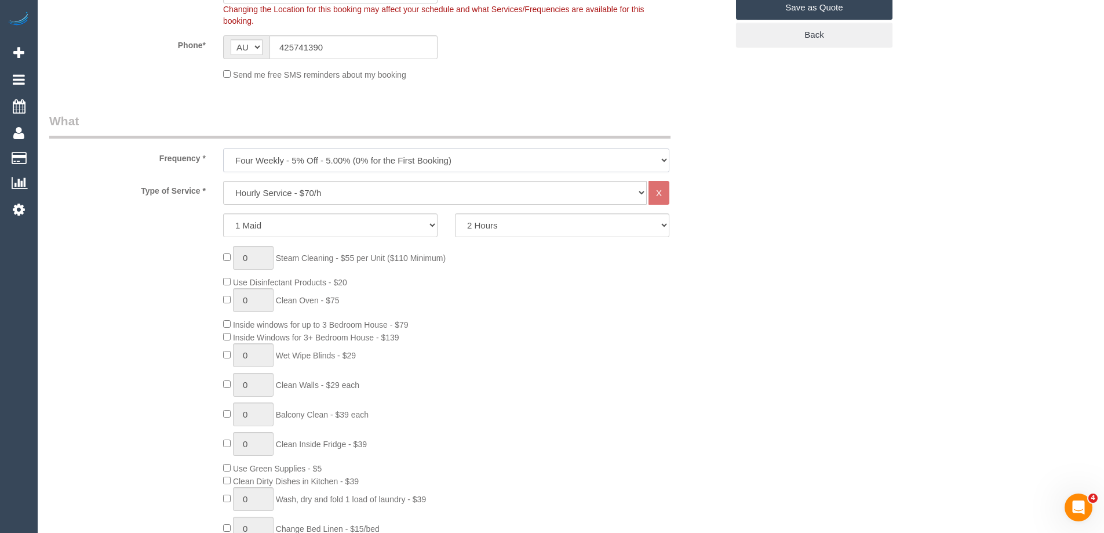
click at [312, 157] on select "One Time Cleaning Weekly - 10% Off - 10.00% (0% for the First Booking) Fortnigh…" at bounding box center [446, 160] width 446 height 24
select select "object:3108"
click at [223, 148] on select "One Time Cleaning Weekly - 10% Off - 10.00% (0% for the First Booking) Fortnigh…" at bounding box center [446, 160] width 446 height 24
click at [285, 193] on select "Hourly Service - $70/h Hourly Service - $65/h Hourly Service - $60/h Hourly Ser…" at bounding box center [435, 193] width 424 height 24
select select "28"
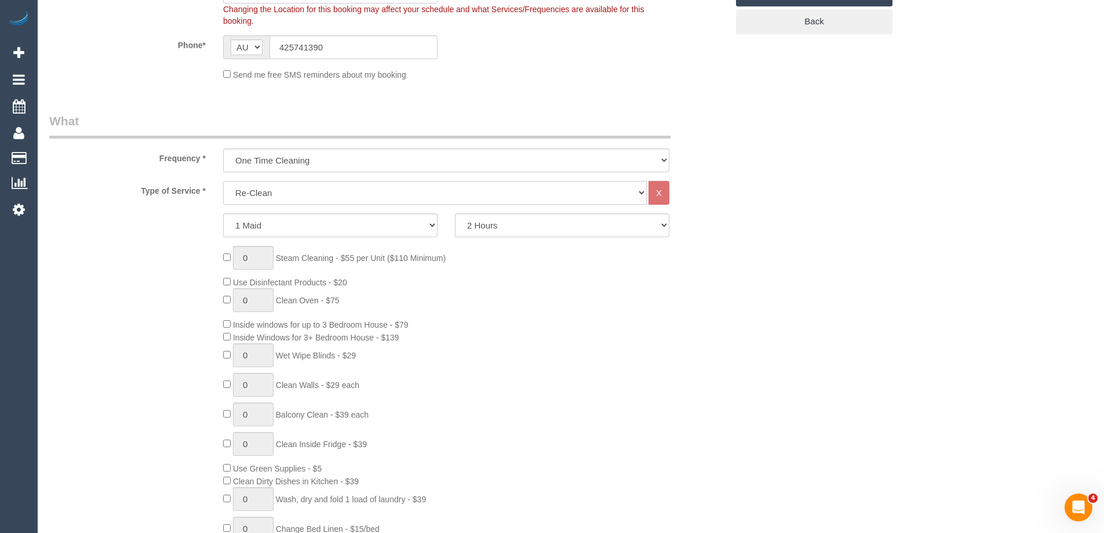
click at [223, 181] on select "Hourly Service - $70/h Hourly Service - $65/h Hourly Service - $60/h Hourly Ser…" at bounding box center [435, 193] width 424 height 24
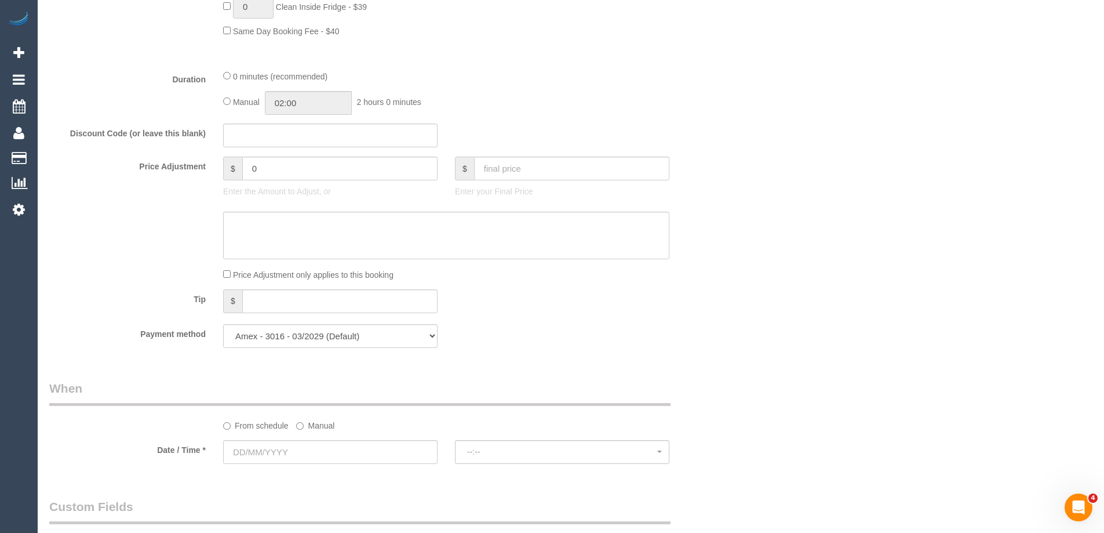
scroll to position [927, 0]
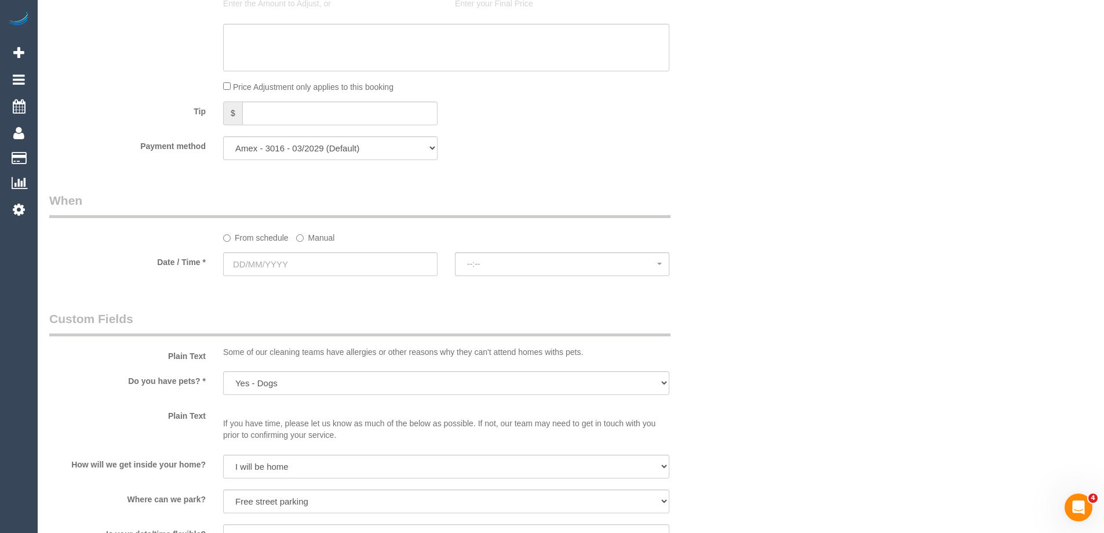
click at [315, 238] on label "Manual" at bounding box center [315, 236] width 38 height 16
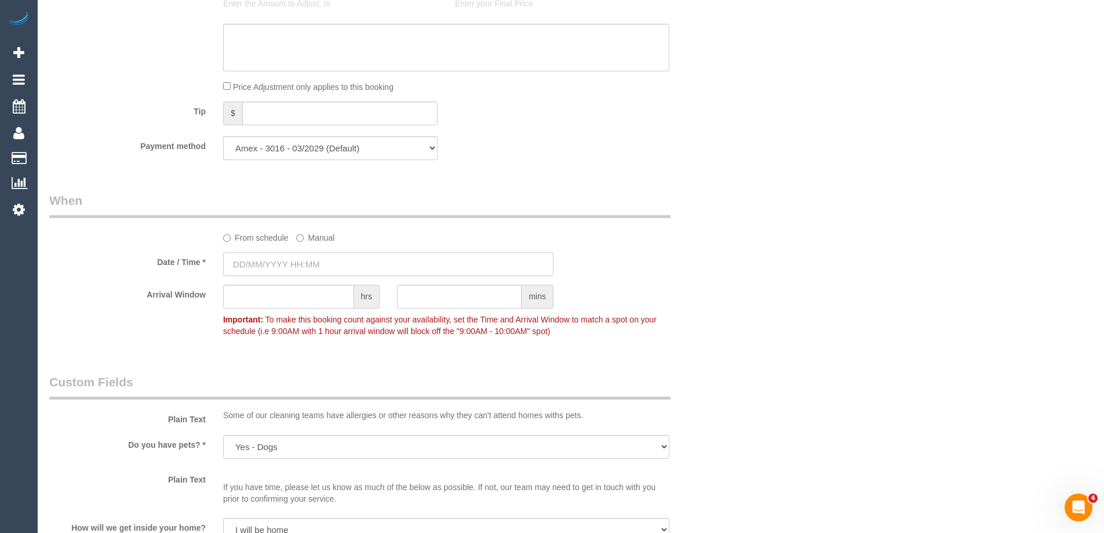
click at [292, 264] on input "text" at bounding box center [388, 264] width 330 height 24
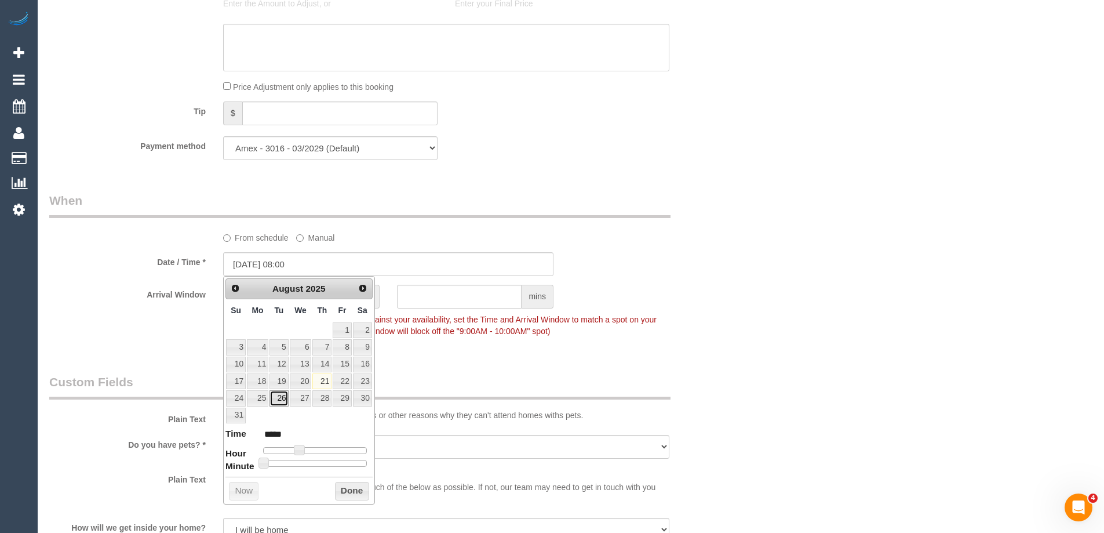
click at [278, 396] on link "26" at bounding box center [278, 398] width 19 height 16
type input "26/08/2025 09:00"
type input "*****"
type input "26/08/2025 10:00"
type input "*****"
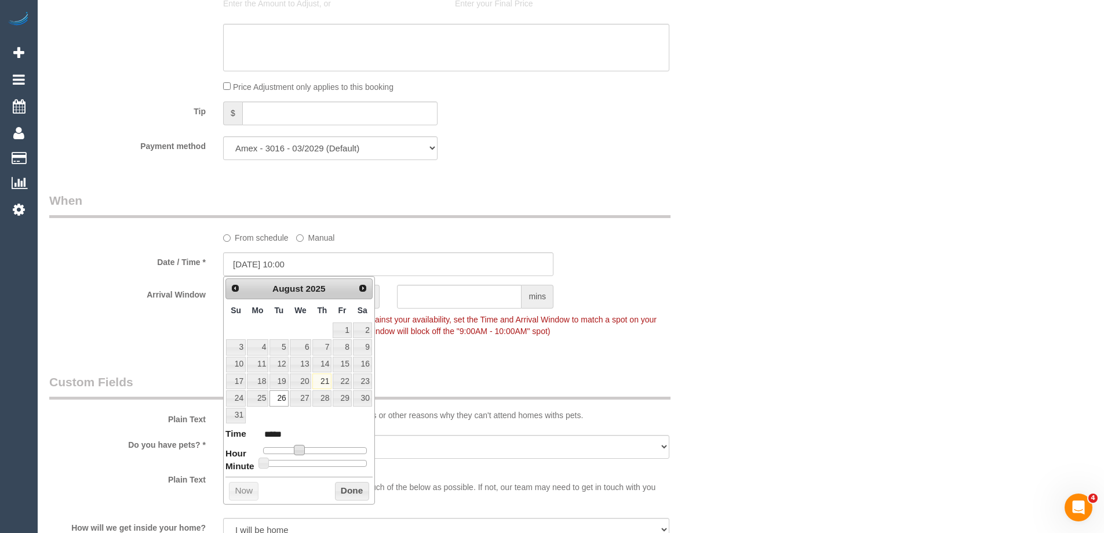
type input "26/08/2025 11:00"
type input "*****"
type input "26/08/2025 12:00"
type input "*****"
drag, startPoint x: 299, startPoint y: 447, endPoint x: 318, endPoint y: 447, distance: 19.1
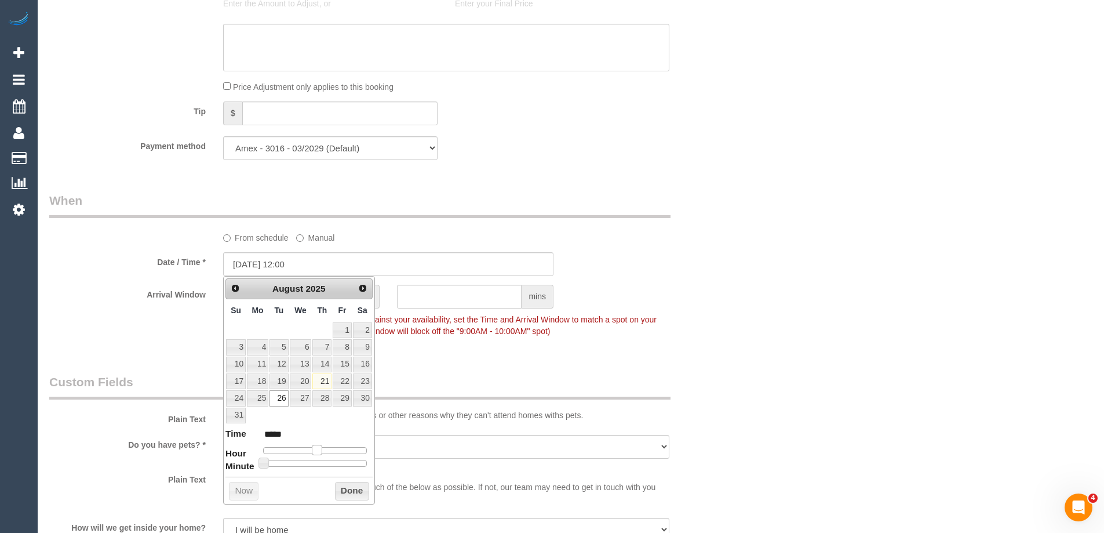
click at [318, 447] on span at bounding box center [317, 449] width 10 height 10
type input "26/08/2025 12:05"
type input "*****"
type input "26/08/2025 12:10"
type input "*****"
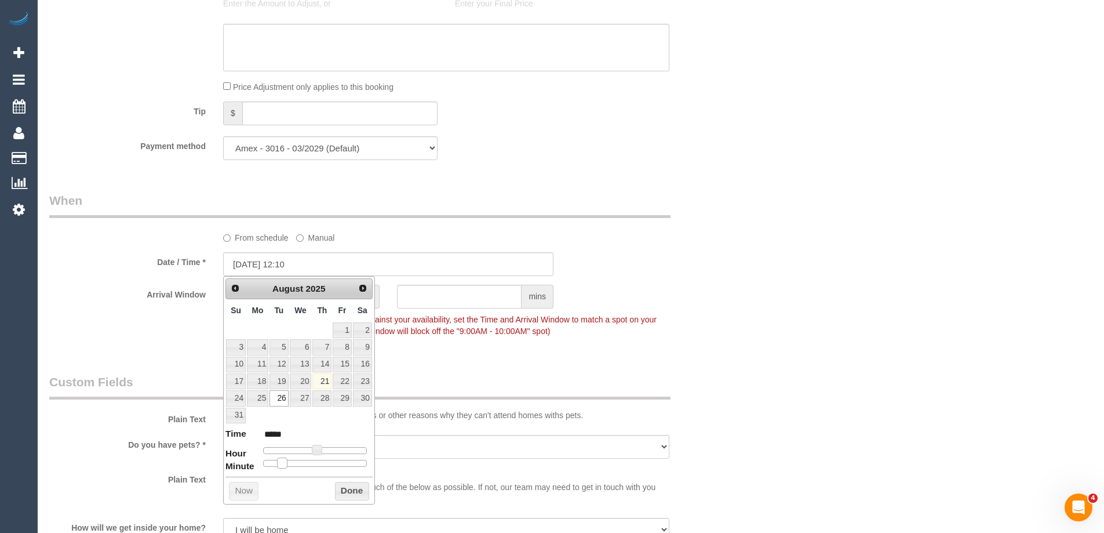
type input "26/08/2025 12:15"
type input "*****"
type input "26/08/2025 12:25"
type input "*****"
type input "26/08/2025 12:30"
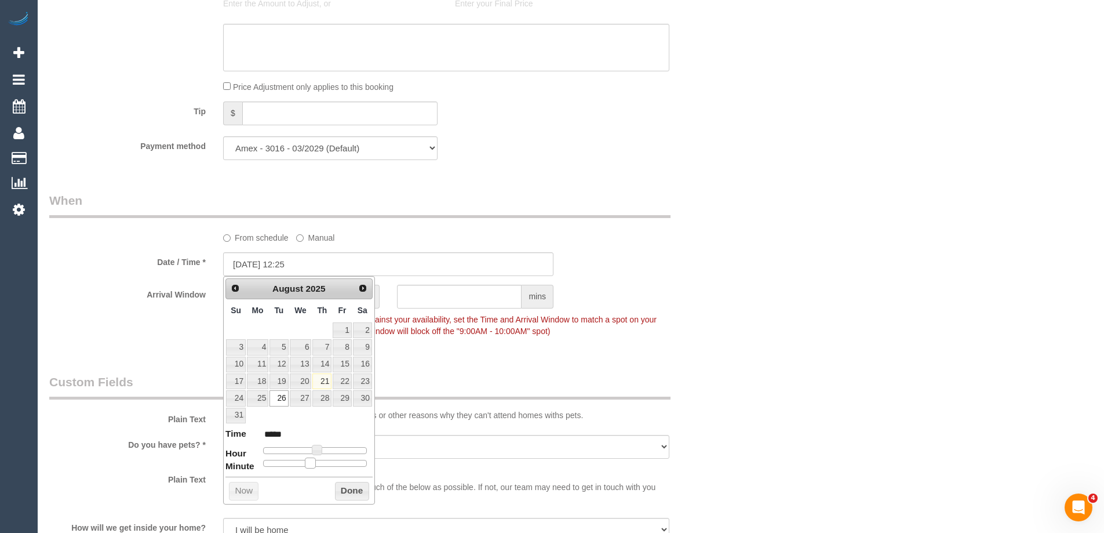
type input "*****"
drag, startPoint x: 265, startPoint y: 464, endPoint x: 319, endPoint y: 463, distance: 53.9
click at [319, 463] on span at bounding box center [319, 462] width 10 height 10
click at [341, 491] on button "Done" at bounding box center [352, 491] width 34 height 19
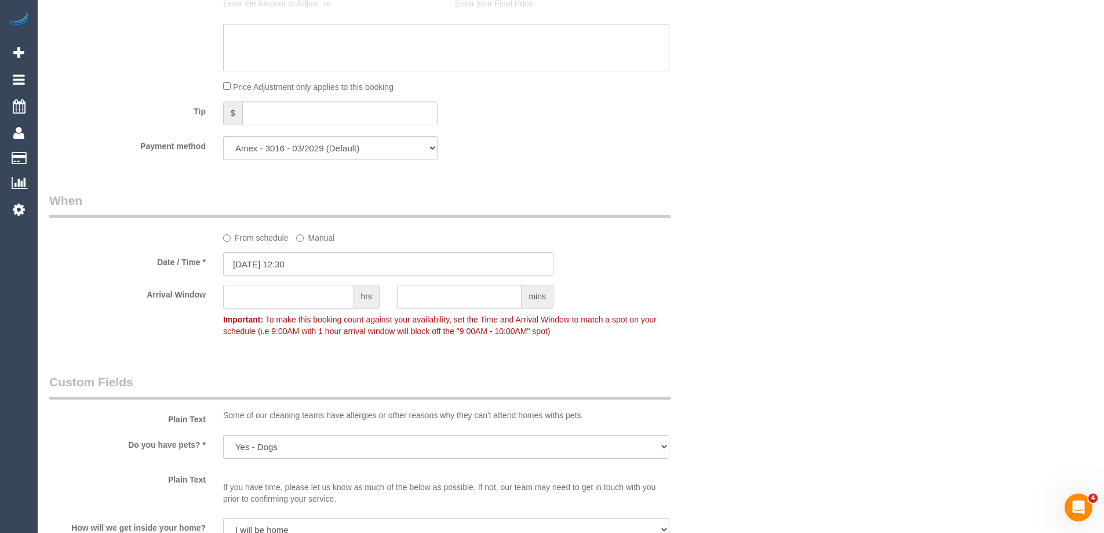
click at [250, 300] on input "text" at bounding box center [288, 297] width 131 height 24
type input "2"
click at [415, 293] on input "text" at bounding box center [459, 297] width 125 height 24
type input "30"
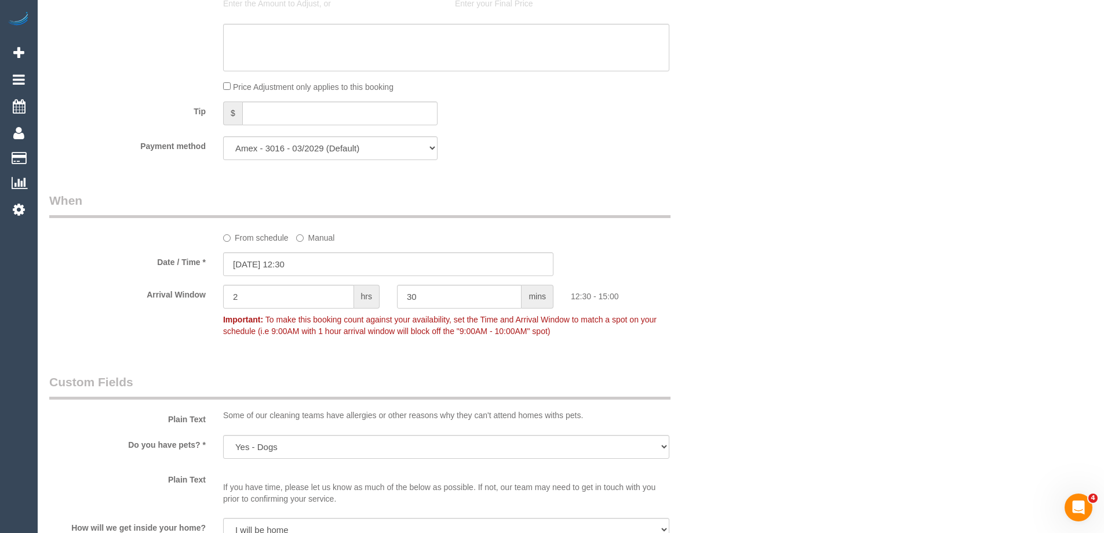
click at [810, 260] on div "Who Email* matthewschofield999@gmail.com Name * MATTHEW SCHOFIELD DNC 19/8 ED W…" at bounding box center [570, 153] width 1043 height 2077
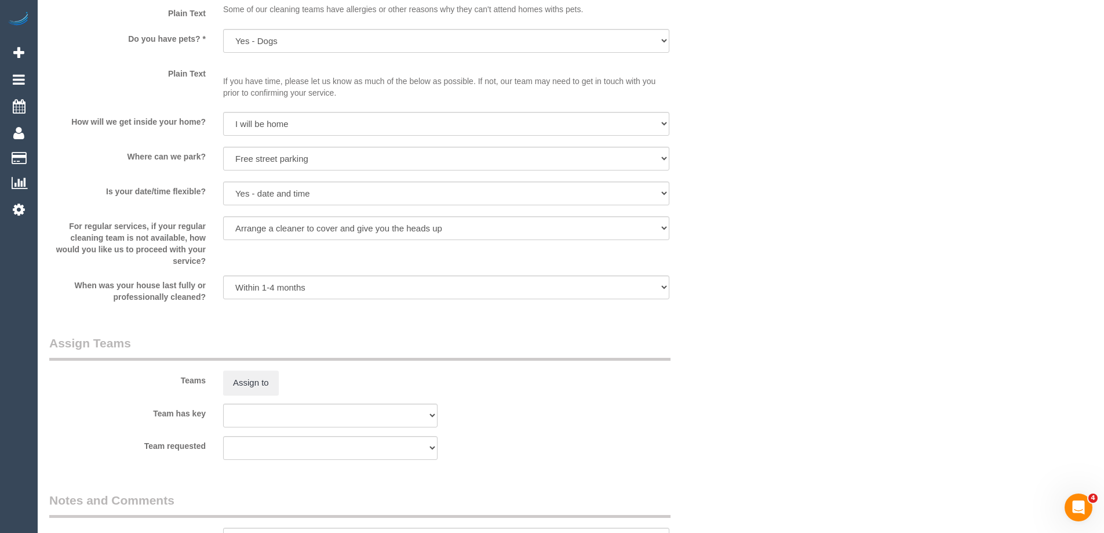
scroll to position [1627, 0]
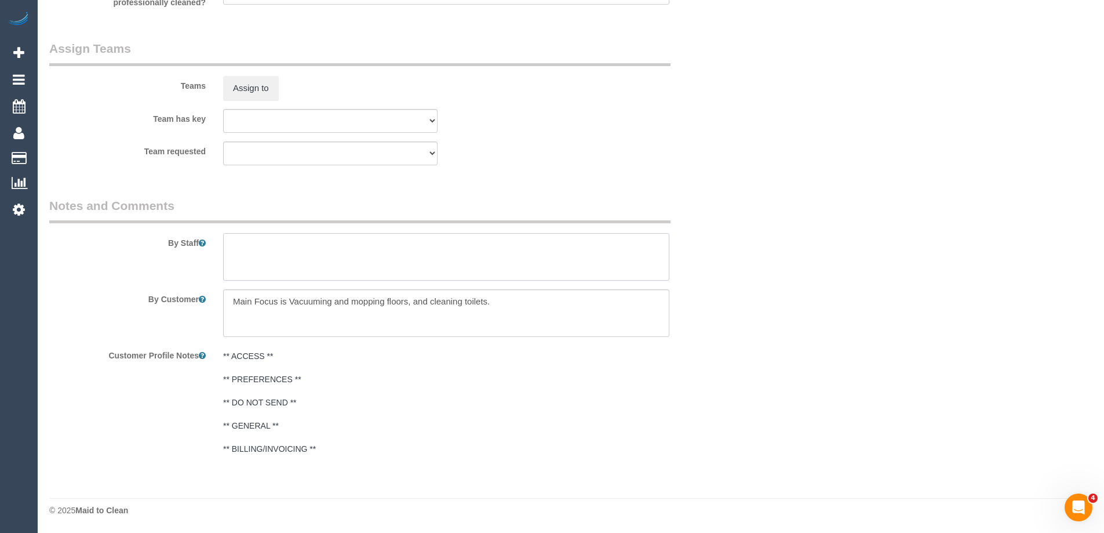
click at [465, 260] on textarea at bounding box center [446, 257] width 446 height 48
click at [293, 259] on textarea at bounding box center [446, 257] width 446 height 48
paste textarea "Vacuuming and mopping of all floors"
click at [323, 268] on textarea at bounding box center [446, 257] width 446 height 48
paste textarea "Toilets (especially under the rims)"
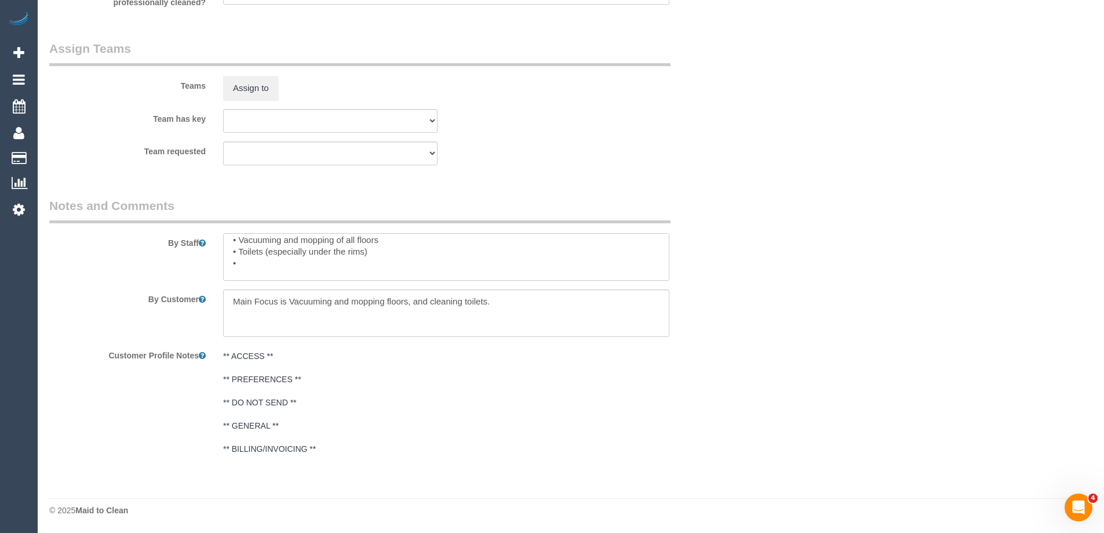
scroll to position [23, 0]
click at [289, 254] on textarea at bounding box center [446, 257] width 446 height 48
paste textarea "Wipe down kitchen island and kitchen table"
click at [436, 260] on textarea at bounding box center [446, 257] width 446 height 48
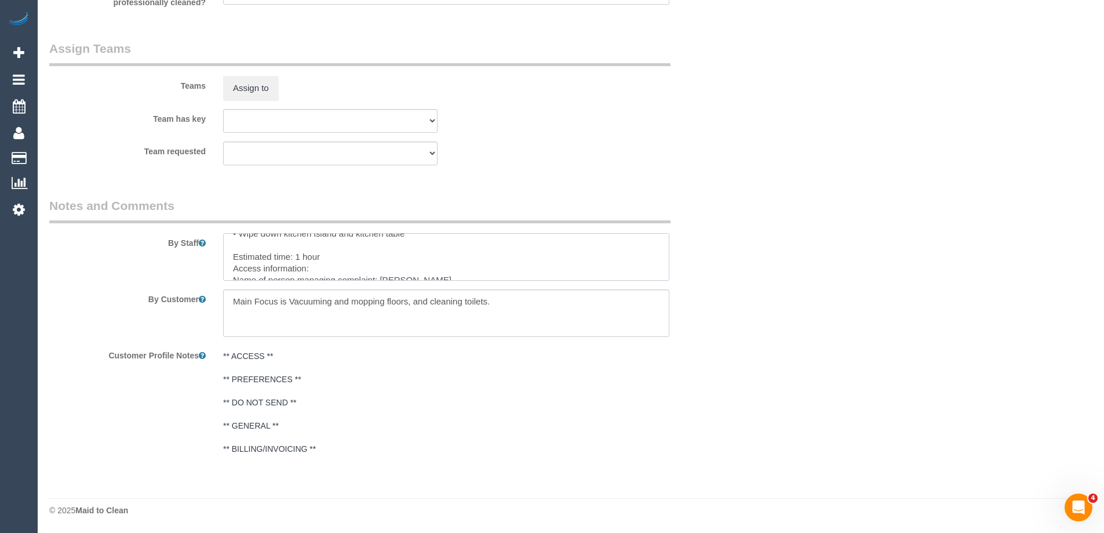
click at [388, 266] on textarea at bounding box center [446, 257] width 446 height 48
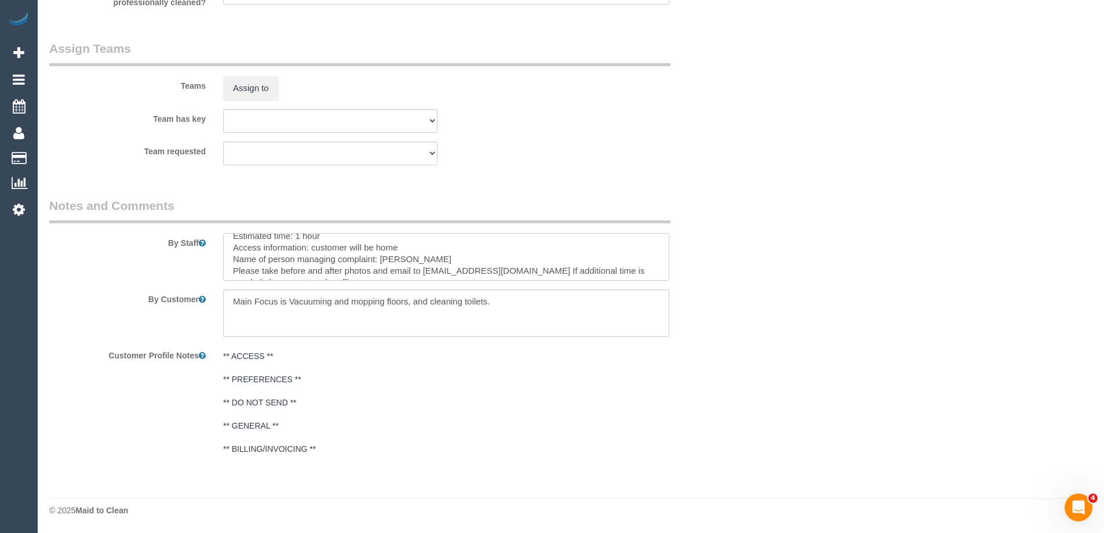
scroll to position [81, 0]
drag, startPoint x: 280, startPoint y: 256, endPoint x: 322, endPoint y: 256, distance: 41.7
click at [322, 256] on textarea at bounding box center [446, 257] width 446 height 48
type textarea "Re-clean tasks: • Vacuuming and mopping of all floors • Toilets (especially und…"
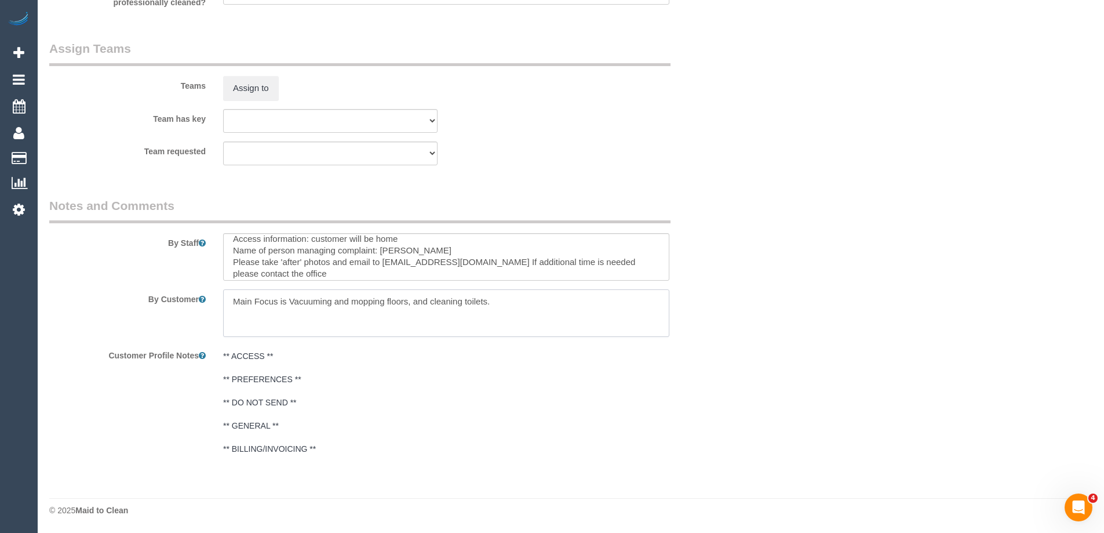
click at [536, 316] on textarea at bounding box center [446, 313] width 446 height 48
click at [537, 316] on textarea at bounding box center [446, 313] width 446 height 48
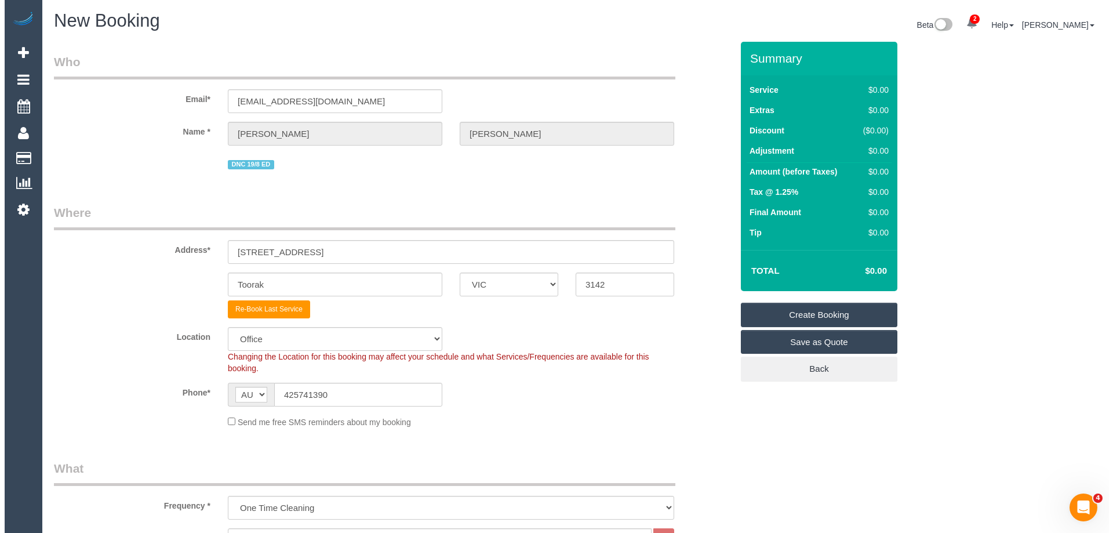
scroll to position [0, 0]
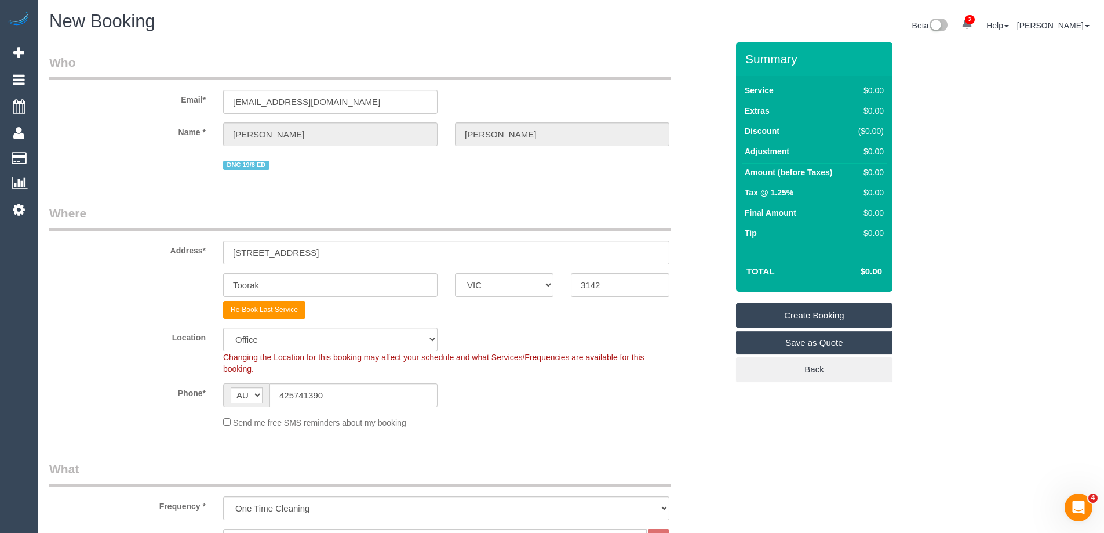
click at [796, 311] on link "Create Booking" at bounding box center [814, 315] width 156 height 24
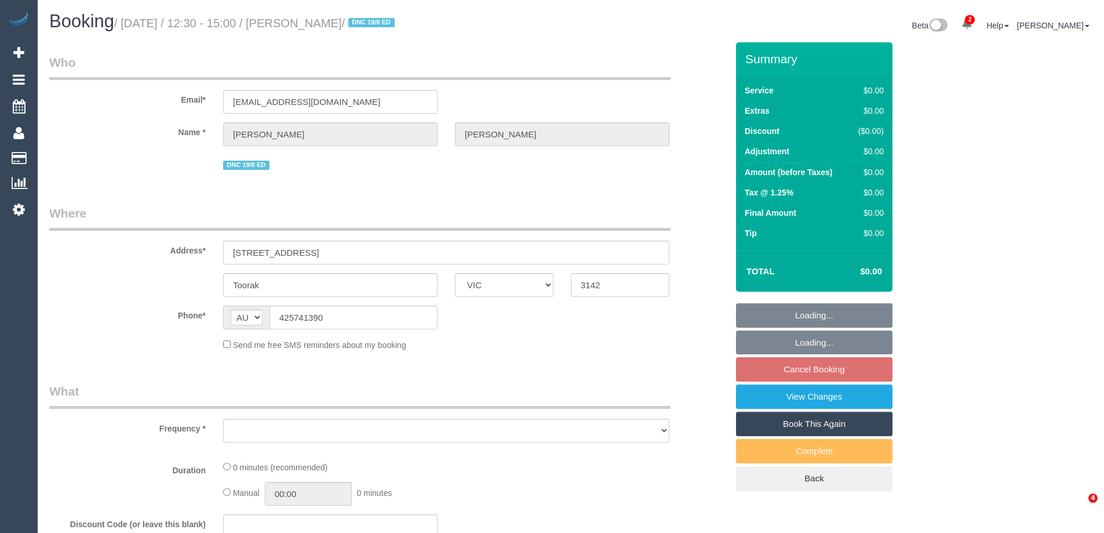
select select "VIC"
select select "object:549"
select select "string:stripe-pm_1RulWF2GScqysDRVp4WPV6ll"
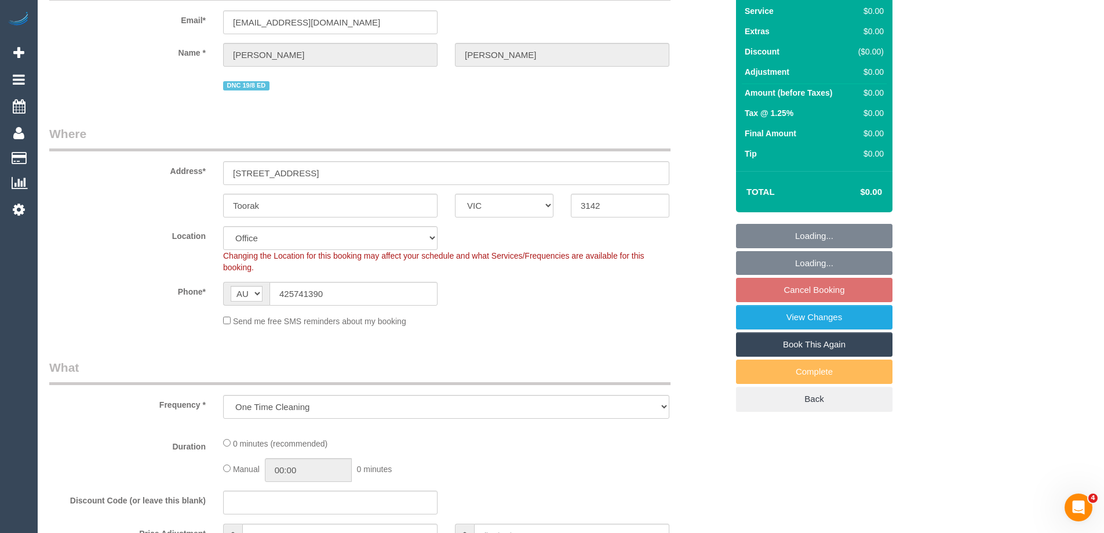
select select "object:759"
select select "number:27"
select select "number:14"
select select "number:19"
select select "number:22"
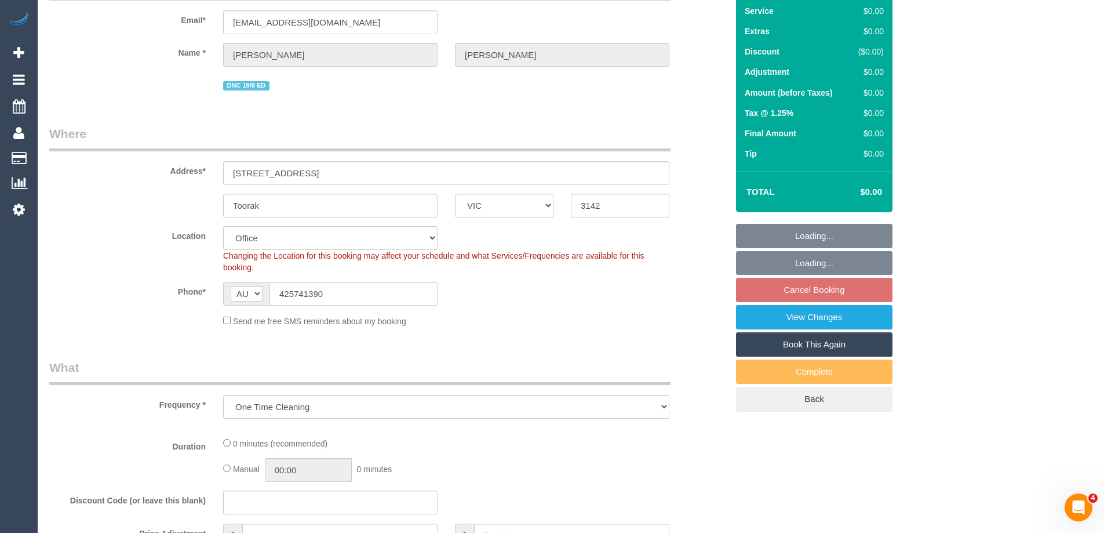
select select "number:34"
select select "number:13"
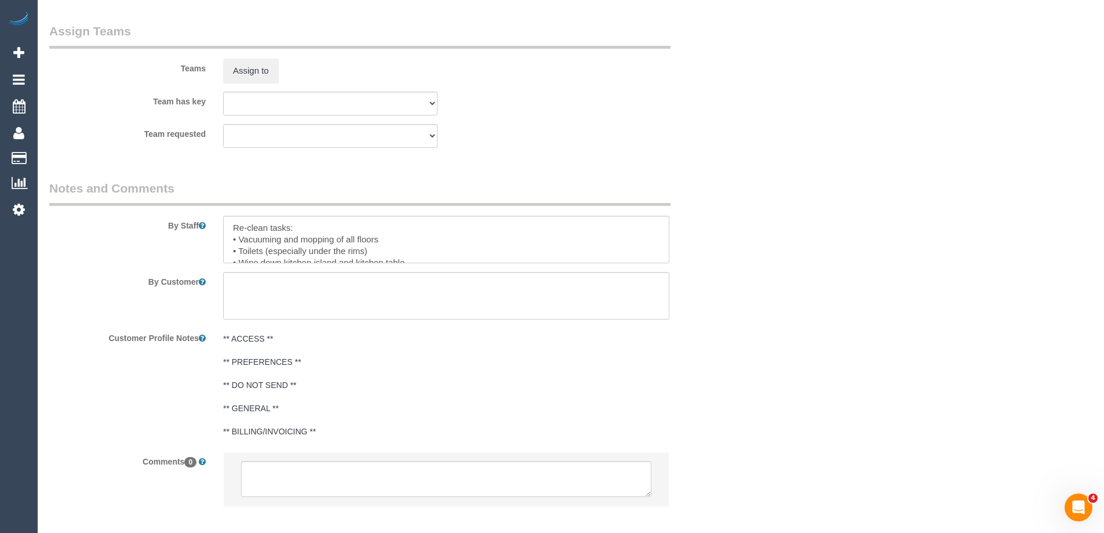
scroll to position [1680, 0]
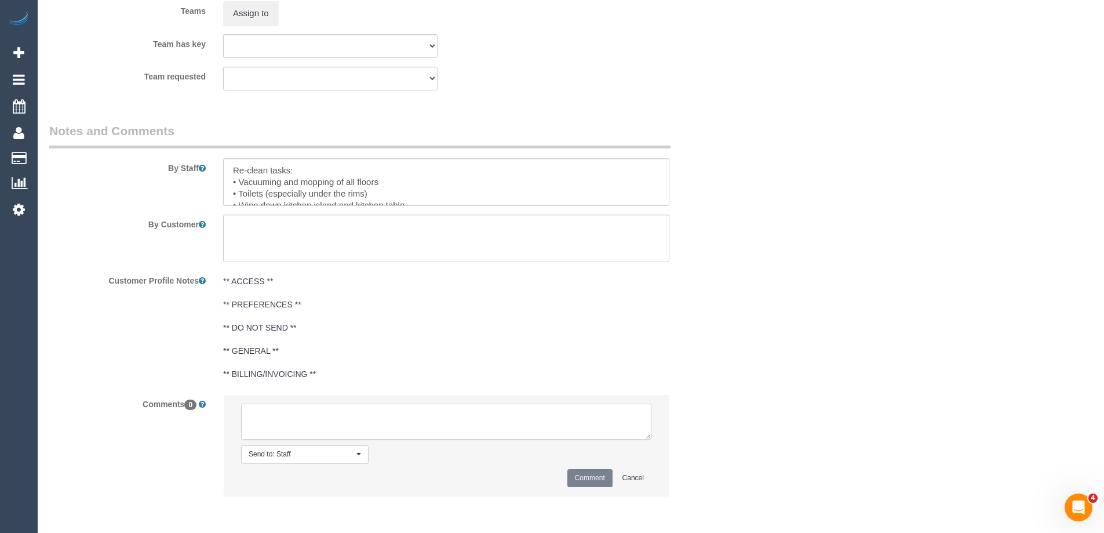
click at [366, 420] on textarea at bounding box center [446, 421] width 410 height 36
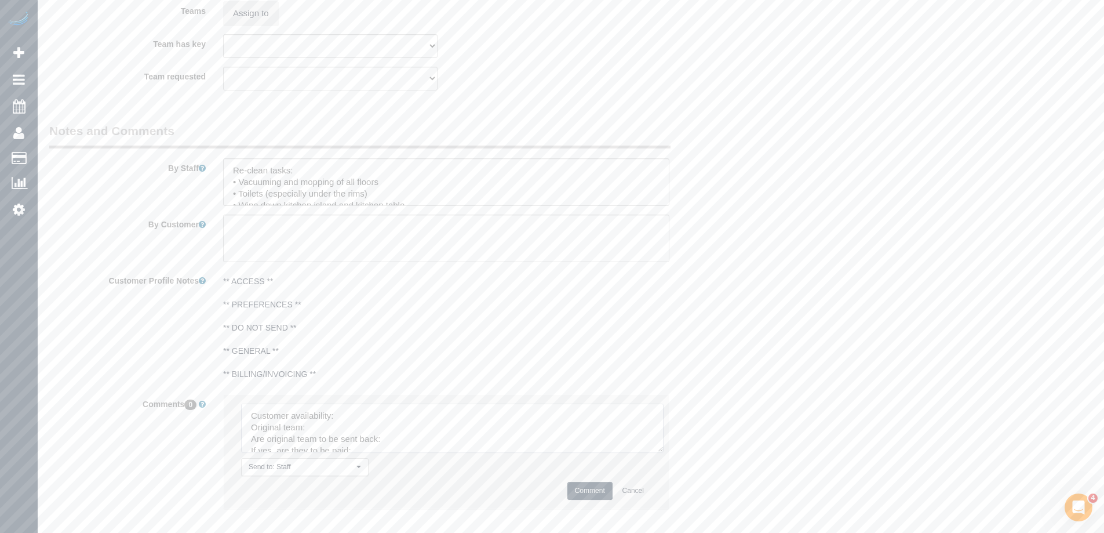
drag, startPoint x: 645, startPoint y: 435, endPoint x: 728, endPoint y: 555, distance: 146.1
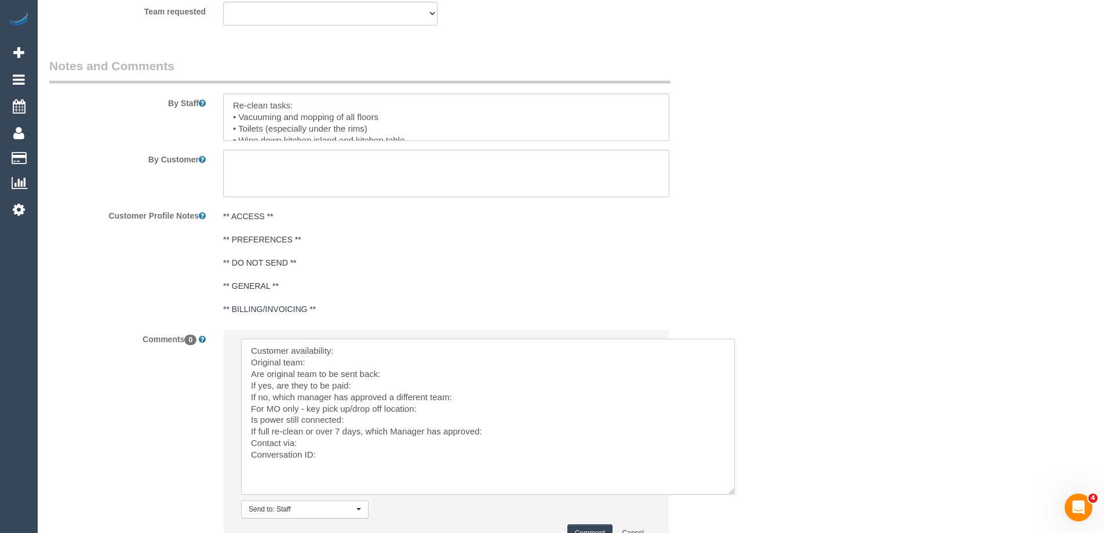
scroll to position [1847, 0]
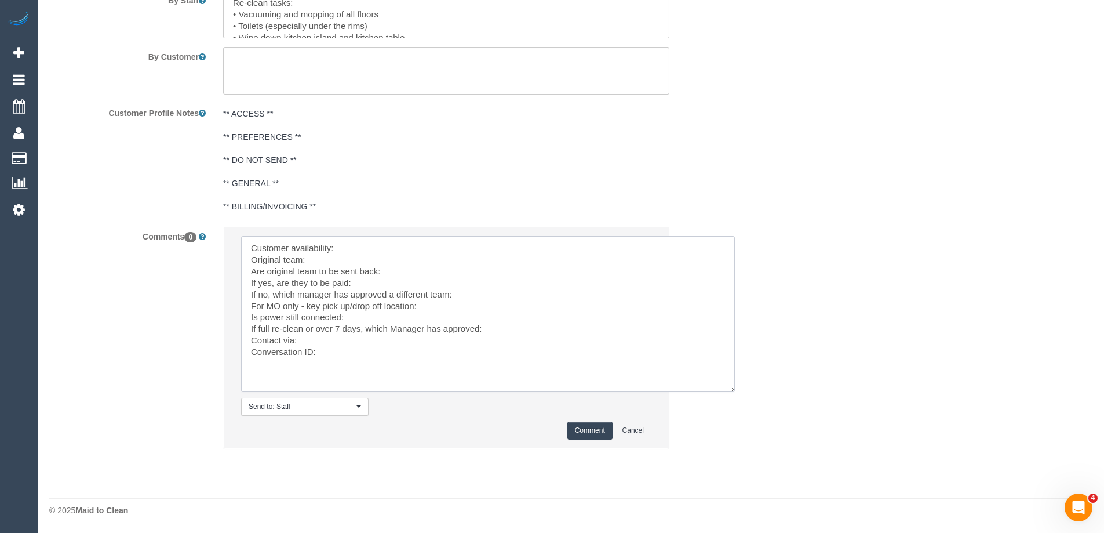
click at [370, 247] on textarea at bounding box center [488, 314] width 494 height 156
paste textarea "Tue 26/8, 12:30pm-3pm"
paste textarea "(3) [PERSON_NAME] (C)"
click at [407, 278] on textarea at bounding box center [488, 314] width 494 height 156
click at [412, 273] on textarea at bounding box center [488, 314] width 494 height 156
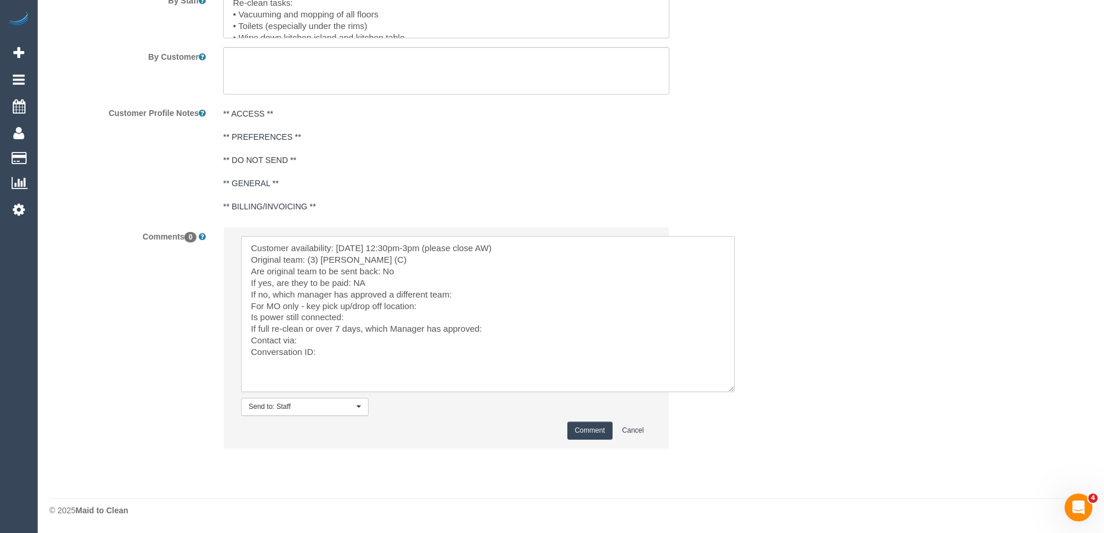
click at [482, 298] on textarea at bounding box center [488, 314] width 494 height 156
click at [521, 327] on textarea at bounding box center [488, 314] width 494 height 156
click at [397, 354] on textarea at bounding box center [488, 314] width 494 height 156
paste textarea "cnv_q7vpte7"
type textarea "Customer availability: Tue 26/8, 12:30pm-3pm (please close AW) Original team: (…"
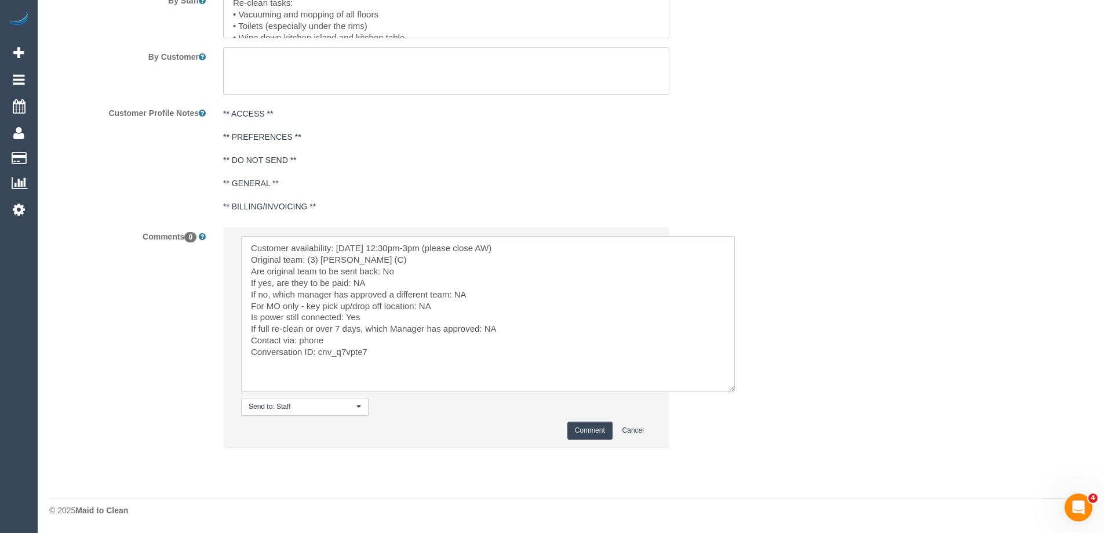
click at [581, 427] on button "Comment" at bounding box center [589, 430] width 45 height 18
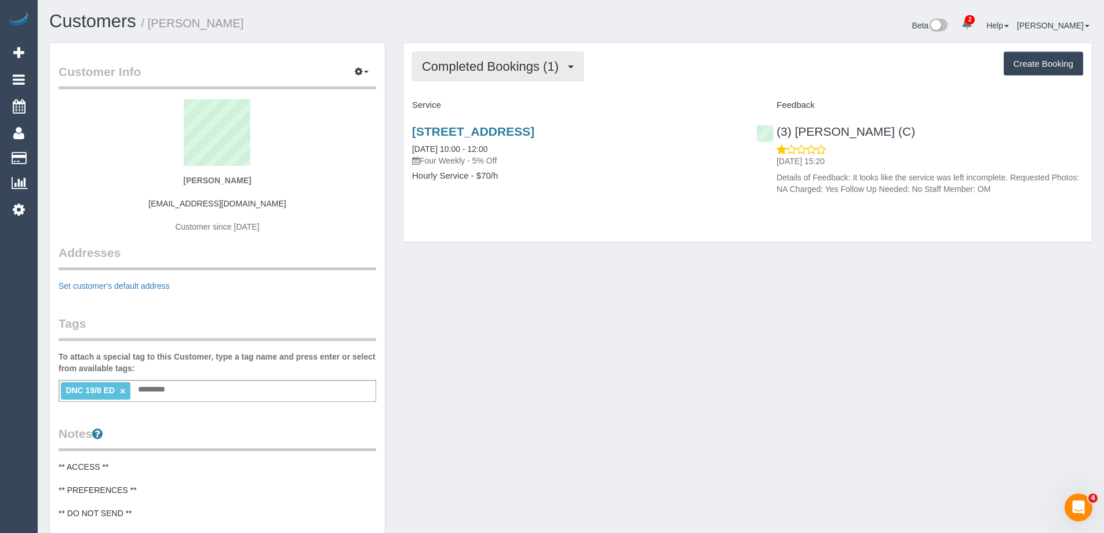
click at [502, 70] on span "Completed Bookings (1)" at bounding box center [493, 66] width 143 height 14
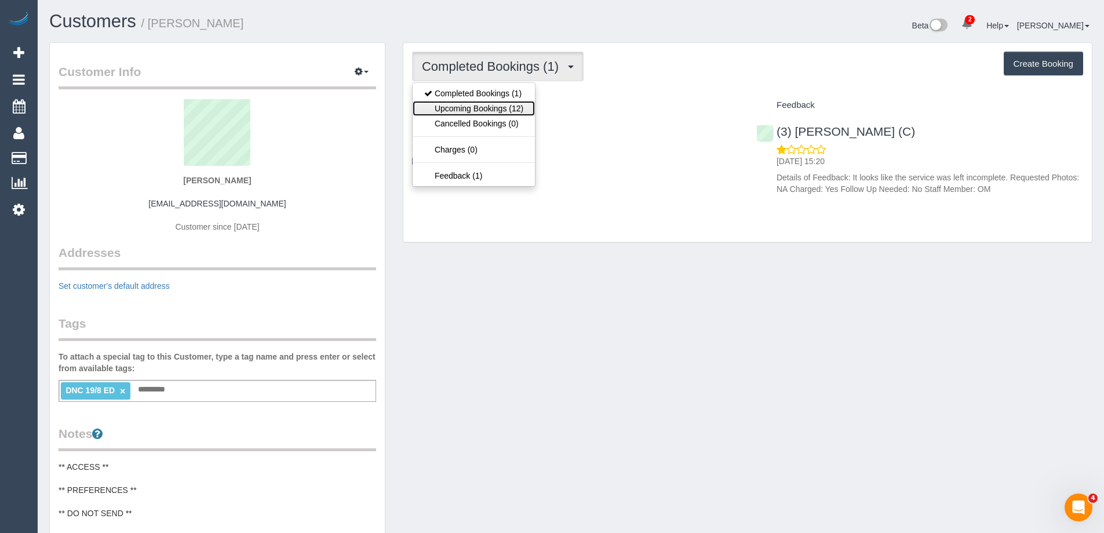
click at [493, 104] on link "Upcoming Bookings (12)" at bounding box center [474, 108] width 122 height 15
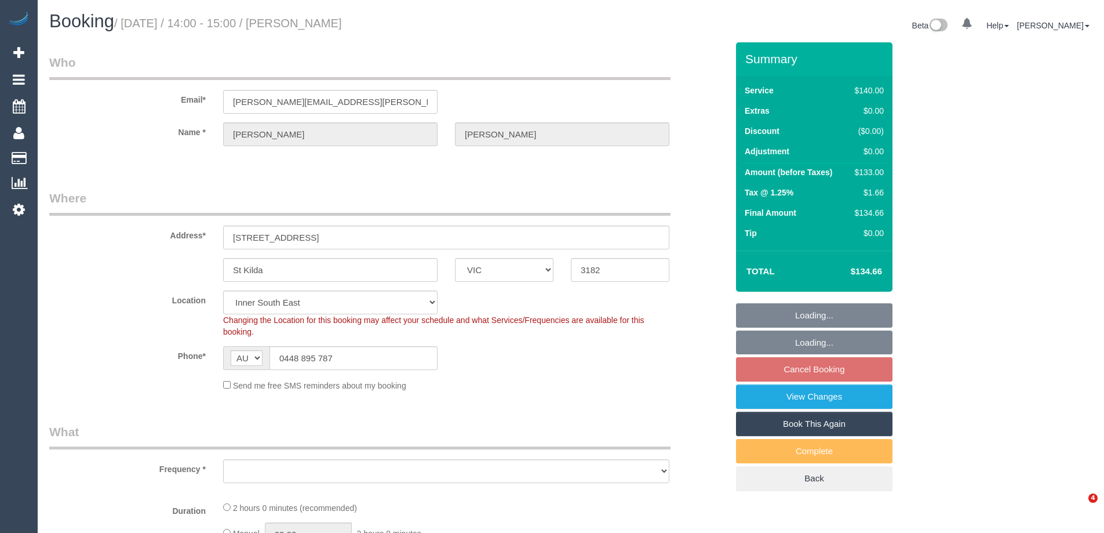
select select "VIC"
select select "object:688"
select select "string:stripe-pm_1KPxoL2GScqysDRVDB1TxUbP"
select select "number:27"
select select "number:14"
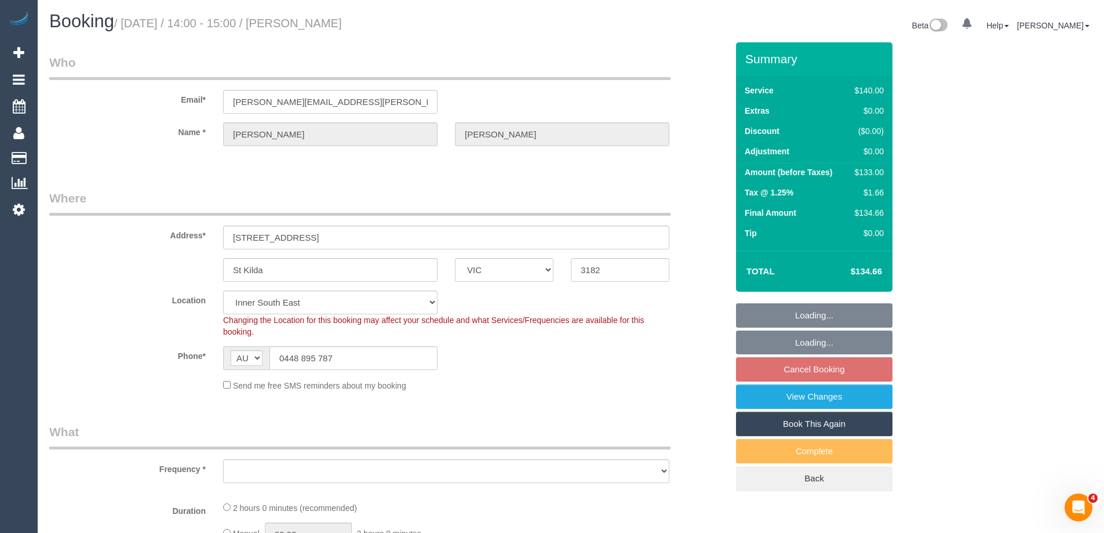
select select "number:18"
select select "number:22"
select select "number:35"
select select "number:26"
select select "object:1432"
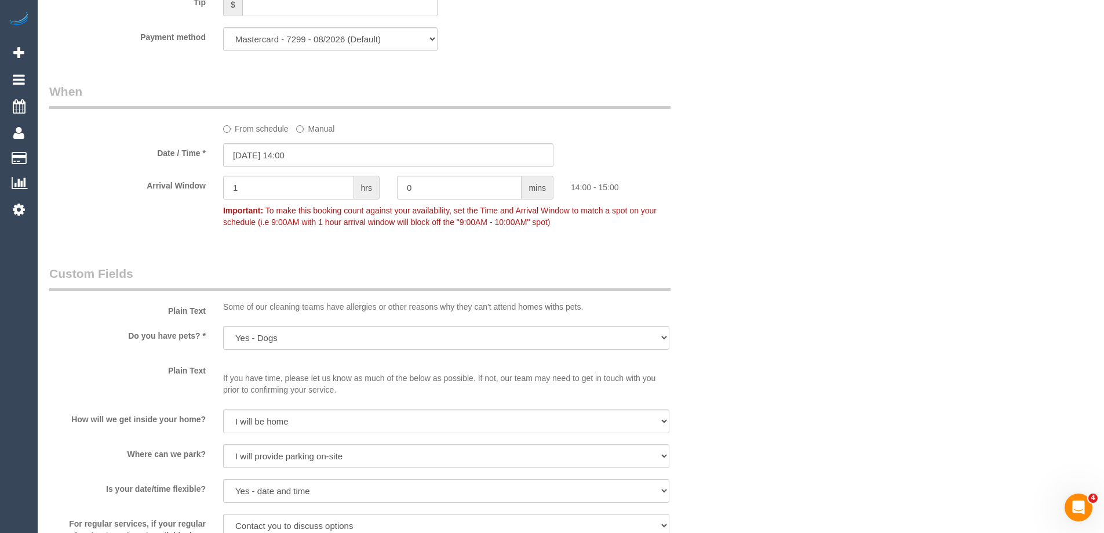
scroll to position [1159, 0]
click at [340, 155] on input "18/09/2025 14:00" at bounding box center [388, 154] width 330 height 24
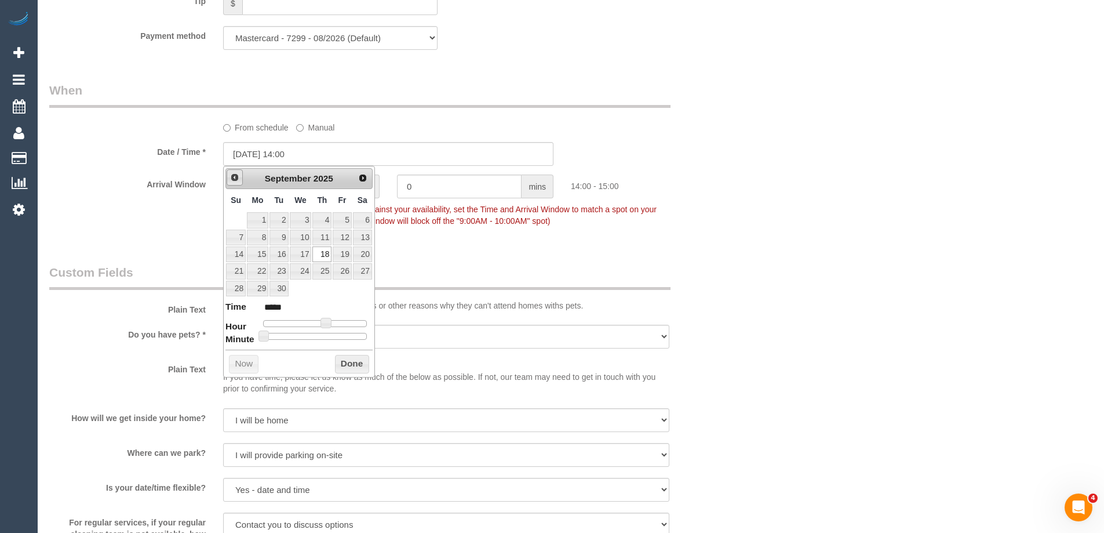
click at [234, 180] on span "Prev" at bounding box center [234, 177] width 9 height 9
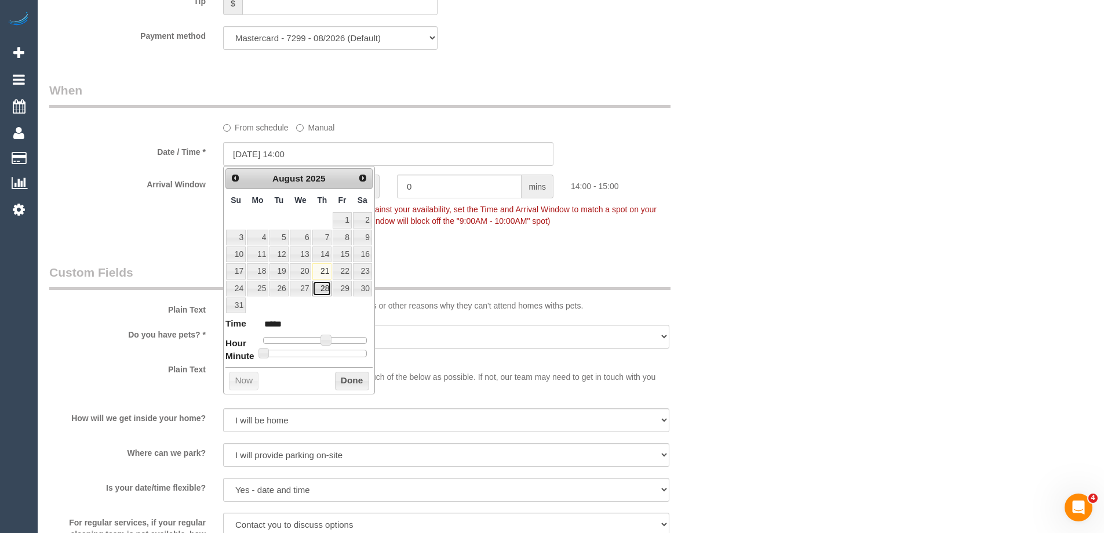
click at [325, 286] on link "28" at bounding box center [321, 288] width 19 height 16
type input "28/08/2025 14:00"
click at [355, 377] on button "Done" at bounding box center [352, 380] width 34 height 19
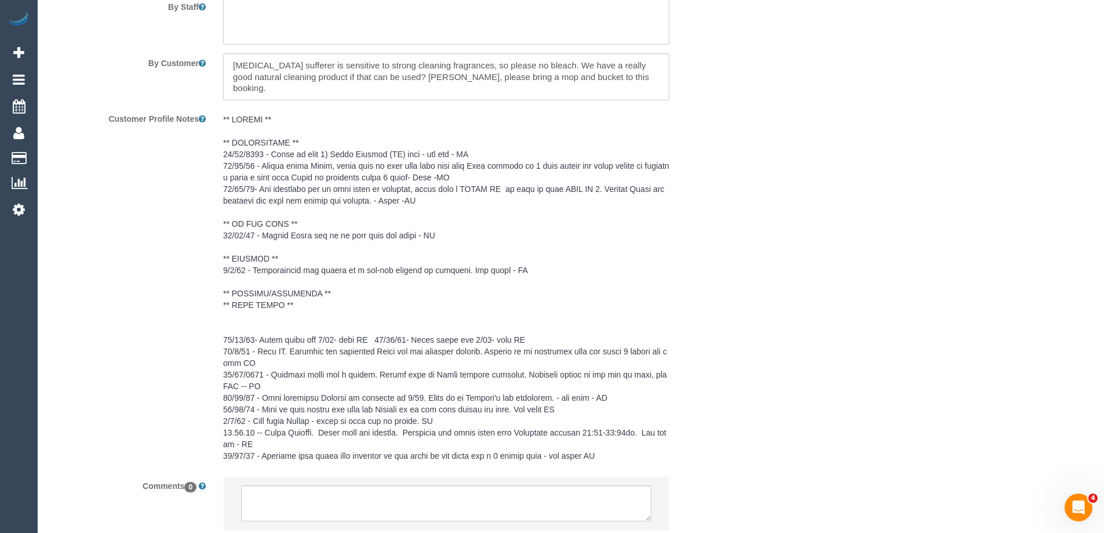
scroll to position [2067, 0]
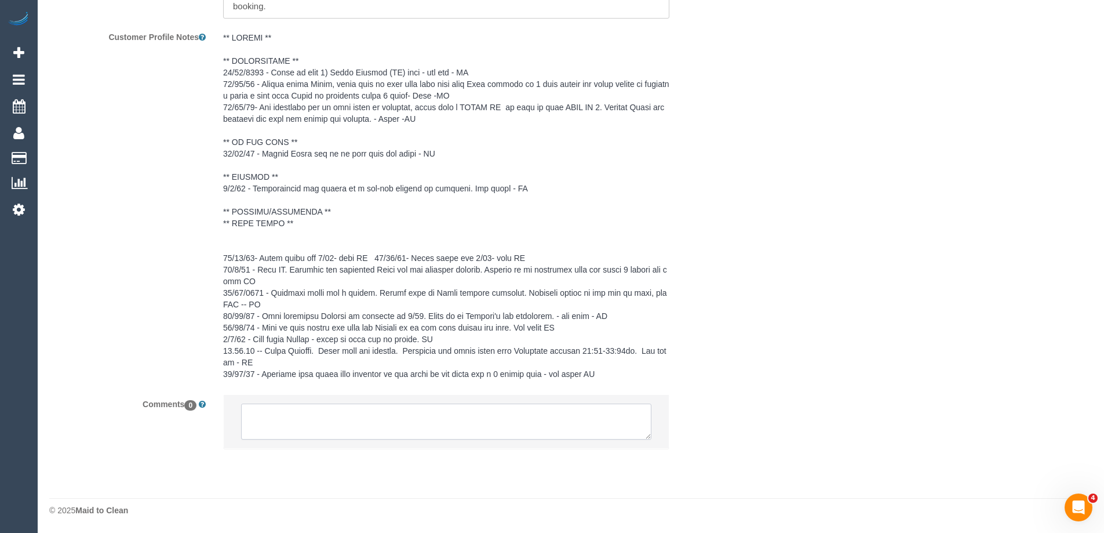
click at [442, 415] on textarea at bounding box center [446, 421] width 410 height 36
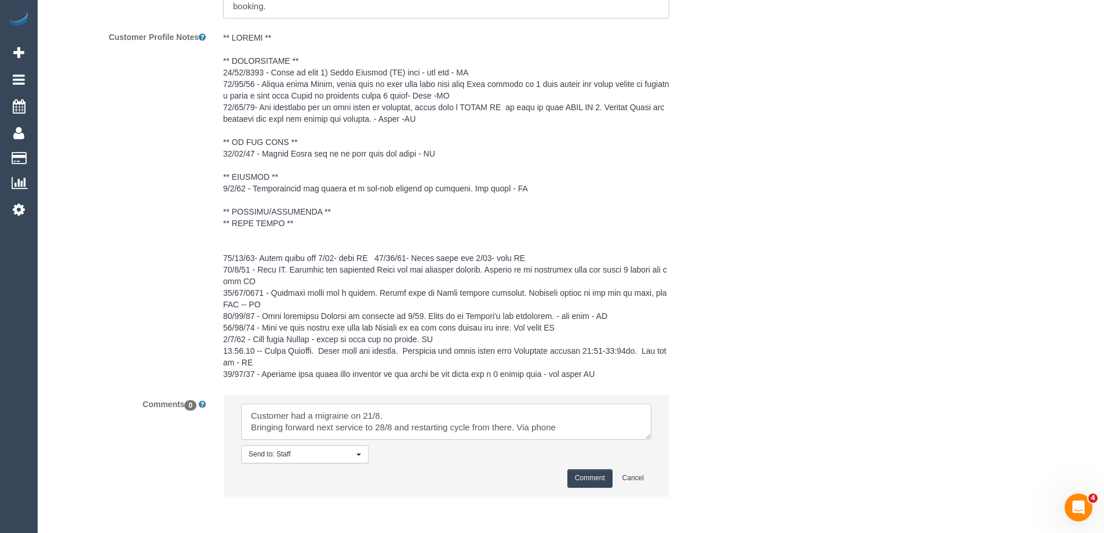
type textarea "Customer had a migraine on 21/8. Bringing forward next service to 28/8 and rest…"
click at [577, 479] on button "Comment" at bounding box center [589, 478] width 45 height 18
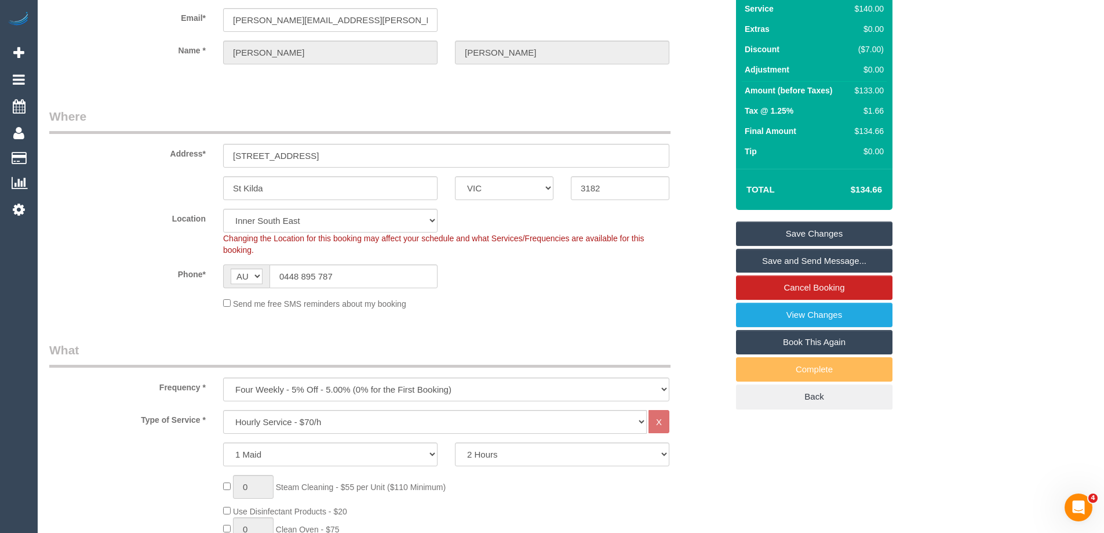
scroll to position [0, 0]
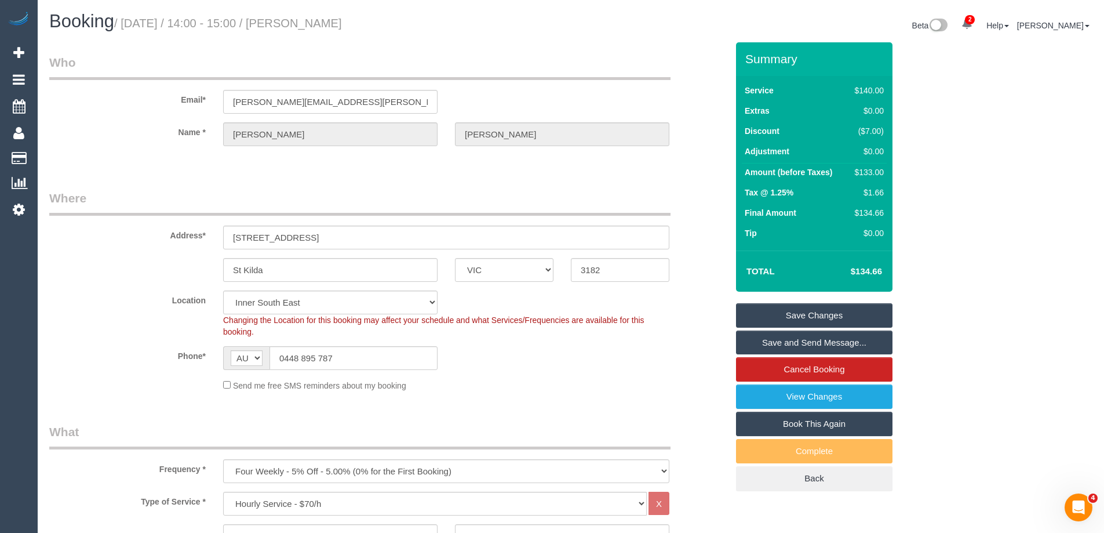
click at [824, 316] on link "Save Changes" at bounding box center [814, 315] width 156 height 24
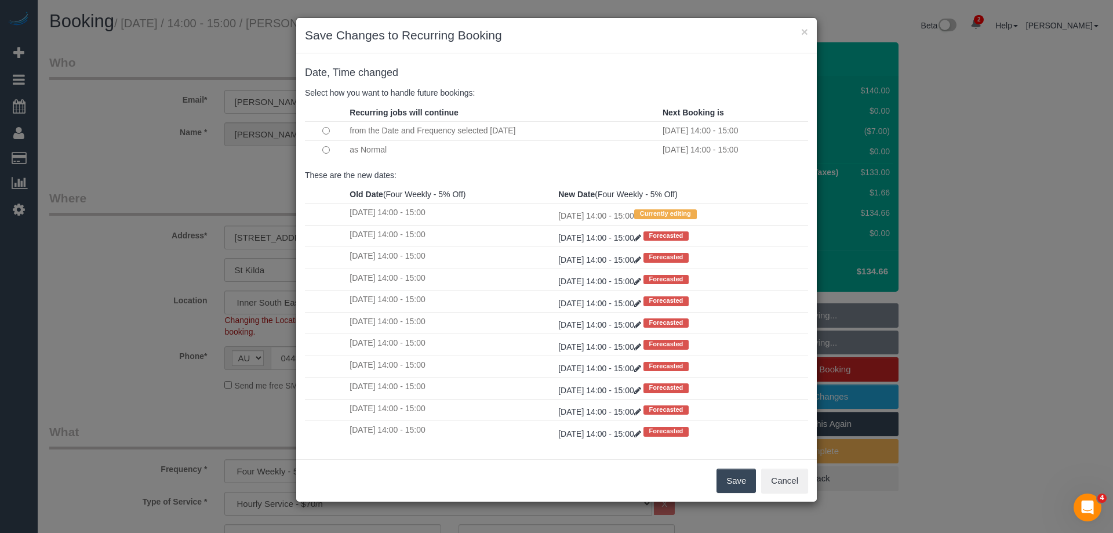
click at [741, 480] on button "Save" at bounding box center [735, 480] width 39 height 24
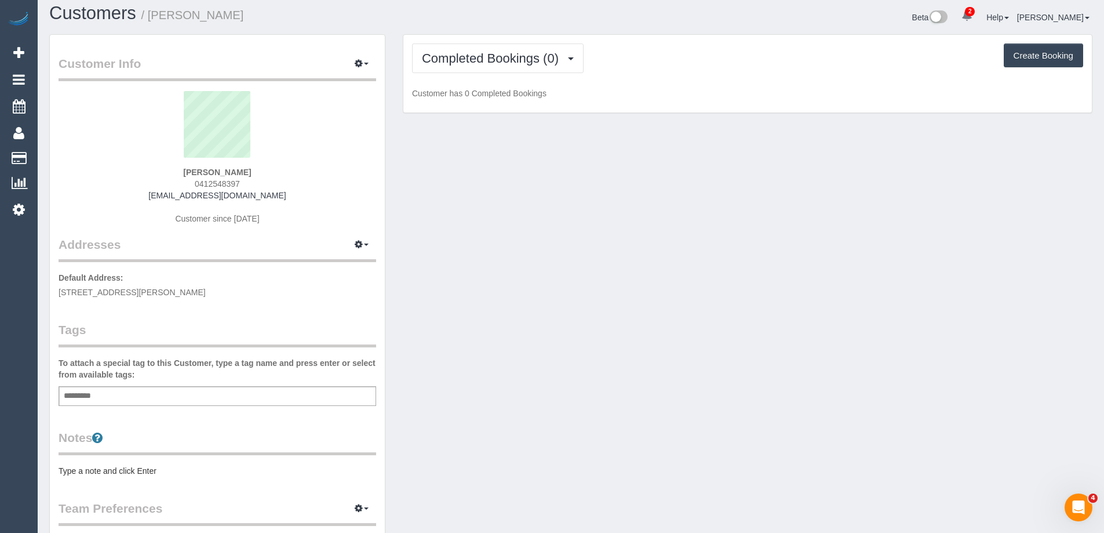
scroll to position [232, 0]
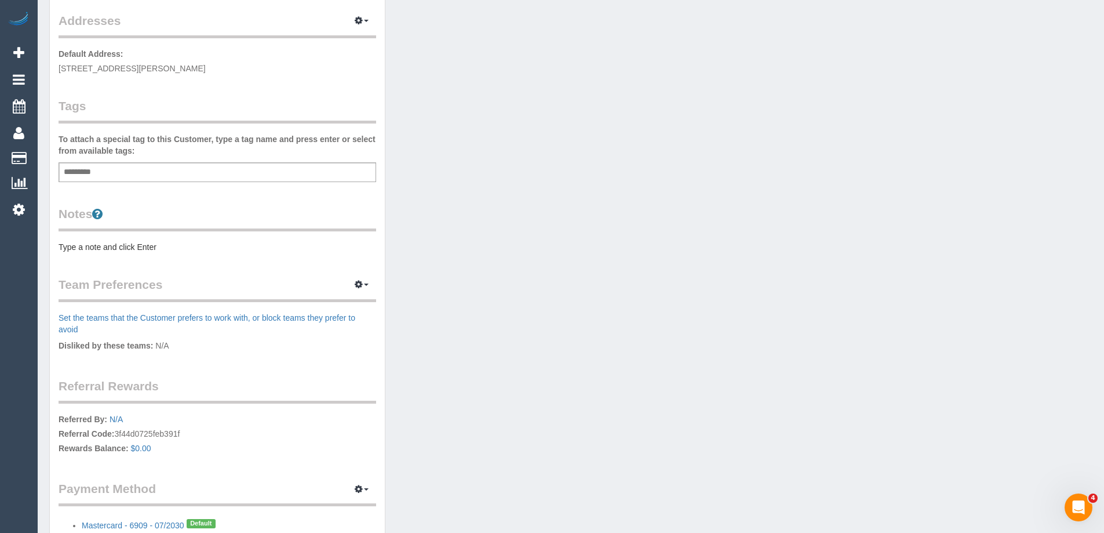
click at [124, 251] on pre "Type a note and click Enter" at bounding box center [218, 247] width 318 height 12
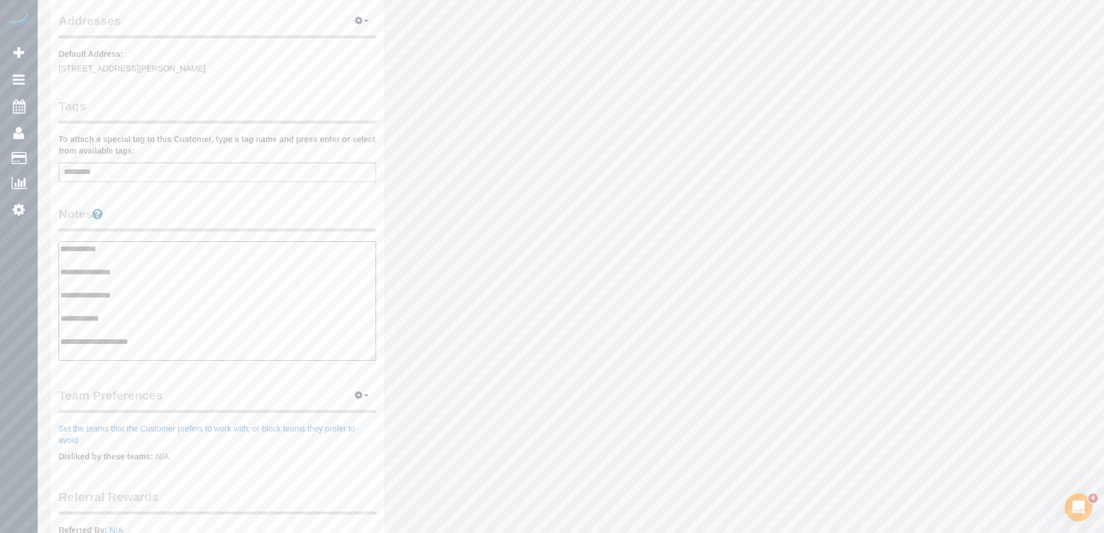
type textarea "**********"
click at [177, 214] on legend "Notes" at bounding box center [218, 218] width 318 height 26
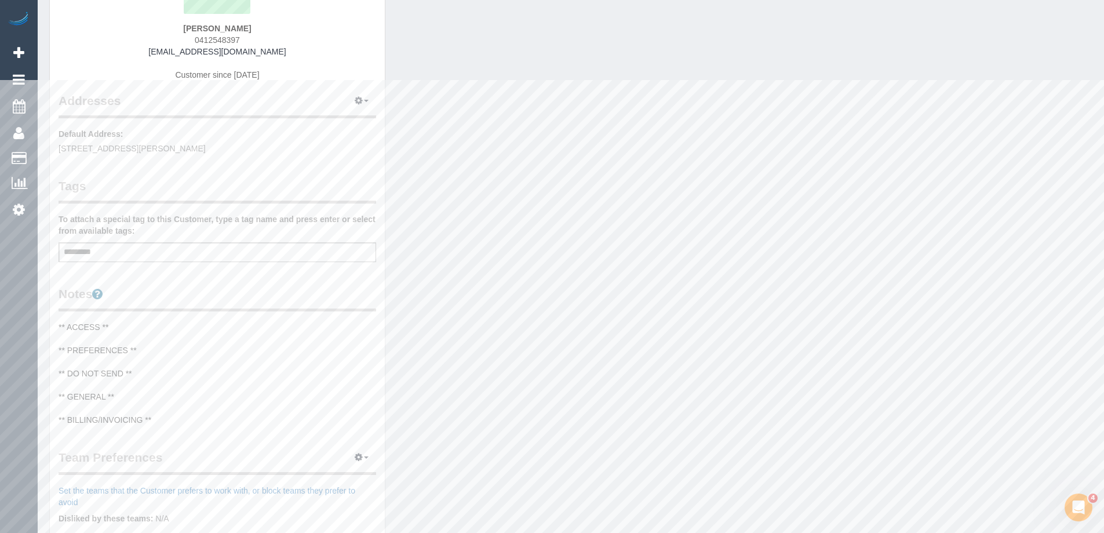
scroll to position [0, 0]
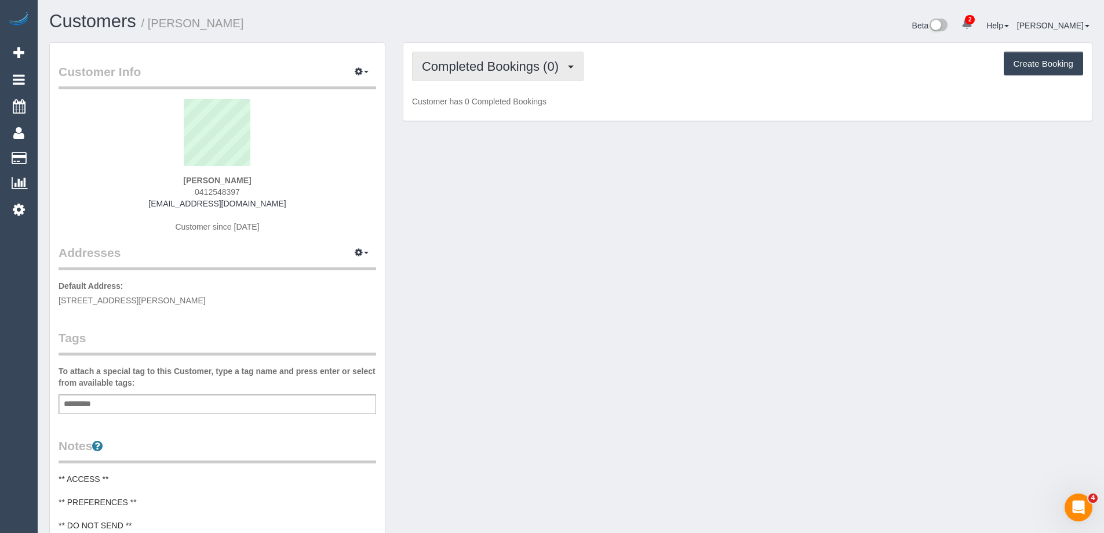
click at [469, 71] on span "Completed Bookings (0)" at bounding box center [493, 66] width 143 height 14
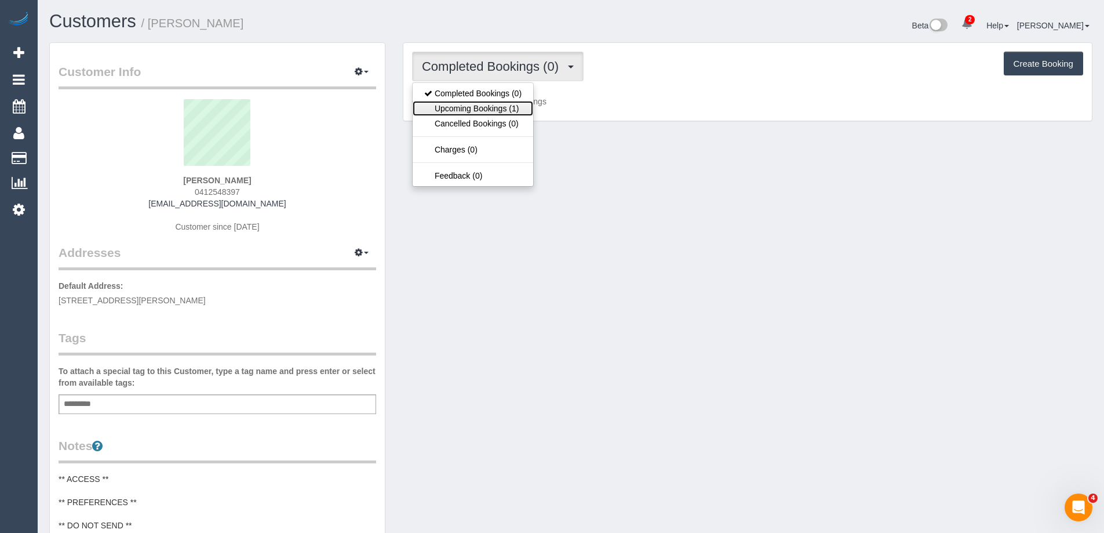
click at [472, 106] on link "Upcoming Bookings (1)" at bounding box center [473, 108] width 121 height 15
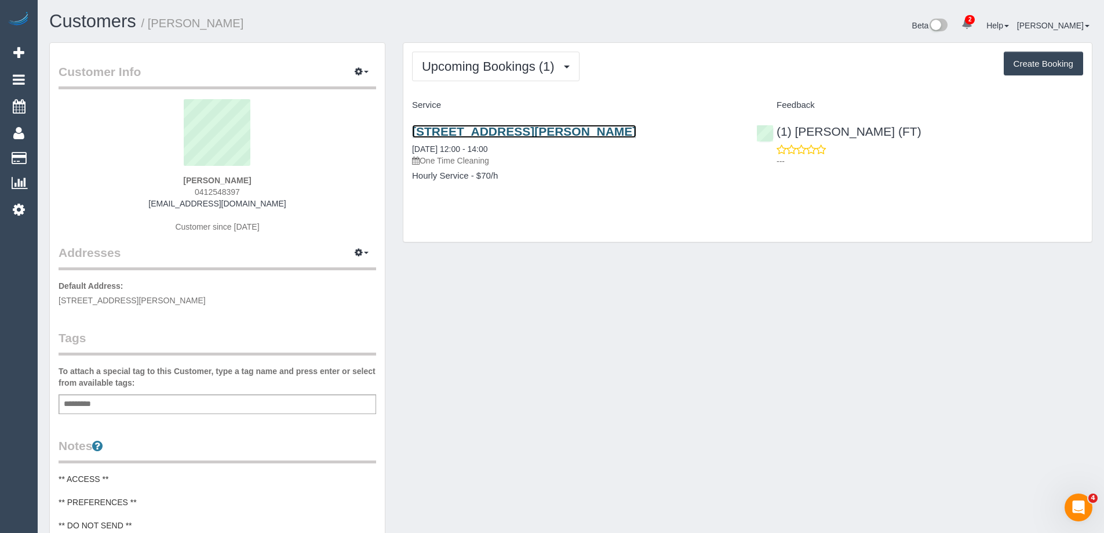
click at [529, 129] on link "[STREET_ADDRESS][PERSON_NAME]" at bounding box center [524, 131] width 224 height 13
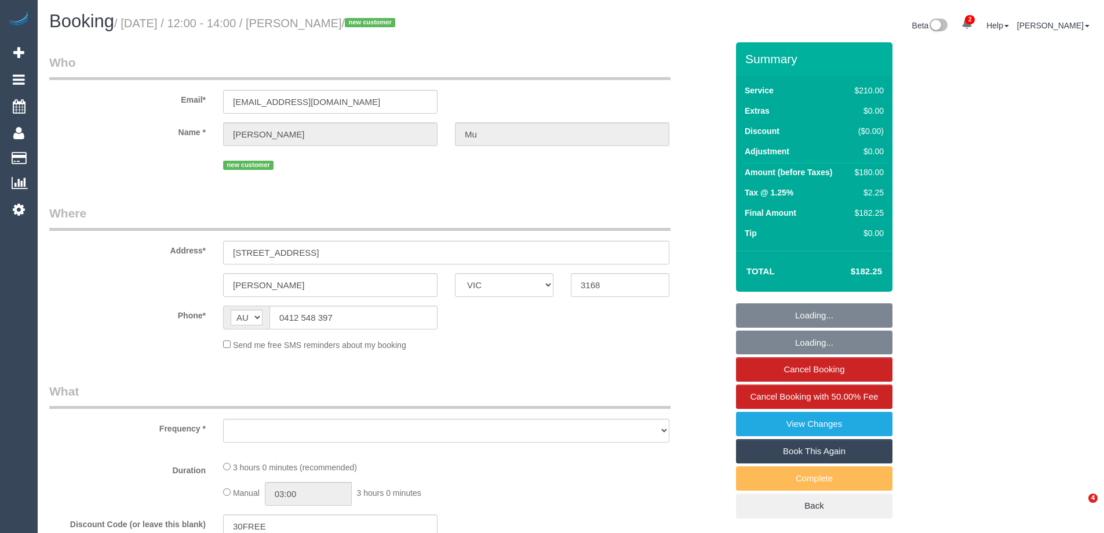
select select "VIC"
select select "string:stripe-pm_1Rwehj2GScqysDRVpWOJWgFl"
select select "180"
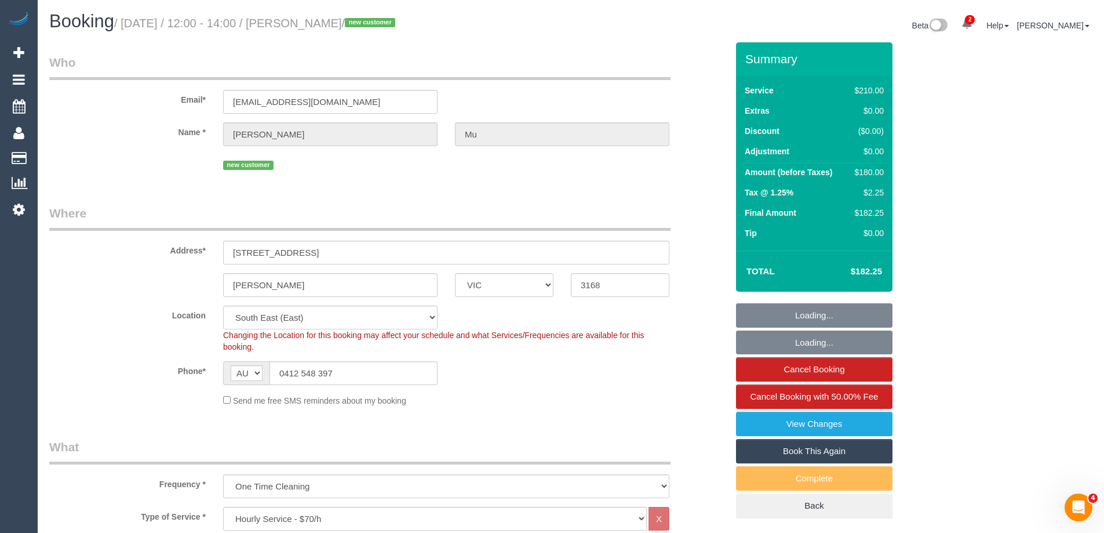
select select "object:1374"
select select "spot1"
select select "number:28"
select select "number:14"
select select "number:18"
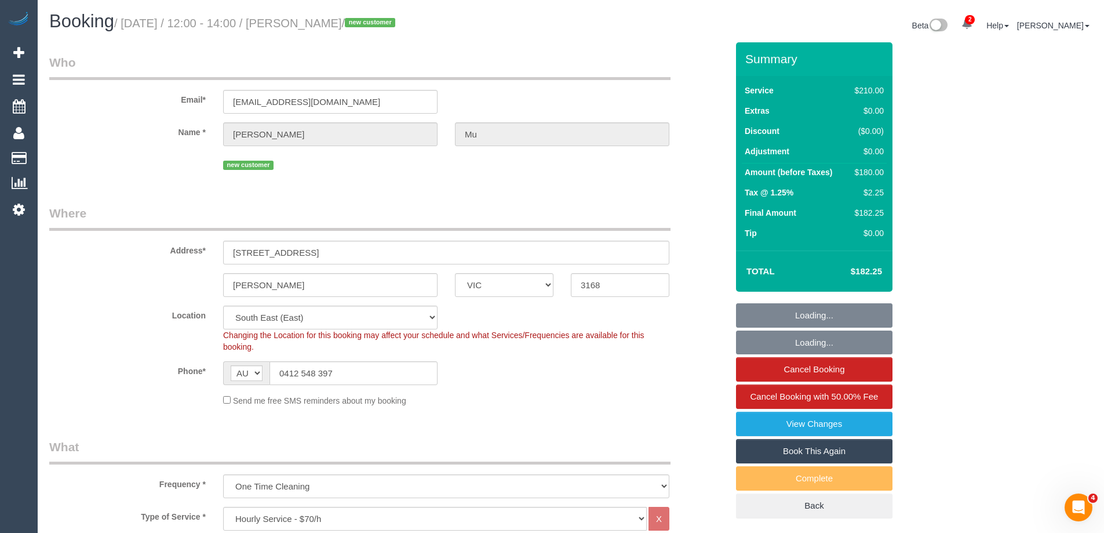
select select "number:22"
select select "number:26"
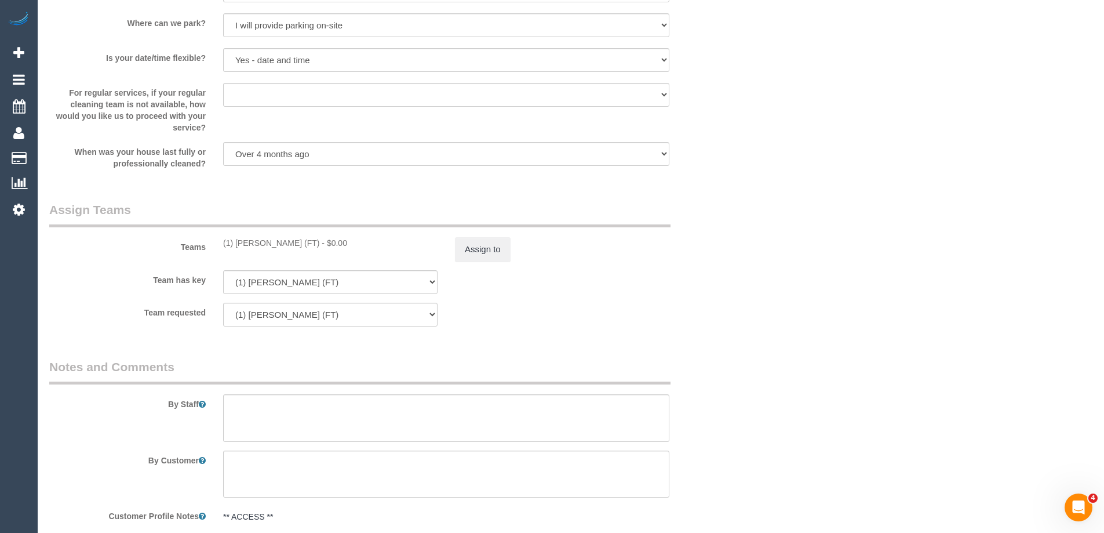
scroll to position [1738, 0]
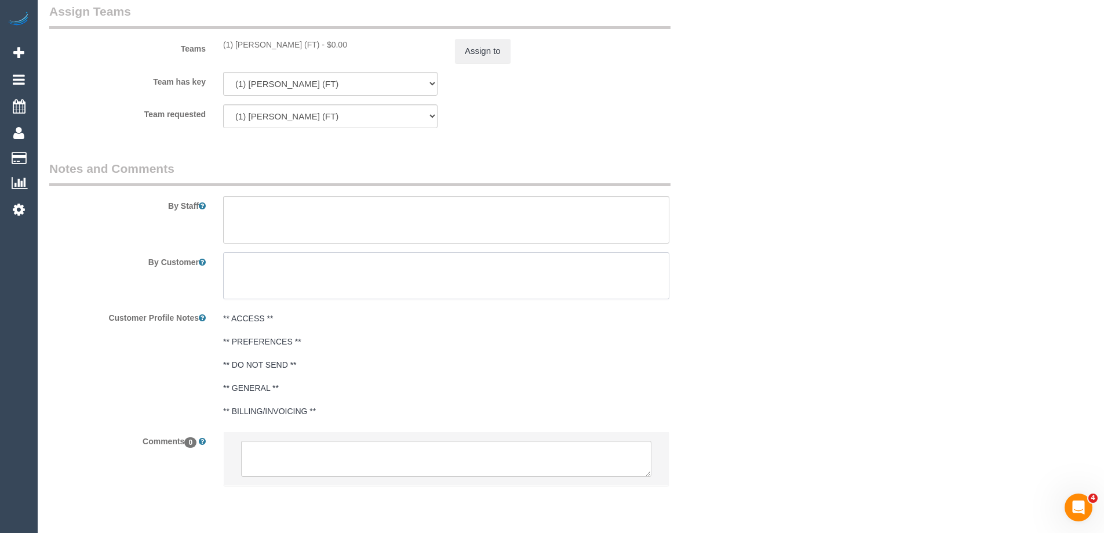
click at [338, 269] on textarea at bounding box center [446, 276] width 446 height 48
paste textarea "Happy for the Maid to clean car to park in our driveway today as on street park…"
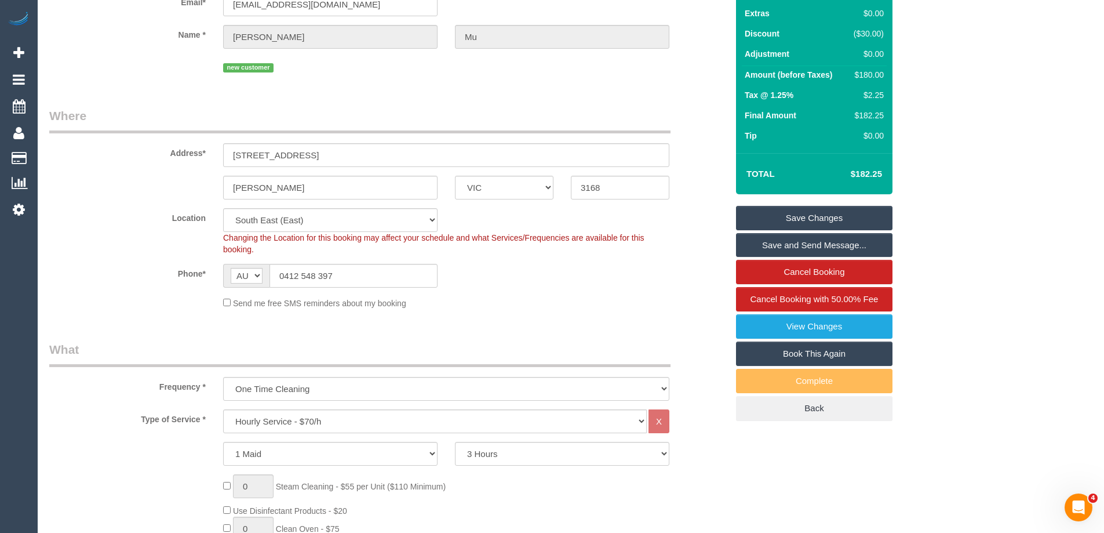
scroll to position [0, 0]
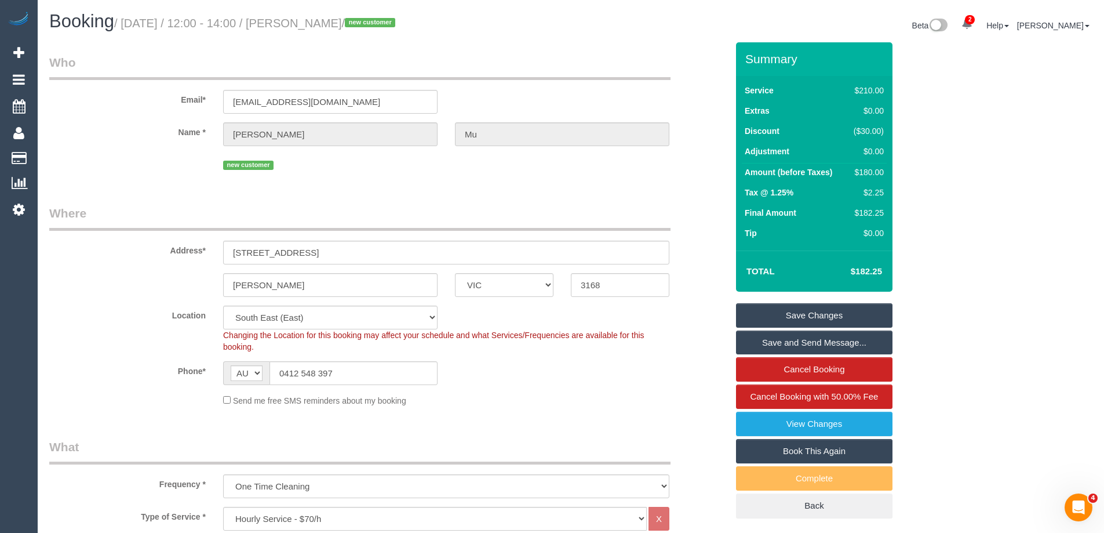
type textarea "Happy for the Maid to clean car to park in our driveway today as on street park…"
click at [833, 310] on link "Save Changes" at bounding box center [814, 315] width 156 height 24
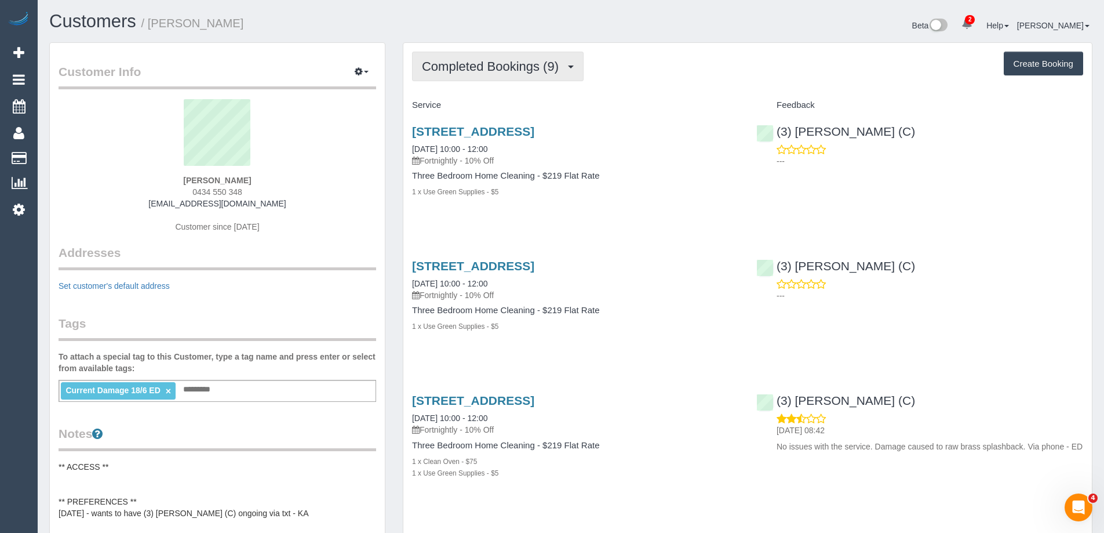
click at [482, 67] on span "Completed Bookings (9)" at bounding box center [493, 66] width 143 height 14
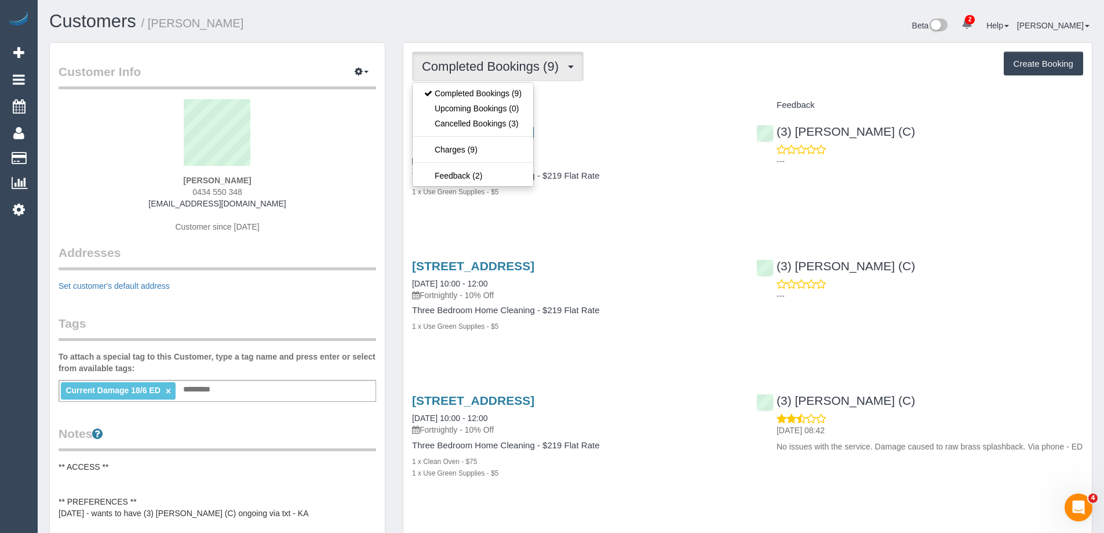
drag, startPoint x: 762, startPoint y: 67, endPoint x: 737, endPoint y: 70, distance: 25.2
click at [761, 67] on div "Completed Bookings (9) Completed Bookings (9) Upcoming Bookings (0) Cancelled B…" at bounding box center [747, 67] width 671 height 30
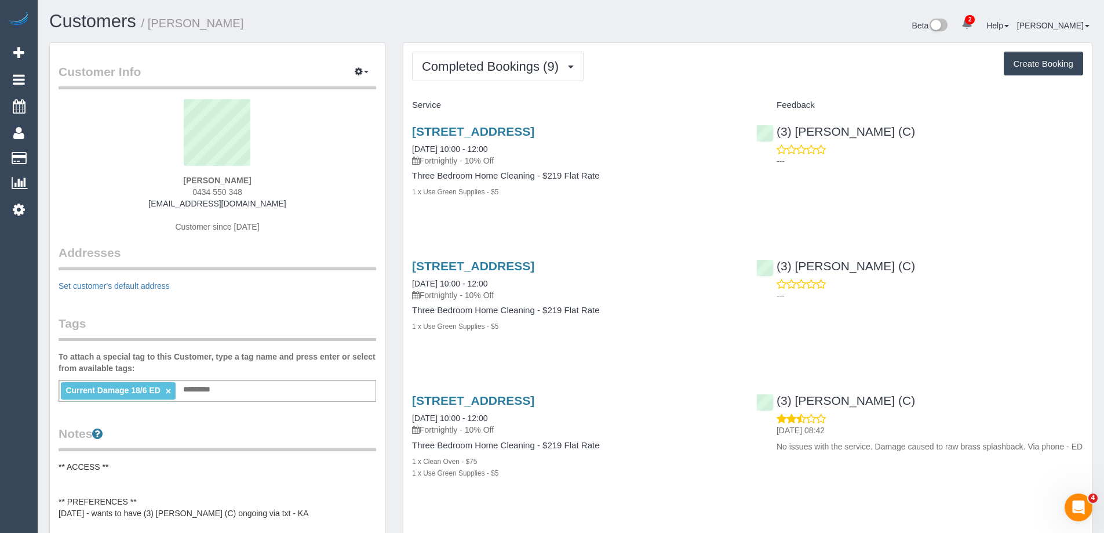
drag, startPoint x: 152, startPoint y: 192, endPoint x: 145, endPoint y: 192, distance: 7.0
click at [145, 192] on div "Abigail Dent 0434 550 348 ardentdent@gmail.com Customer since 2018" at bounding box center [218, 171] width 318 height 145
copy span "0434 550 348"
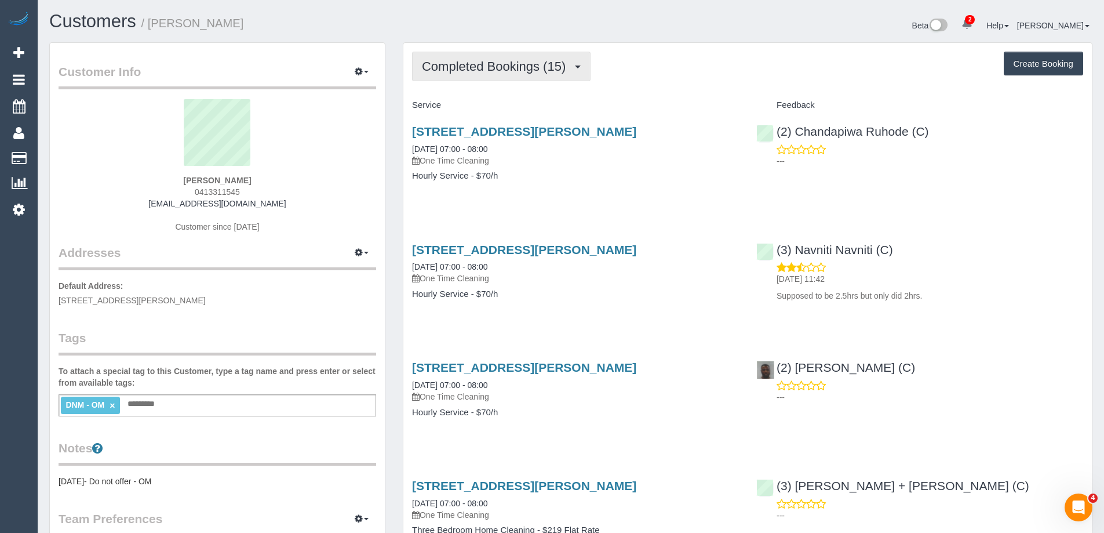
click at [462, 67] on span "Completed Bookings (15)" at bounding box center [497, 66] width 150 height 14
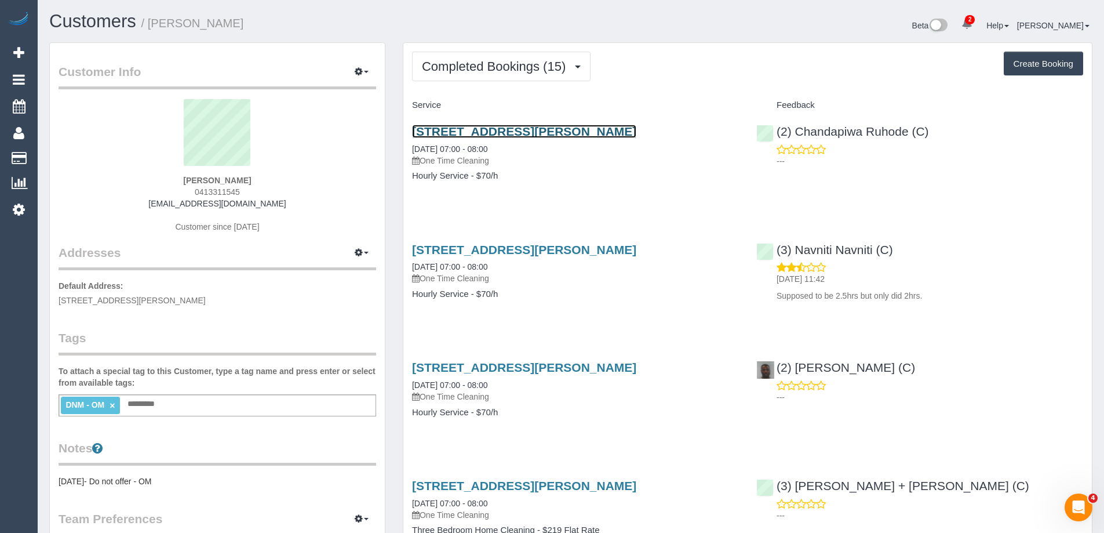
click at [578, 127] on link "[STREET_ADDRESS][PERSON_NAME]" at bounding box center [524, 131] width 224 height 13
drag, startPoint x: 152, startPoint y: 20, endPoint x: 244, endPoint y: 18, distance: 92.2
click at [244, 18] on h1 "Customers / [PERSON_NAME]" at bounding box center [305, 22] width 513 height 20
copy small "[PERSON_NAME]"
click at [221, 191] on span "0413311545" at bounding box center [217, 191] width 45 height 9
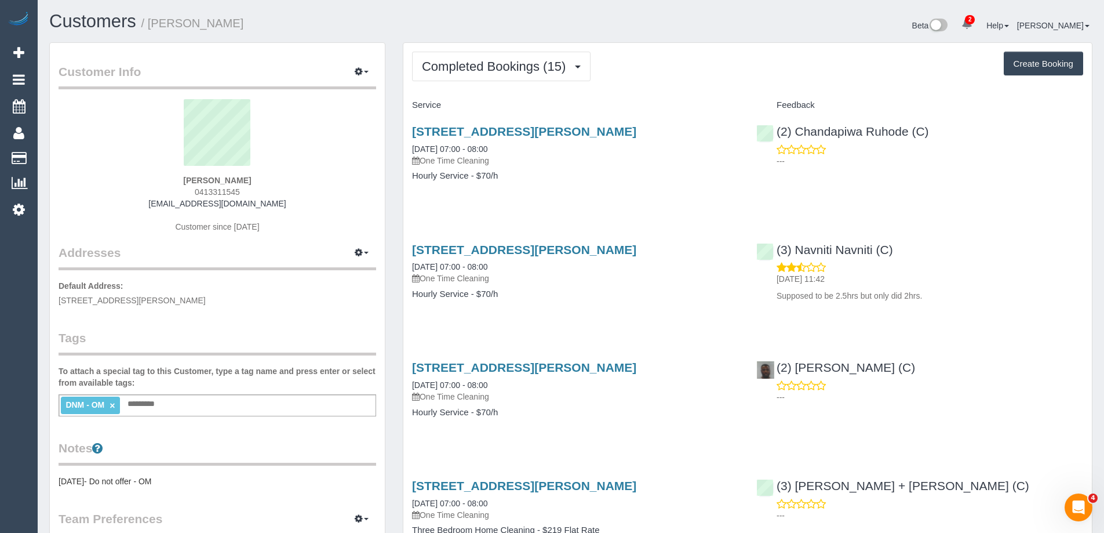
click at [221, 191] on span "0413311545" at bounding box center [217, 191] width 45 height 9
copy span "0413311545"
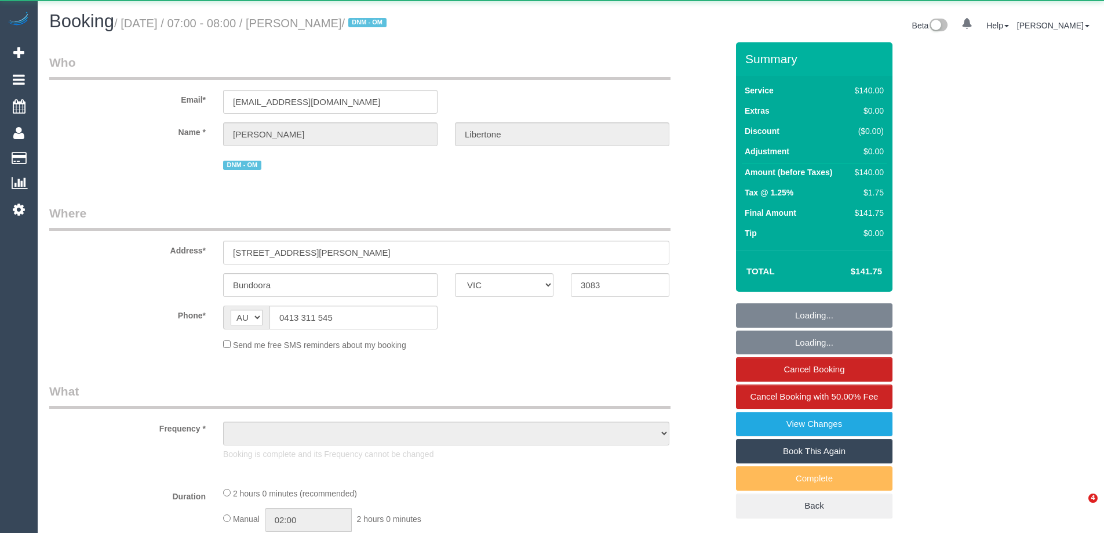
select select "VIC"
select select "object:552"
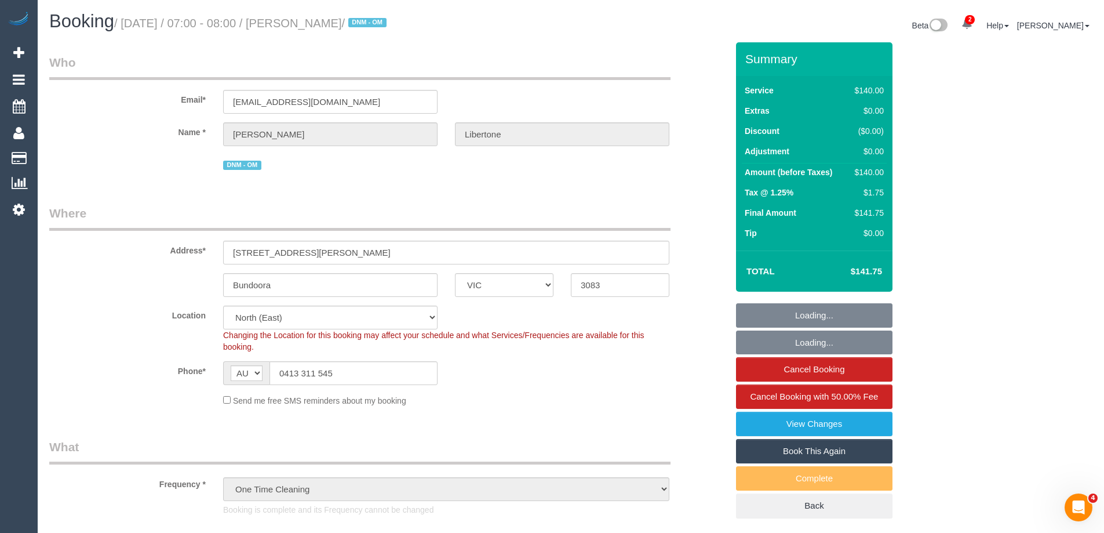
select select "string:stripe-pm_1Rkvcs2GScqysDRVeI3cYEWQ"
select select "number:28"
select select "number:14"
select select "number:19"
select select "number:25"
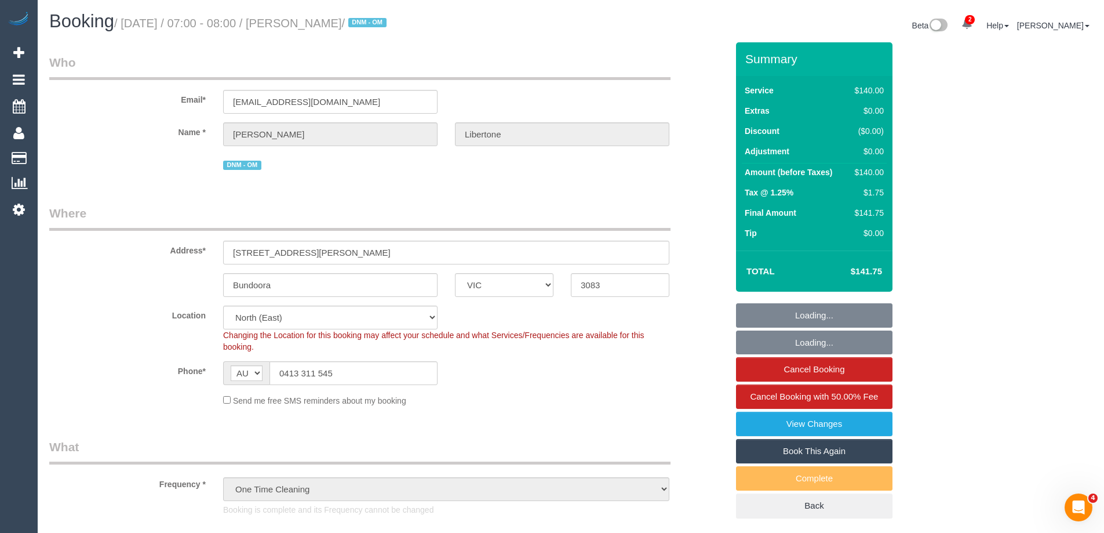
select select "number:33"
select select "number:12"
select select "object:717"
select select "spot1"
click at [843, 451] on link "Book This Again" at bounding box center [814, 451] width 156 height 24
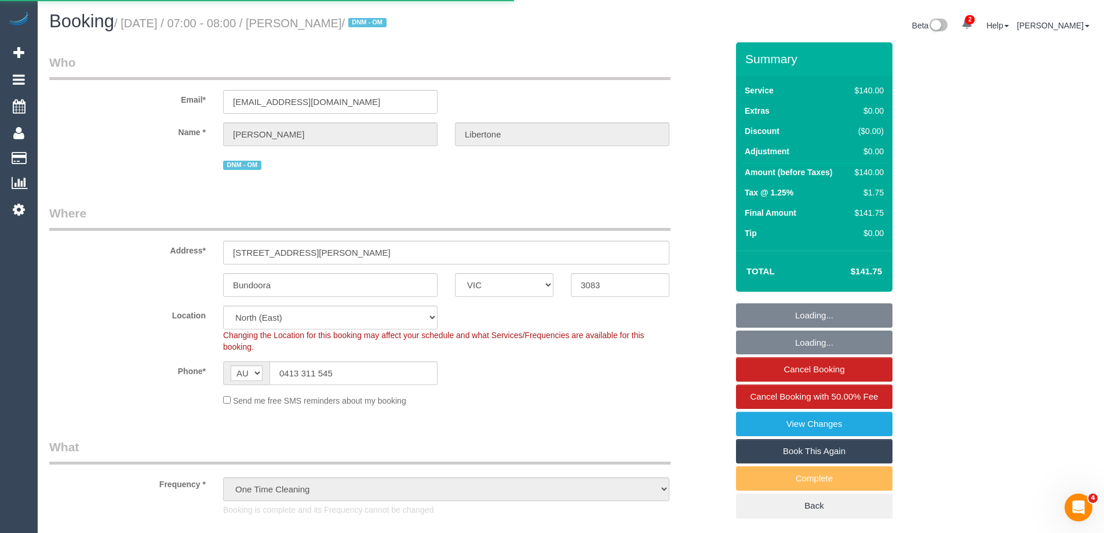
select select "VIC"
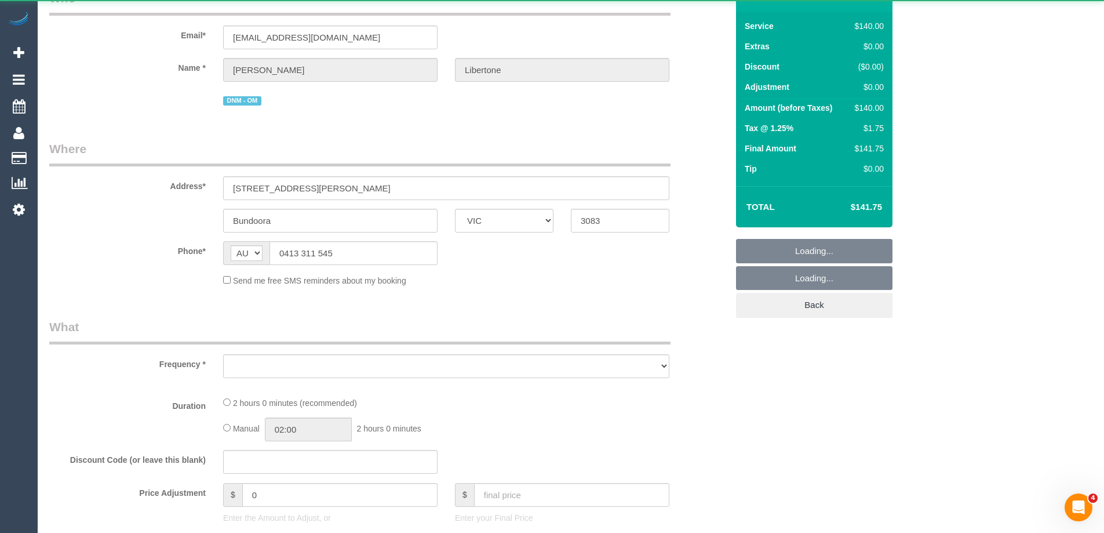
select select "number:28"
select select "number:14"
select select "number:19"
select select "number:25"
select select "number:33"
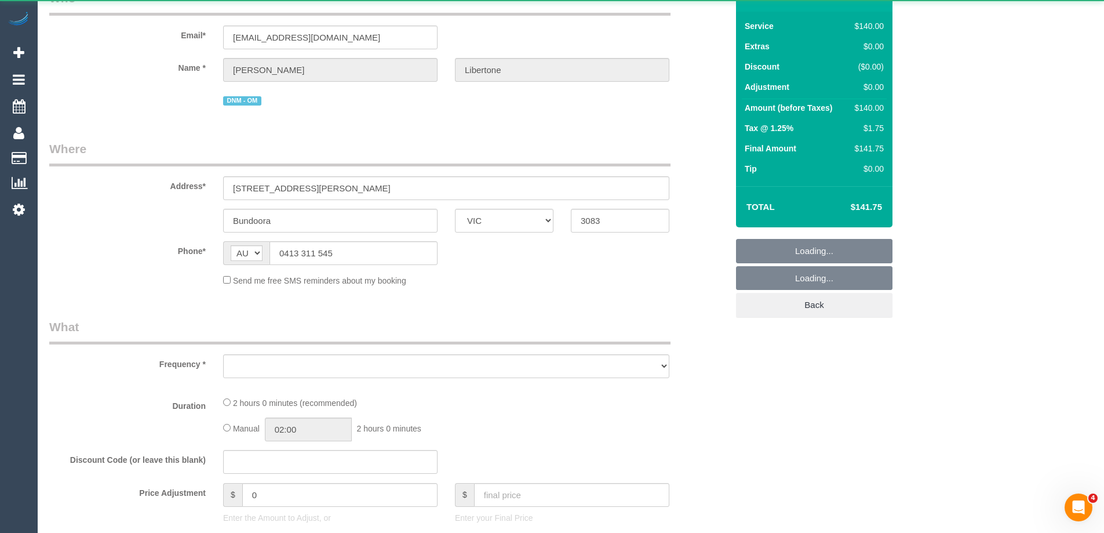
select select "number:12"
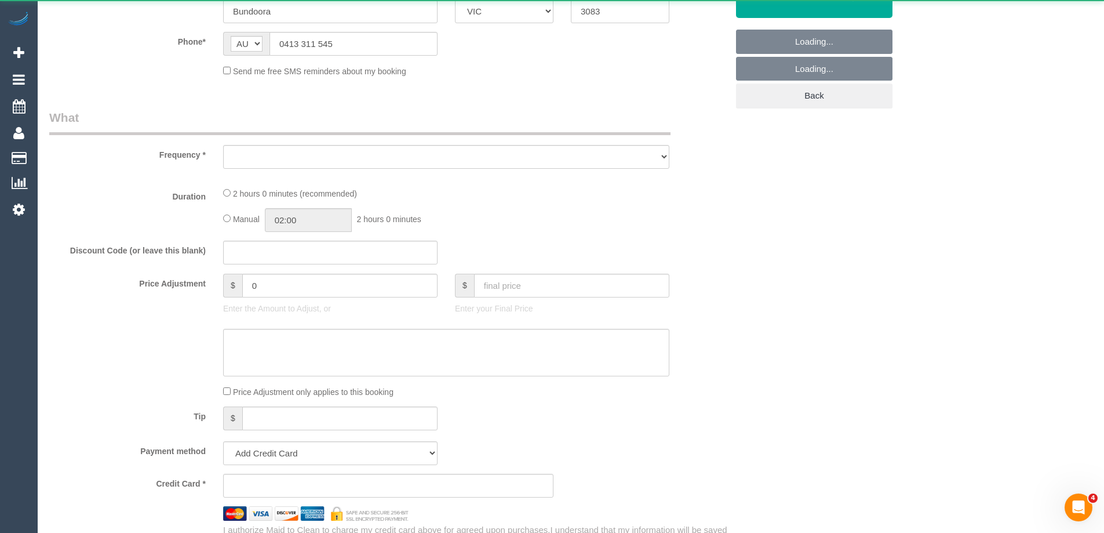
scroll to position [290, 0]
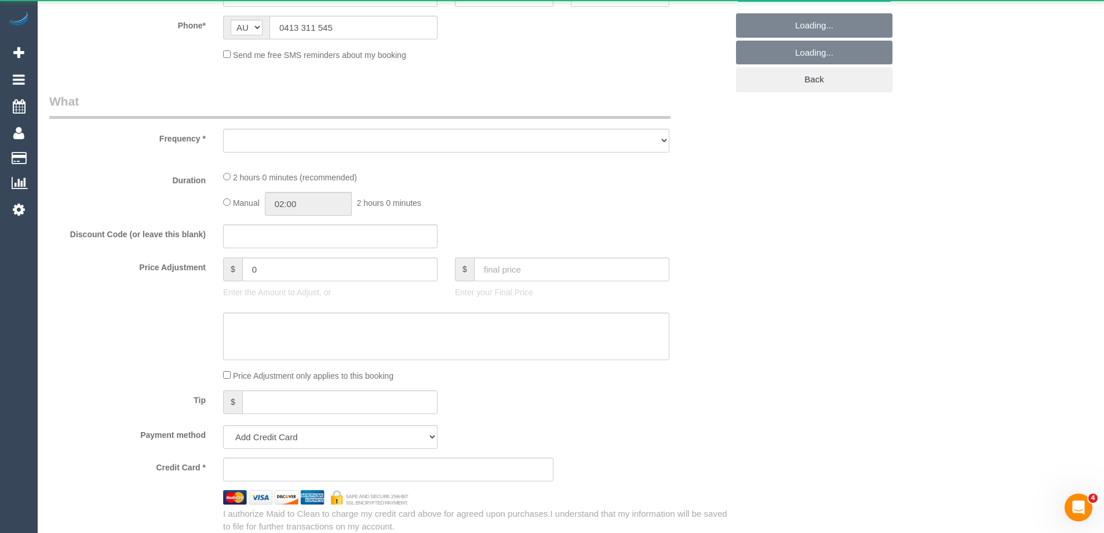
select select "object:2475"
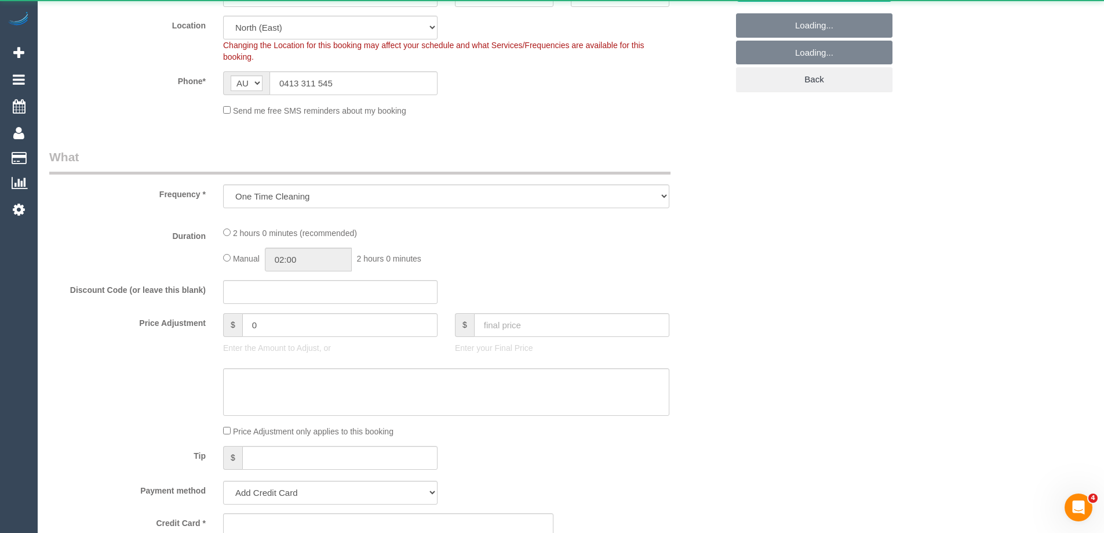
select select "string:stripe-pm_1Rkvcs2GScqysDRVeI3cYEWQ"
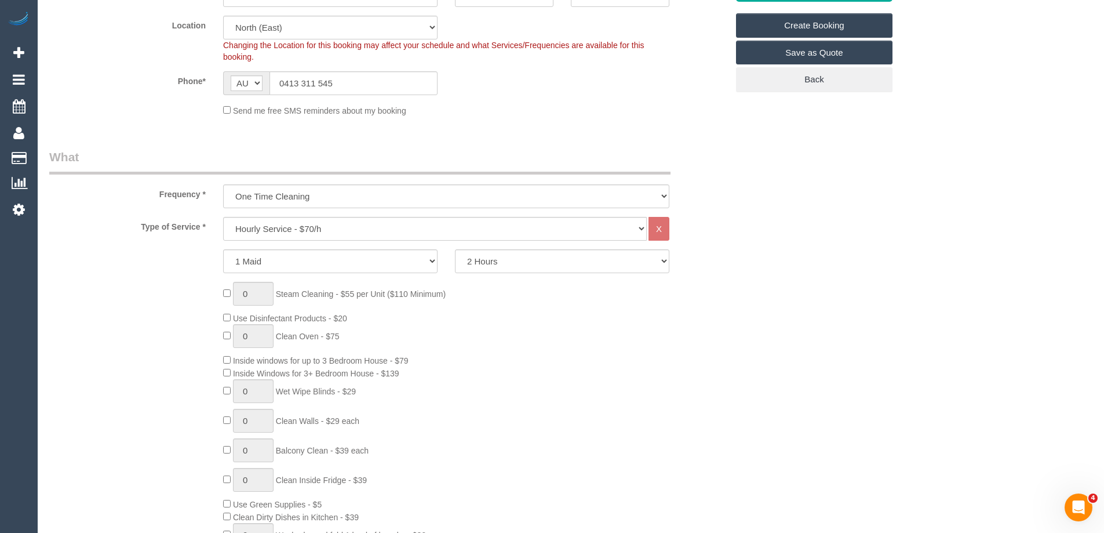
select select "object:3277"
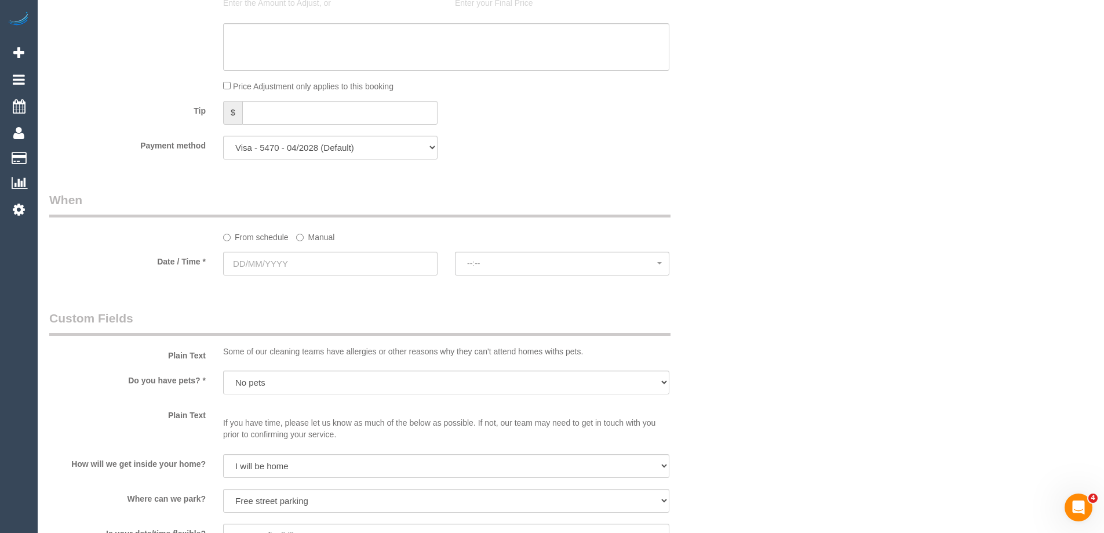
scroll to position [1217, 0]
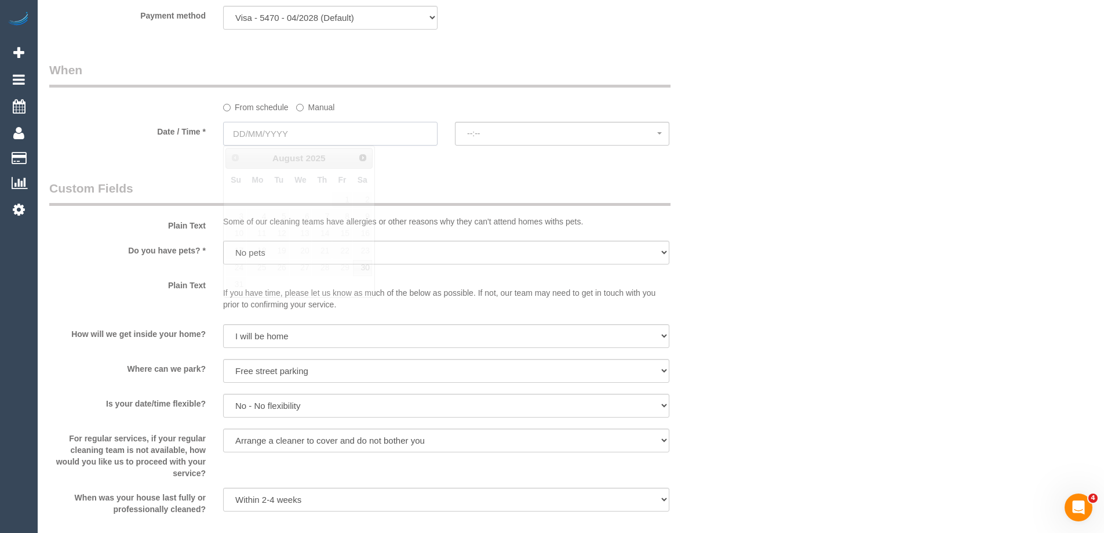
click at [307, 134] on input "text" at bounding box center [330, 134] width 214 height 24
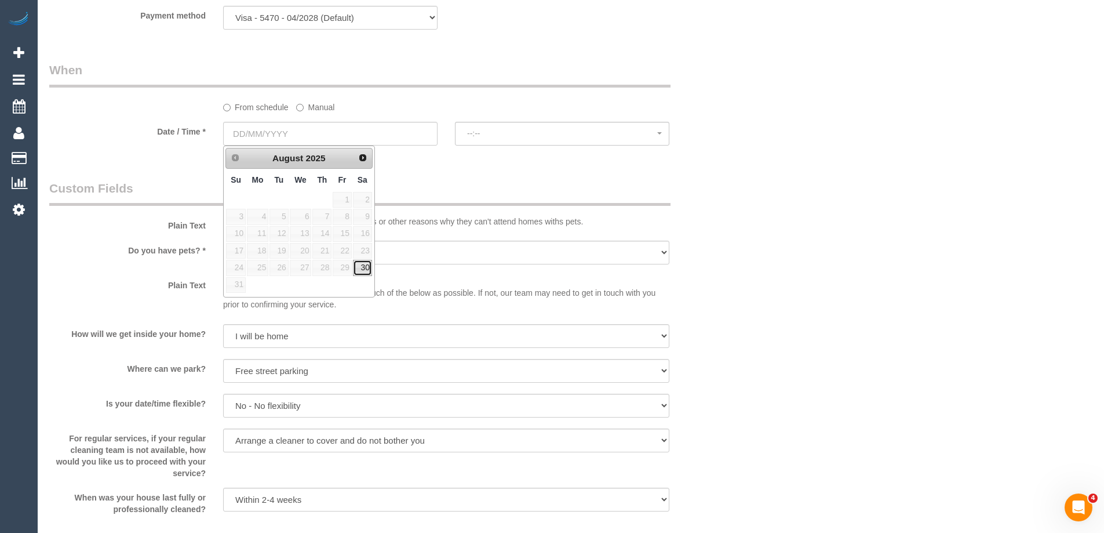
click at [358, 268] on link "30" at bounding box center [362, 268] width 19 height 16
type input "[DATE]"
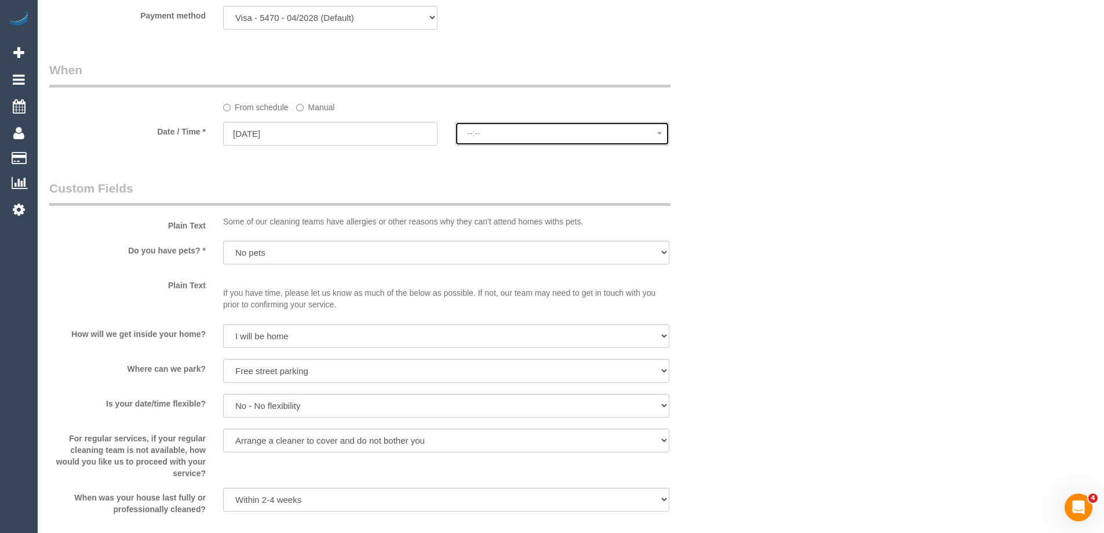
click at [502, 137] on span "--:--" at bounding box center [562, 133] width 190 height 9
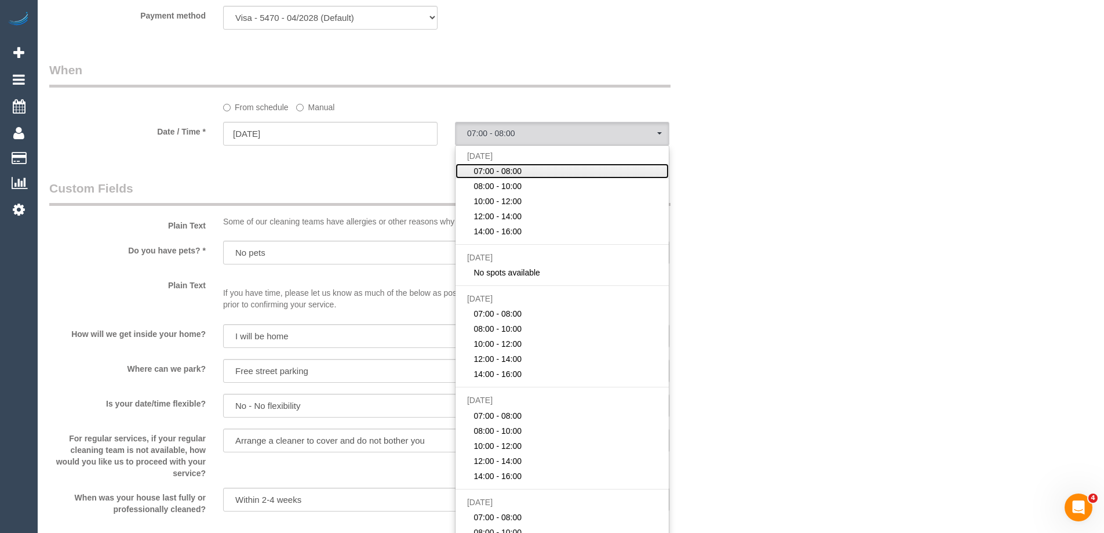
click at [508, 170] on span "07:00 - 08:00" at bounding box center [497, 171] width 48 height 12
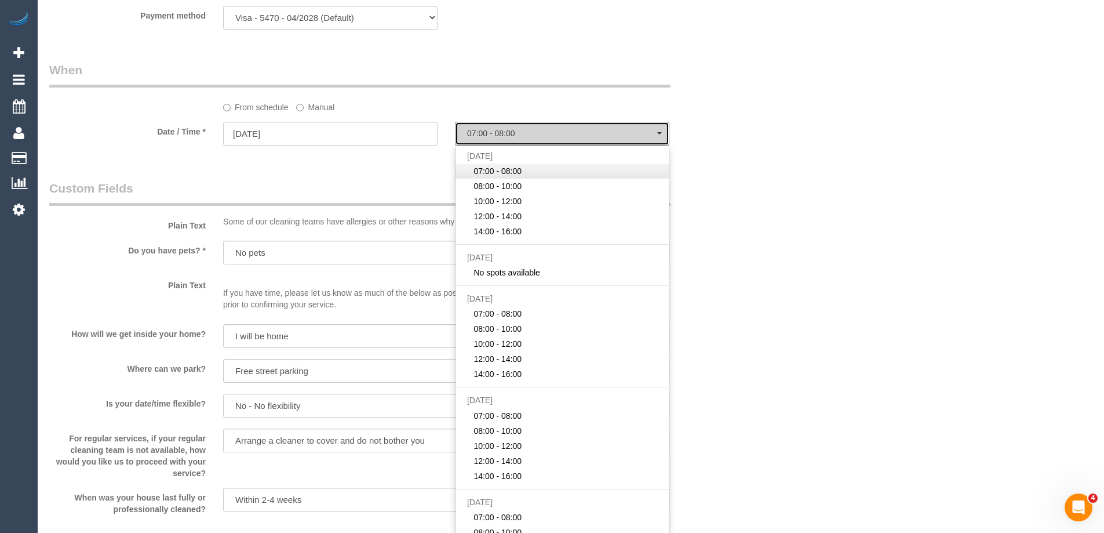
select select "spot11"
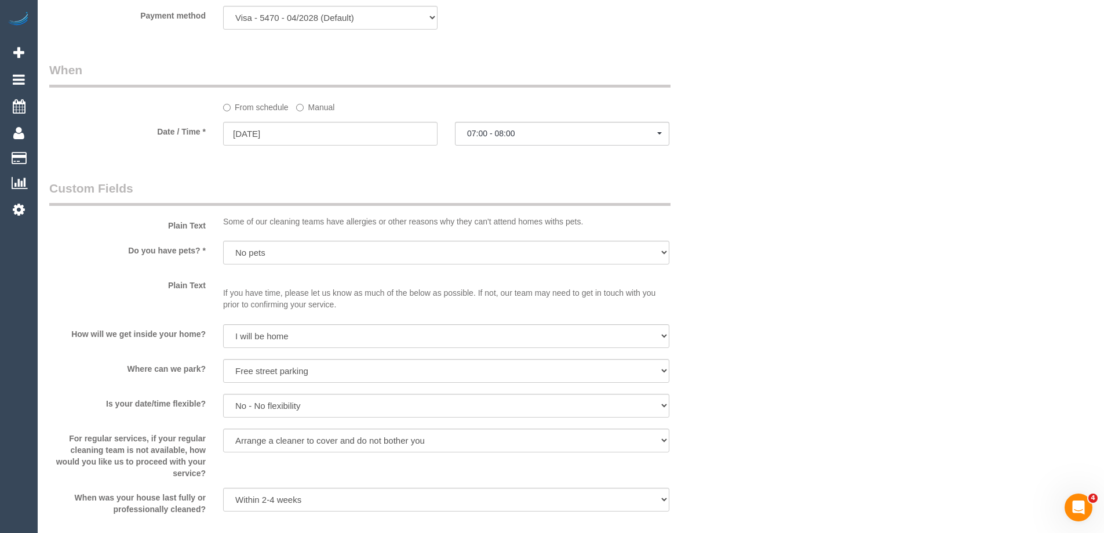
click at [307, 148] on fieldset "When From schedule Manual Date / Time * [DATE] 07:00 - 08:00 [DATE] 07:00 - 08:…" at bounding box center [388, 108] width 678 height 95
click at [307, 133] on input "[DATE]" at bounding box center [330, 134] width 214 height 24
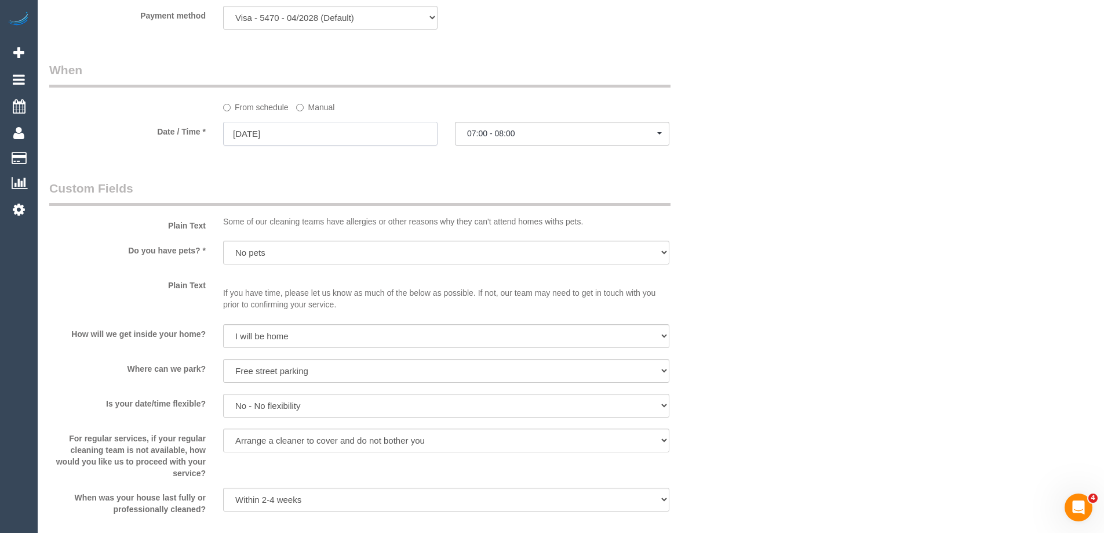
click at [364, 140] on input "[DATE]" at bounding box center [330, 134] width 214 height 24
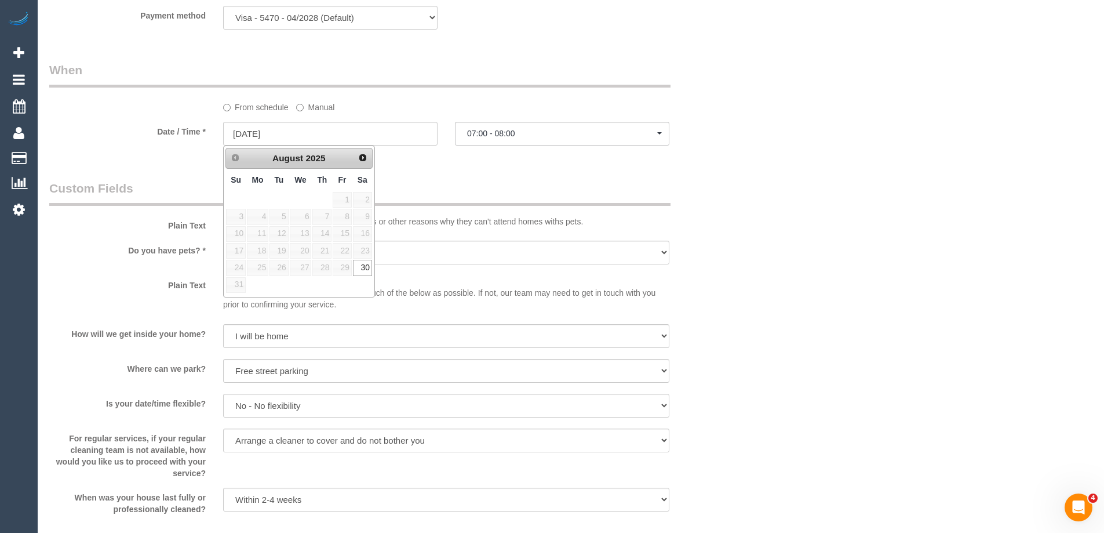
click at [465, 184] on legend "Custom Fields" at bounding box center [359, 193] width 621 height 26
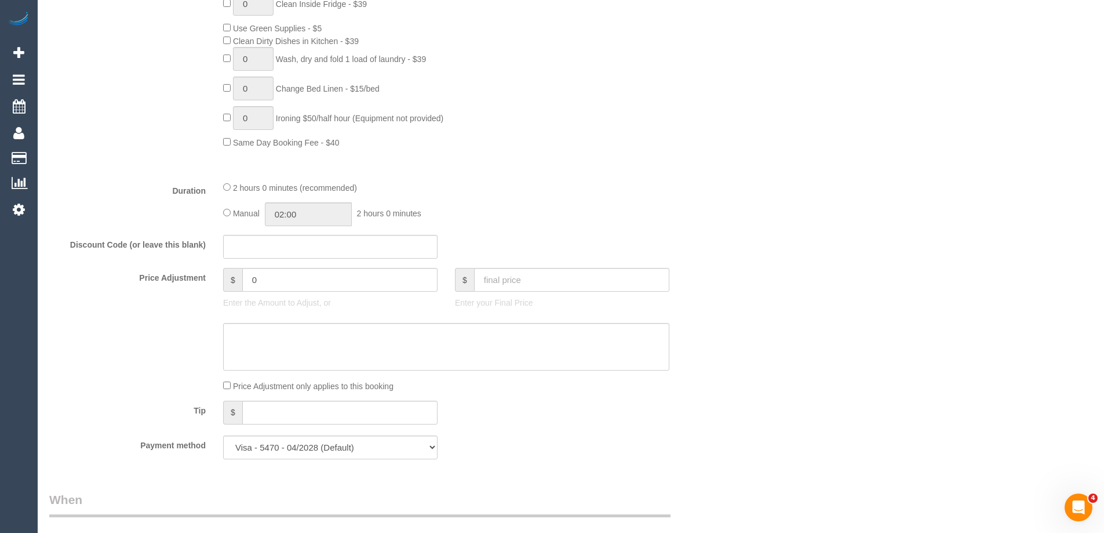
scroll to position [985, 0]
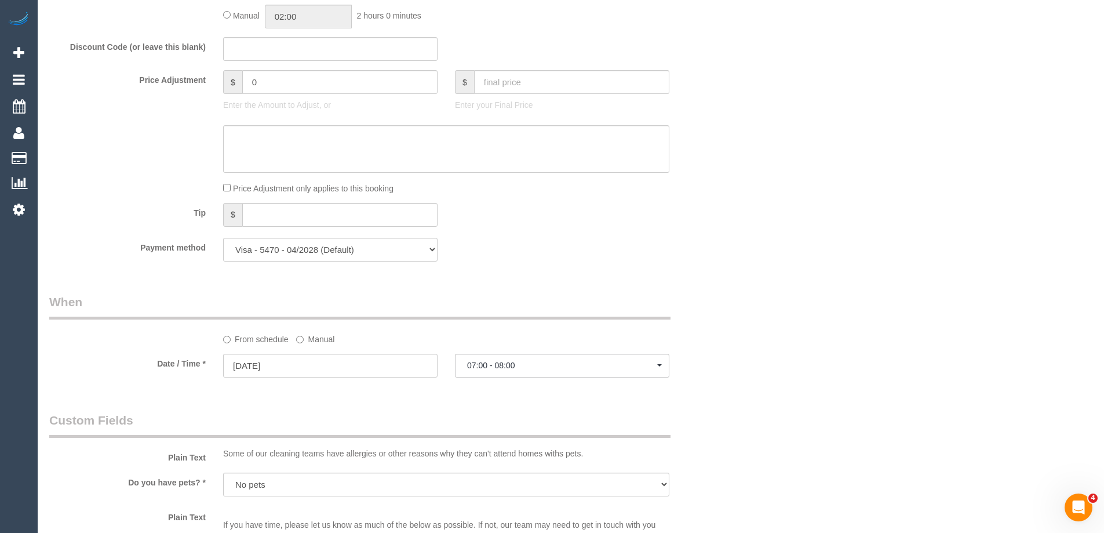
click at [763, 276] on div "Who Email* [EMAIL_ADDRESS][DOMAIN_NAME] Name * [PERSON_NAME][GEOGRAPHIC_DATA] D…" at bounding box center [570, 97] width 1043 height 2080
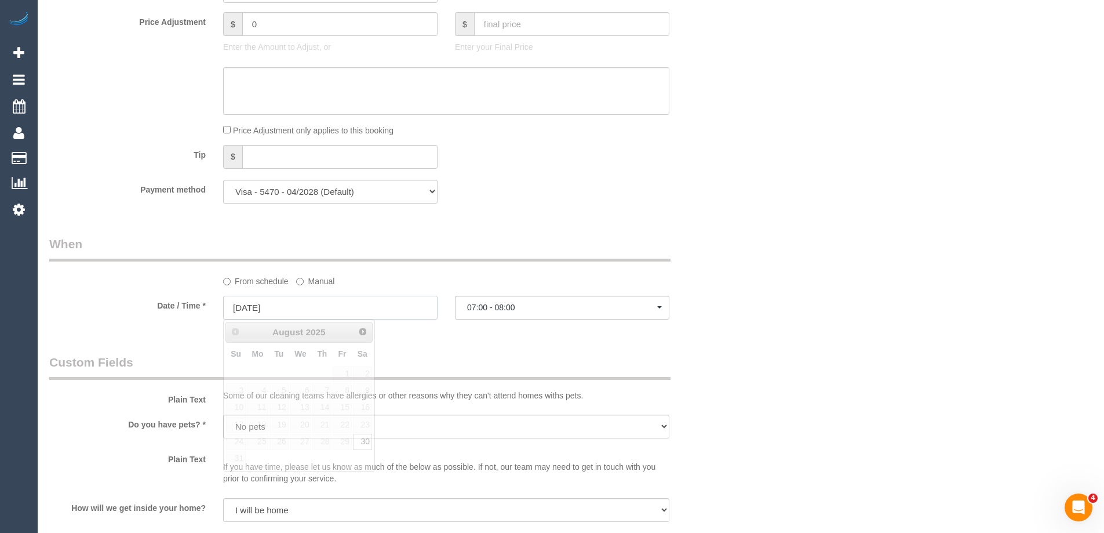
click at [420, 309] on input "[DATE]" at bounding box center [330, 308] width 214 height 24
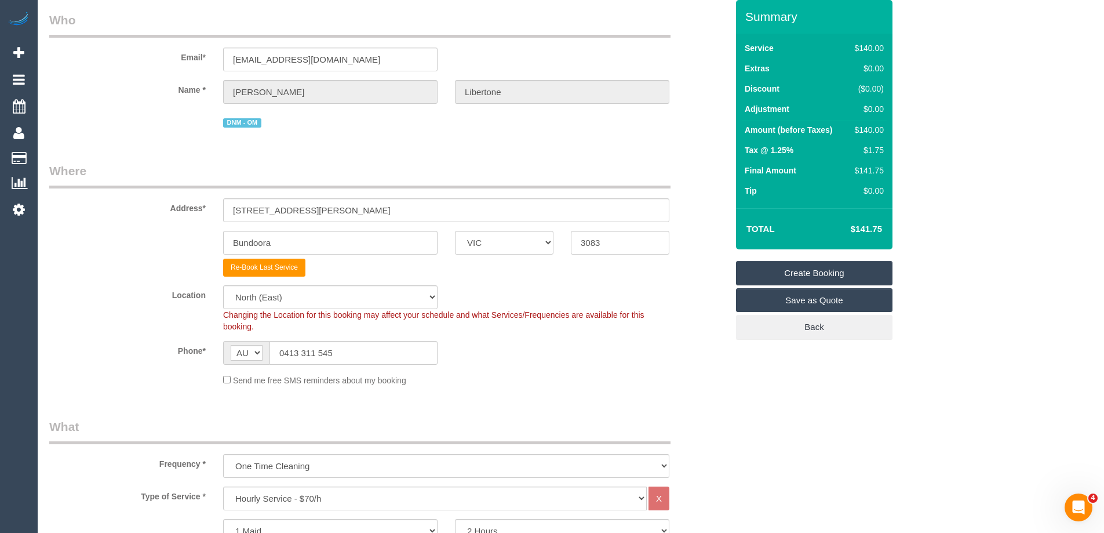
scroll to position [0, 0]
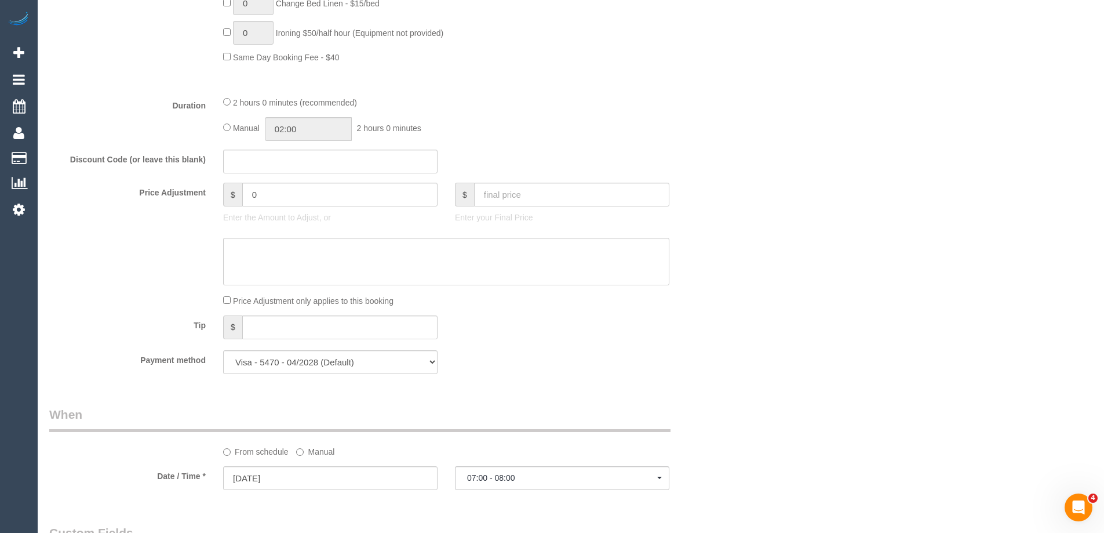
scroll to position [1217, 0]
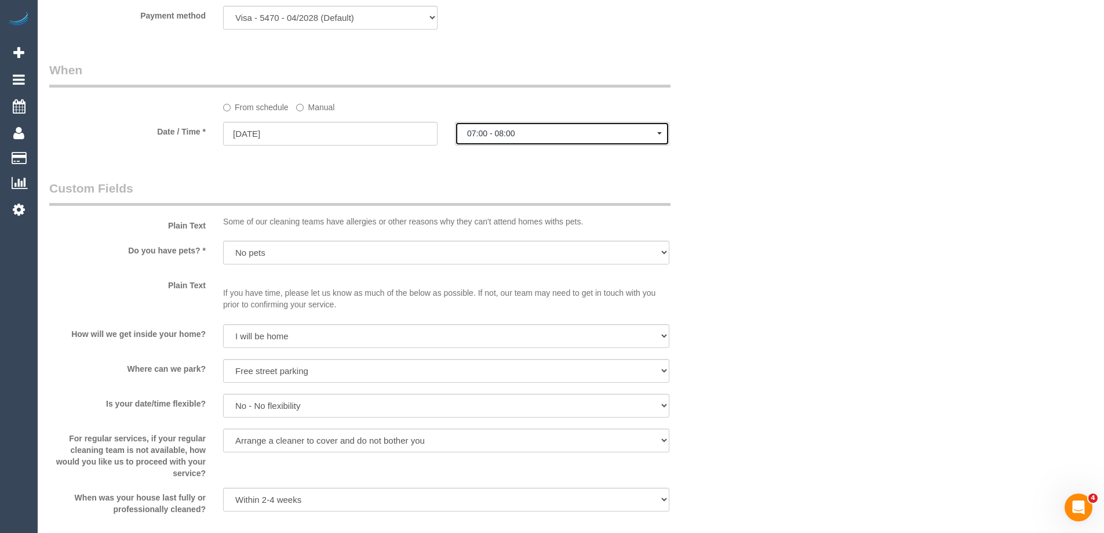
click at [524, 143] on button "07:00 - 08:00" at bounding box center [562, 134] width 214 height 24
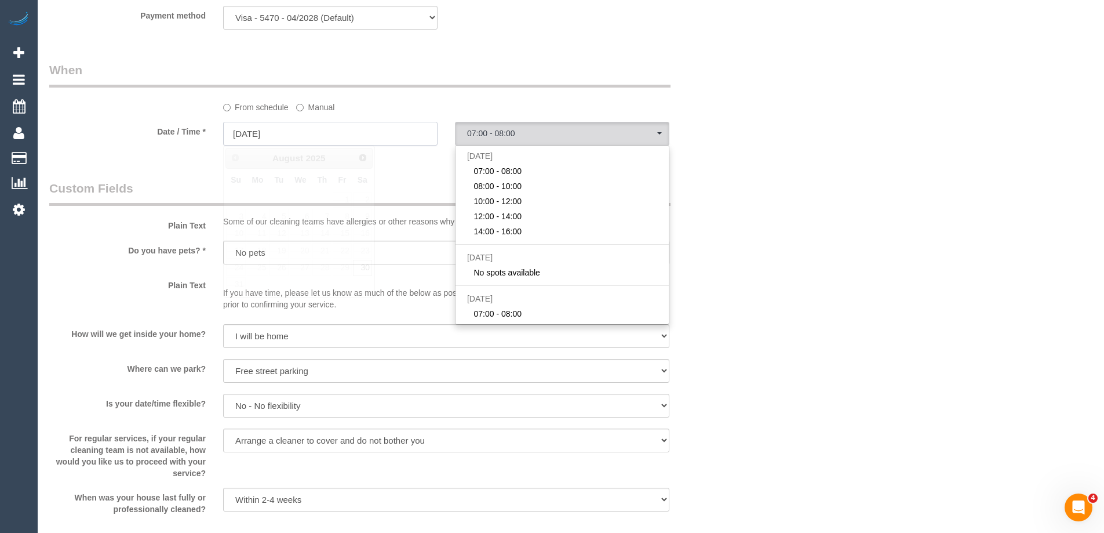
click at [344, 125] on input "[DATE]" at bounding box center [330, 134] width 214 height 24
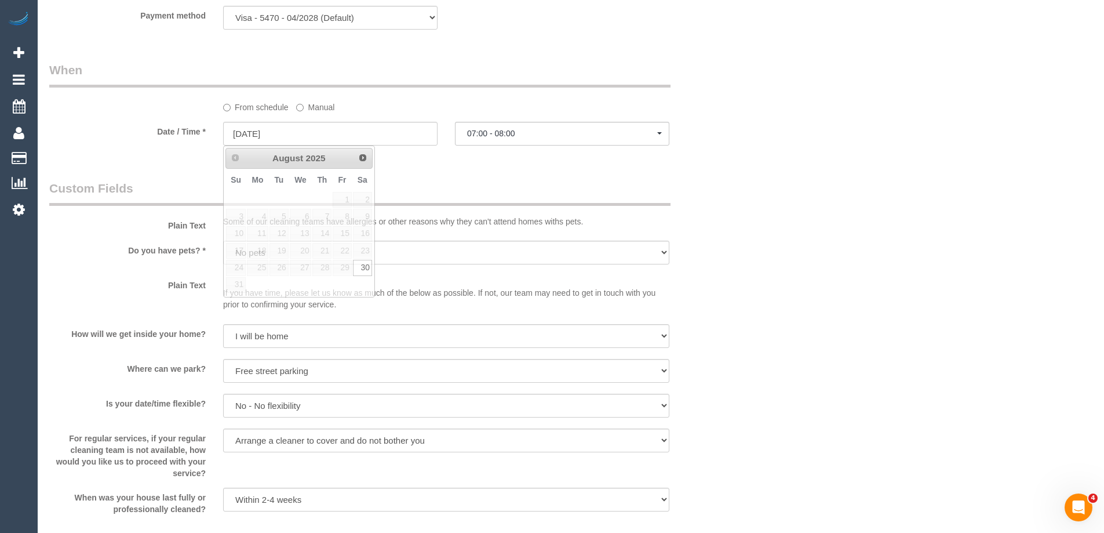
click at [681, 104] on div "From schedule Manual" at bounding box center [388, 87] width 695 height 52
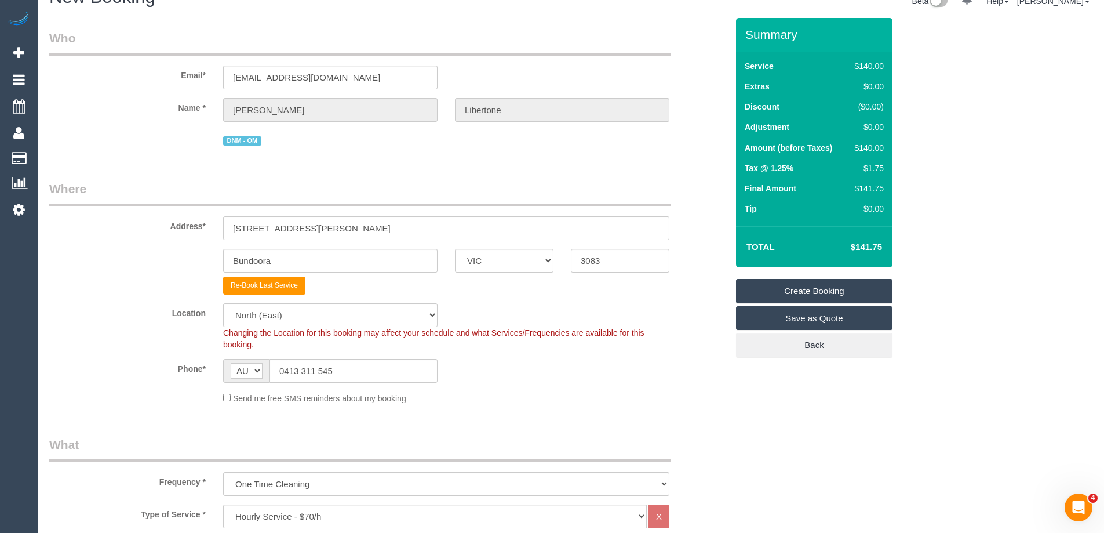
scroll to position [0, 0]
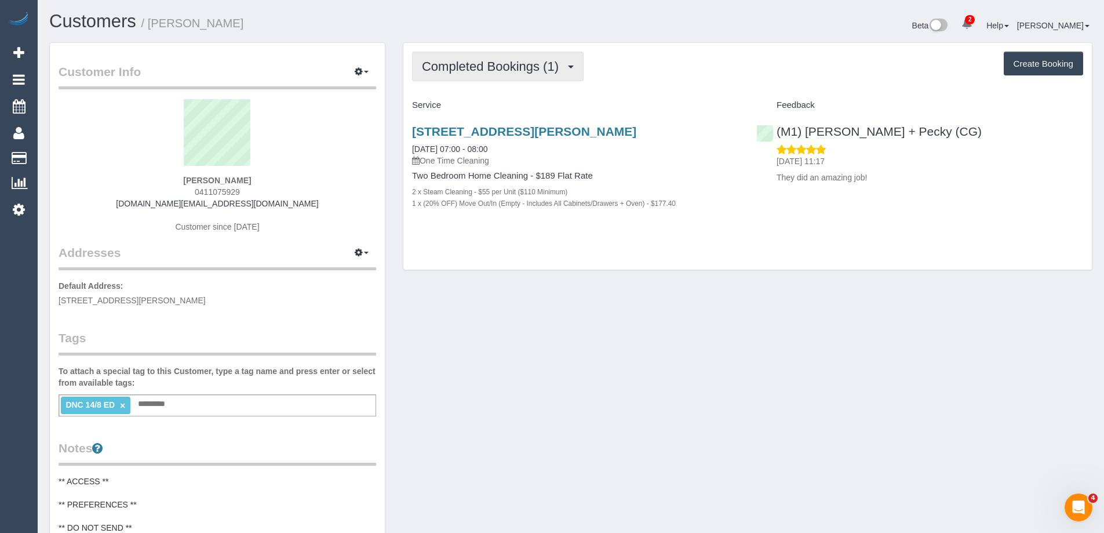
click at [529, 63] on span "Completed Bookings (1)" at bounding box center [493, 66] width 143 height 14
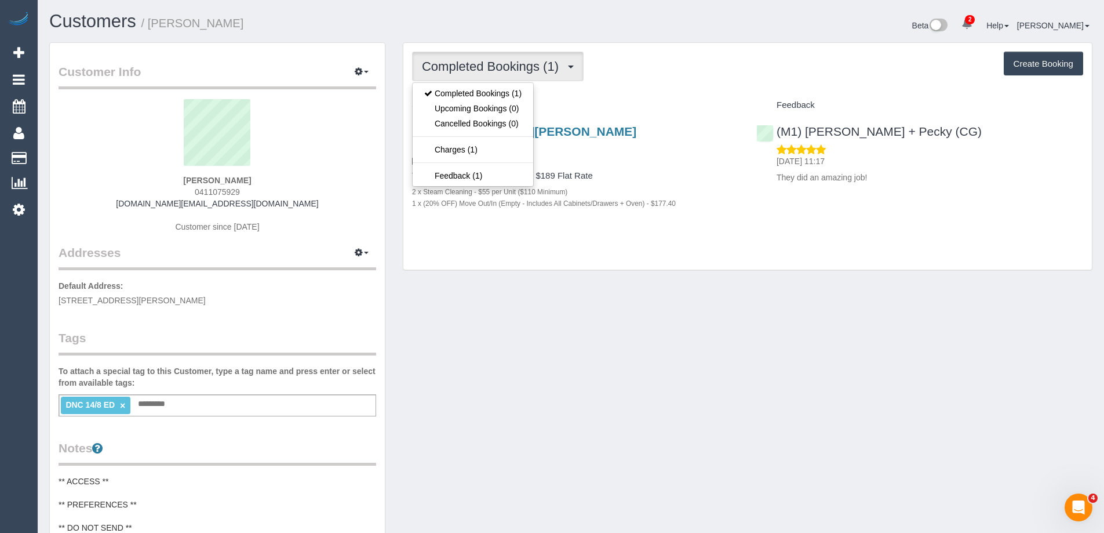
click at [700, 82] on div "Completed Bookings (1) Completed Bookings (1) Upcoming Bookings (0) Cancelled B…" at bounding box center [747, 156] width 688 height 227
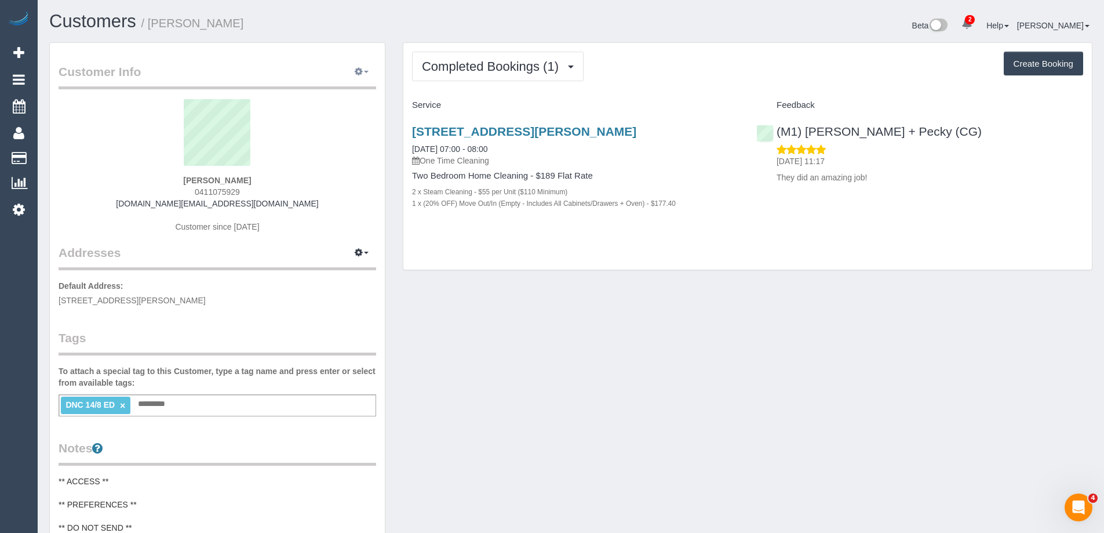
click at [369, 70] on button "button" at bounding box center [361, 72] width 29 height 18
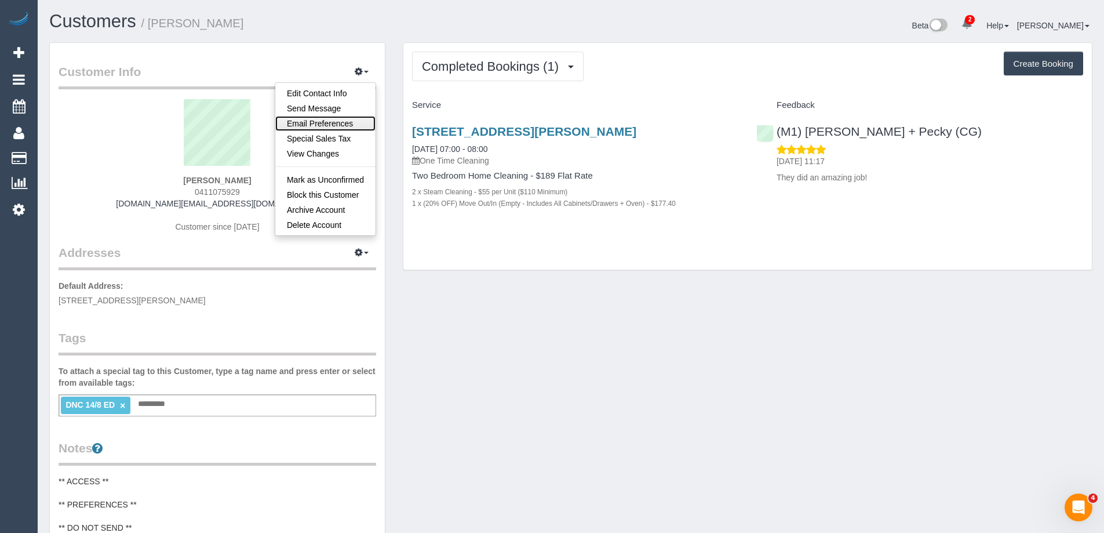
click at [347, 117] on link "Email Preferences" at bounding box center [325, 123] width 100 height 15
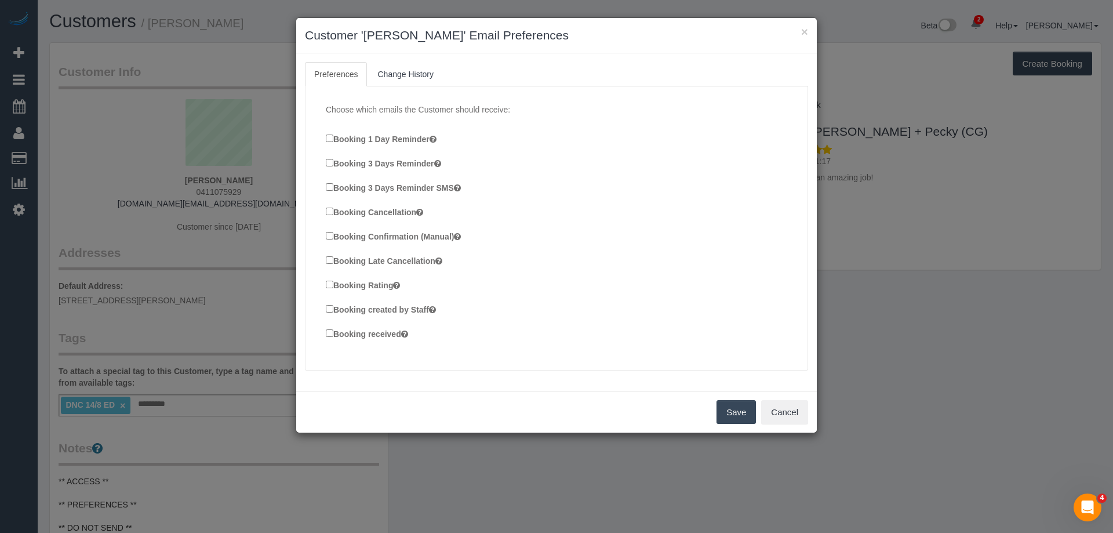
click at [333, 308] on label "Booking created by Staff" at bounding box center [381, 308] width 110 height 13
click at [731, 410] on button "Save" at bounding box center [735, 412] width 39 height 24
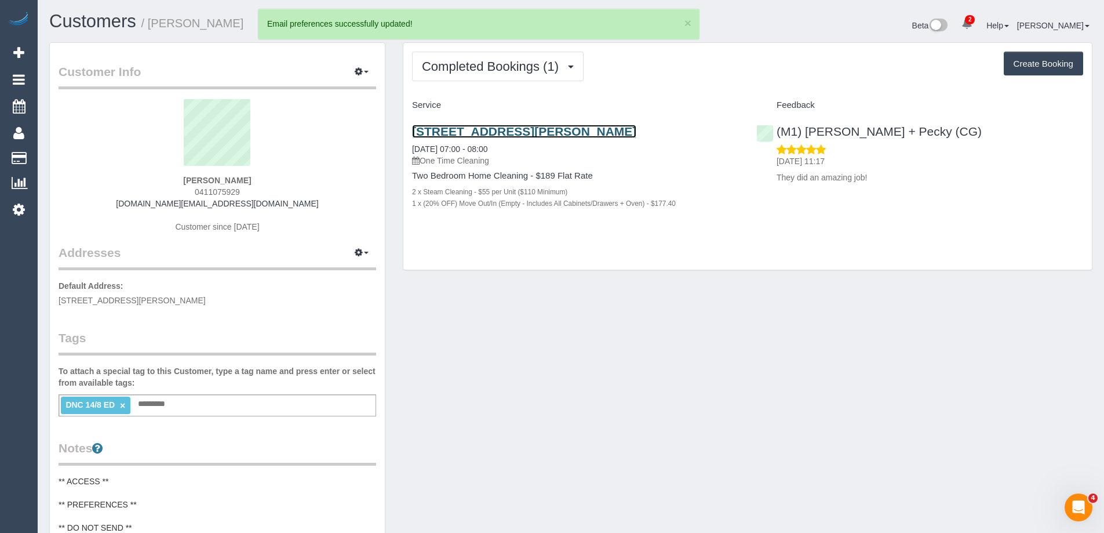
click at [573, 132] on link "[STREET_ADDRESS][PERSON_NAME]" at bounding box center [524, 131] width 224 height 13
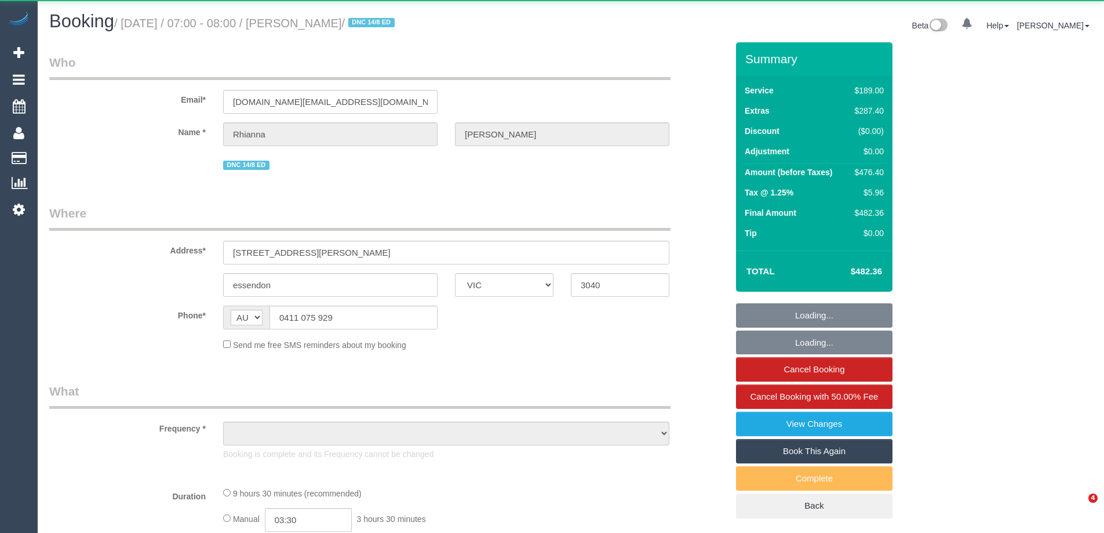
select select "VIC"
select select "string:stripe-pm_1Rkakf2GScqysDRV8j2hzl0i"
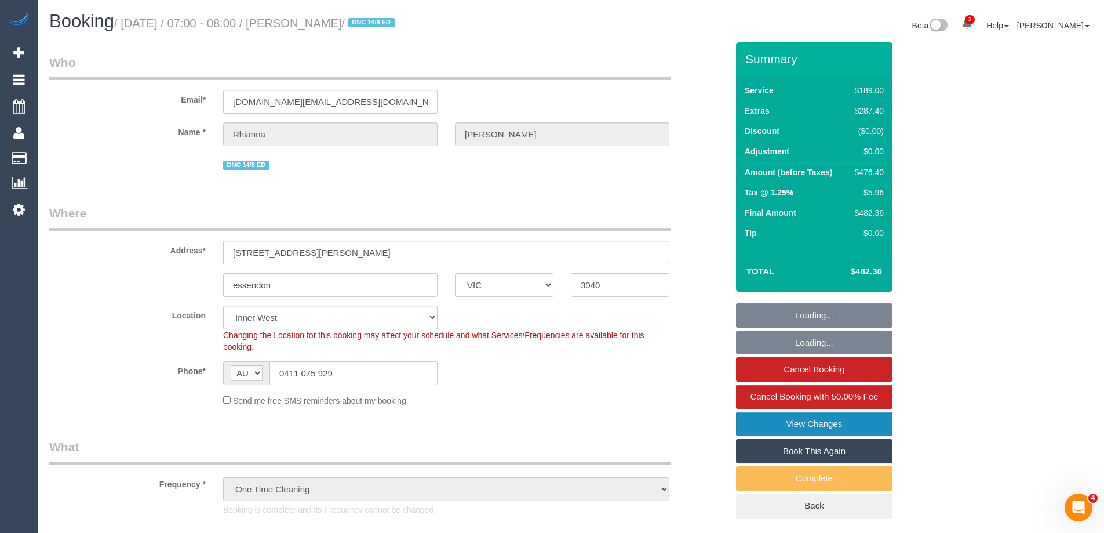
select select "object:1290"
click at [808, 450] on link "Book This Again" at bounding box center [814, 451] width 156 height 24
select select "number:30"
select select "number:17"
select select "number:18"
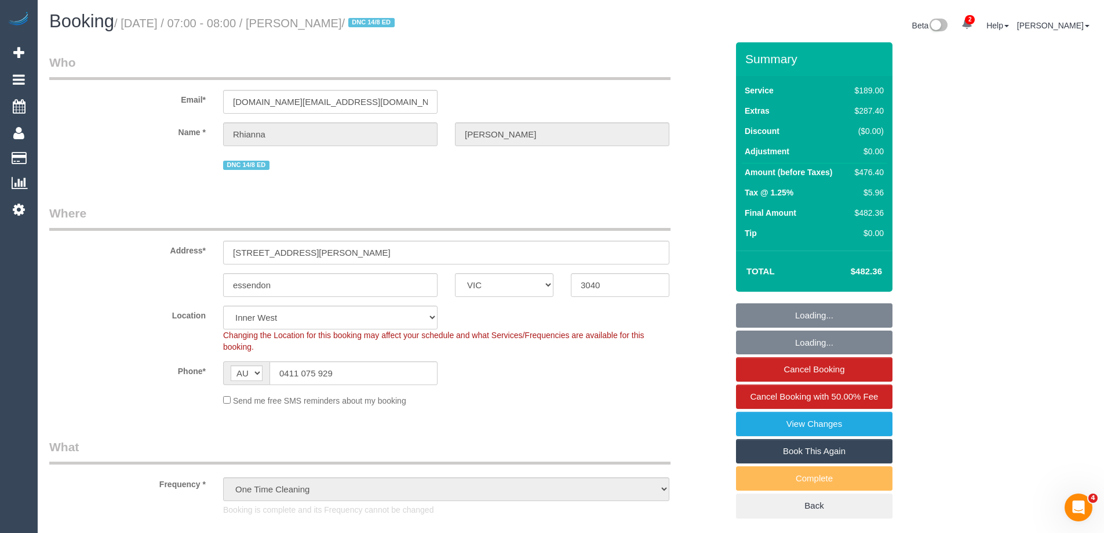
select select "number:24"
select select "number:35"
select select "number:26"
select select "VIC"
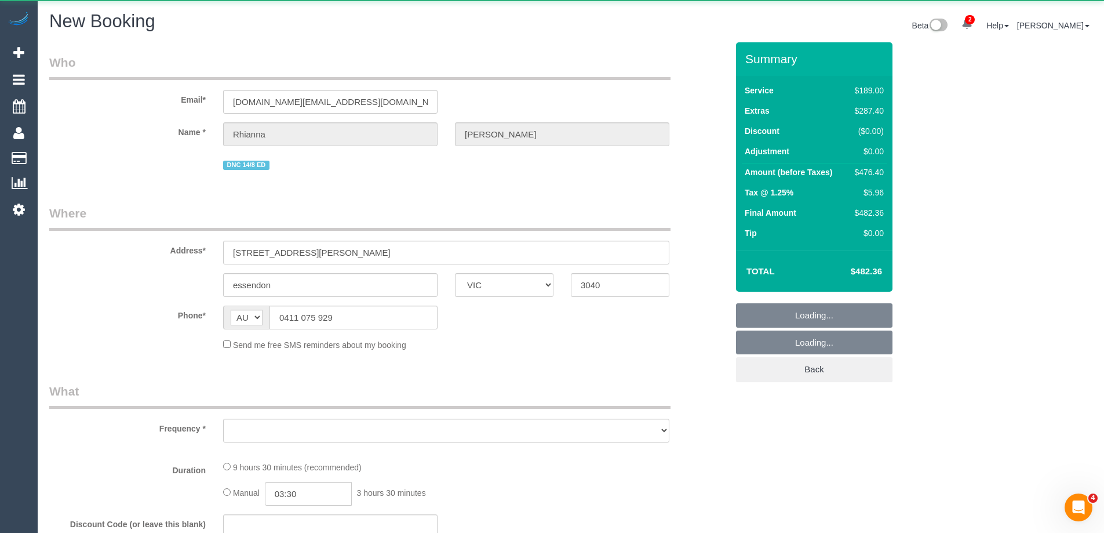
select select "number:30"
select select "number:17"
select select "number:18"
select select "number:24"
select select "number:35"
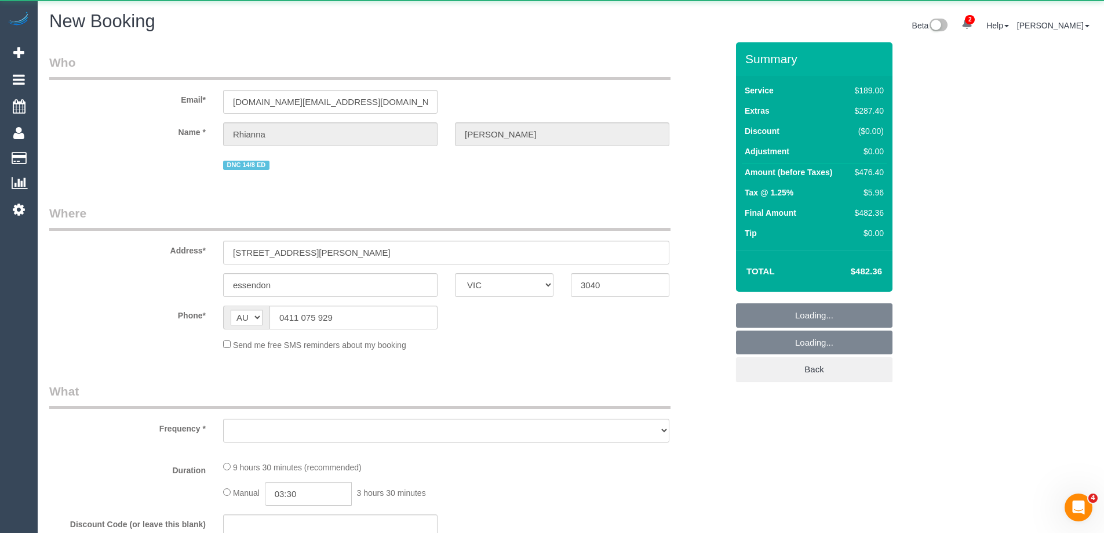
select select "number:26"
select select "object:2566"
select select "string:stripe-pm_1Rkakf2GScqysDRV8j2hzl0i"
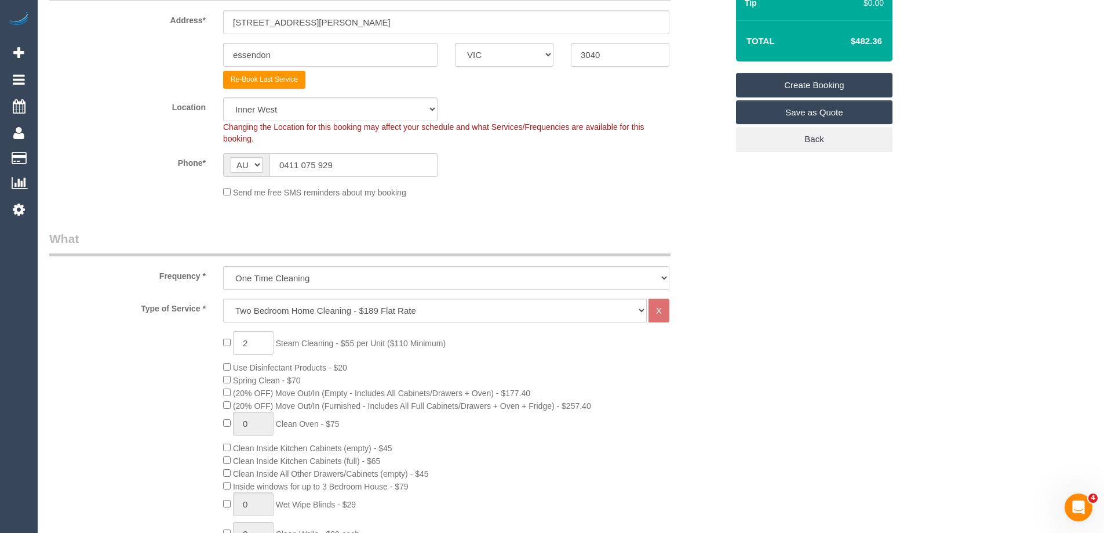
select select "object:3380"
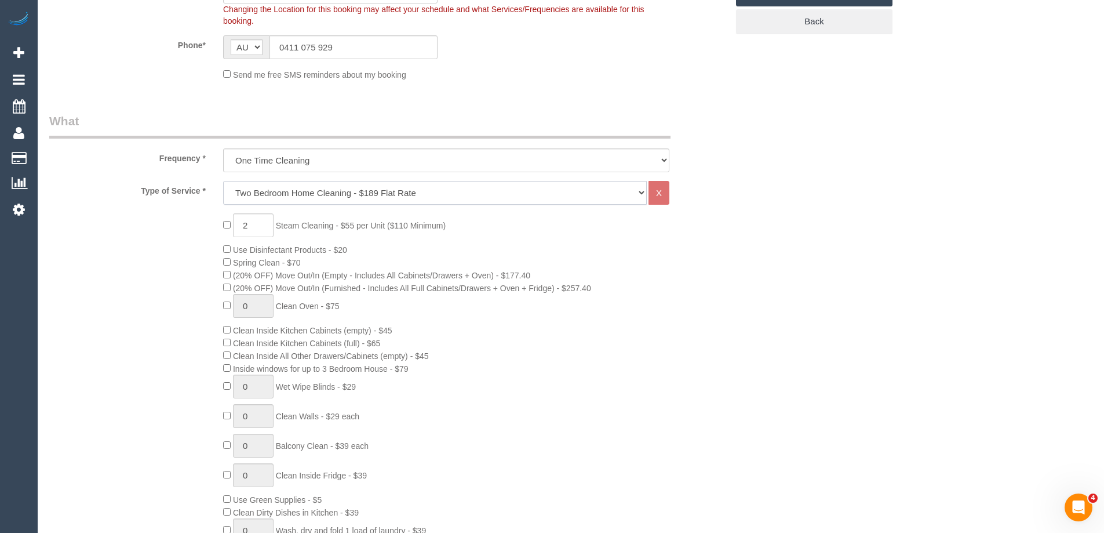
click at [326, 188] on select "Hourly Service - $70/h Hourly Service - $65/h Hourly Service - $60/h Hourly Ser…" at bounding box center [435, 193] width 424 height 24
select select "209"
click at [223, 181] on select "Hourly Service - $70/h Hourly Service - $65/h Hourly Service - $60/h Hourly Ser…" at bounding box center [435, 193] width 424 height 24
select select "1"
select select "120"
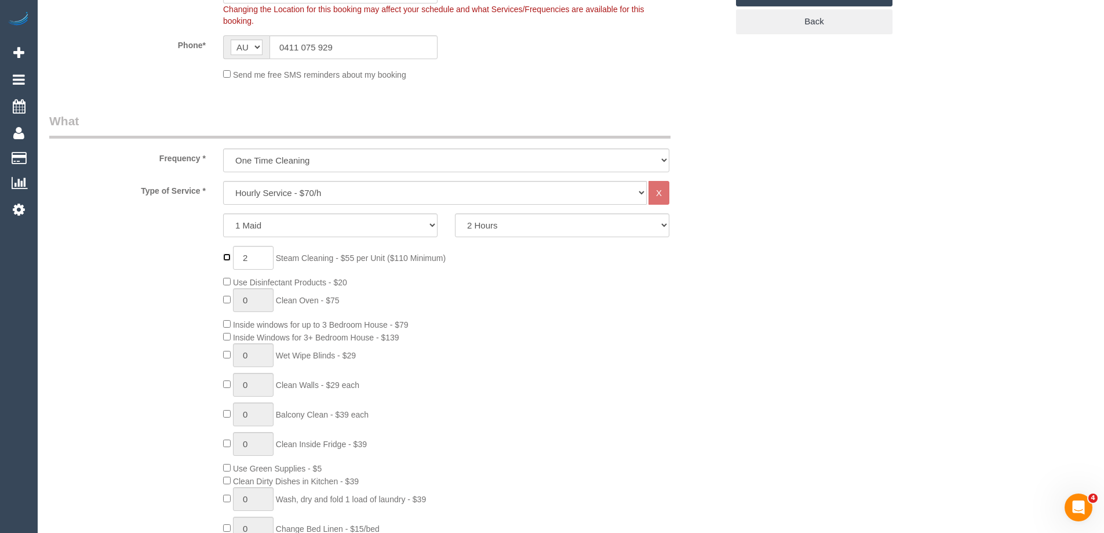
type input "0"
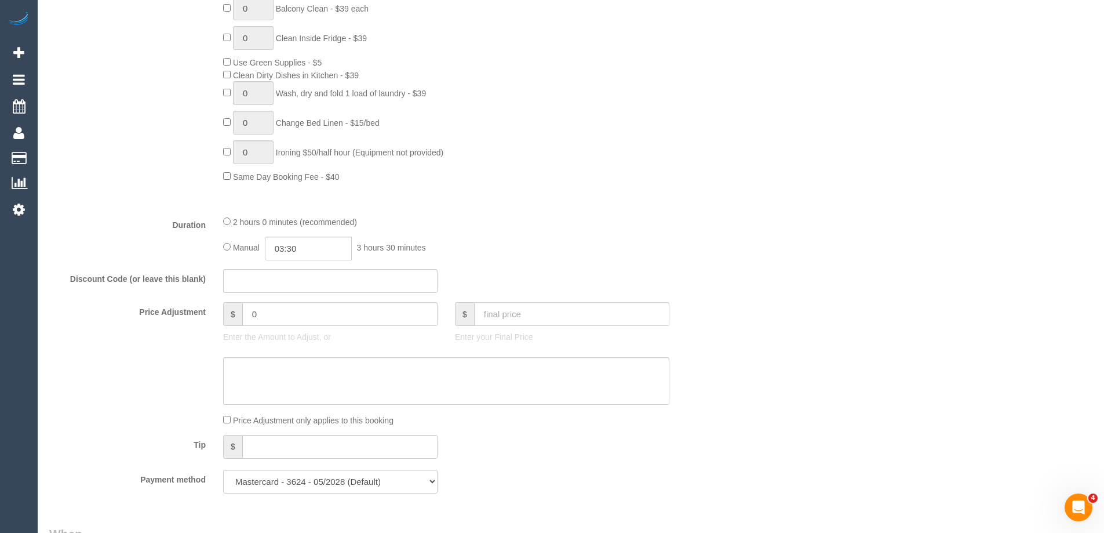
click at [231, 219] on div "2 hours 0 minutes (recommended)" at bounding box center [446, 221] width 446 height 13
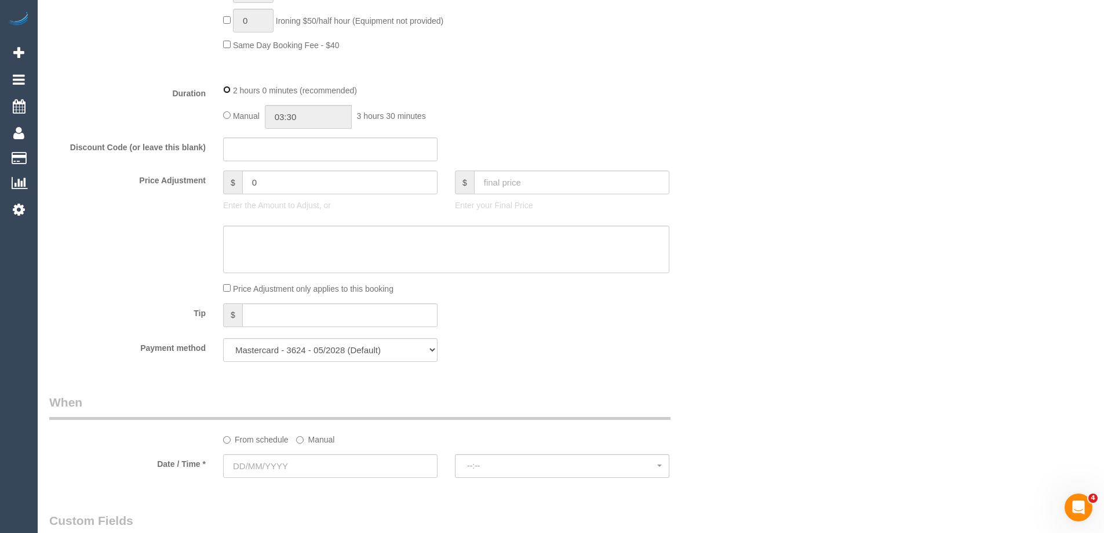
scroll to position [1101, 0]
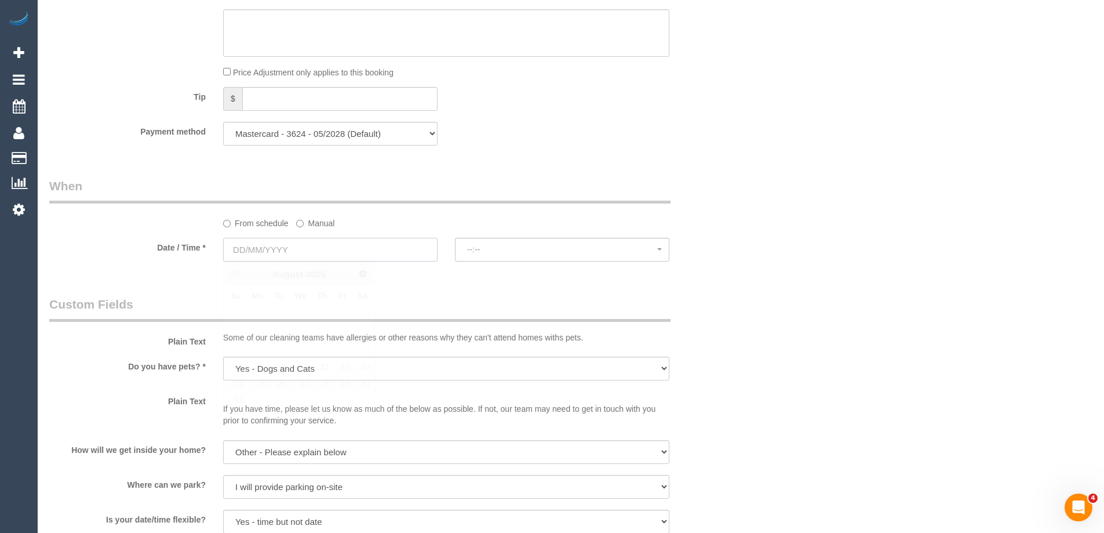
click at [298, 254] on input "text" at bounding box center [330, 250] width 214 height 24
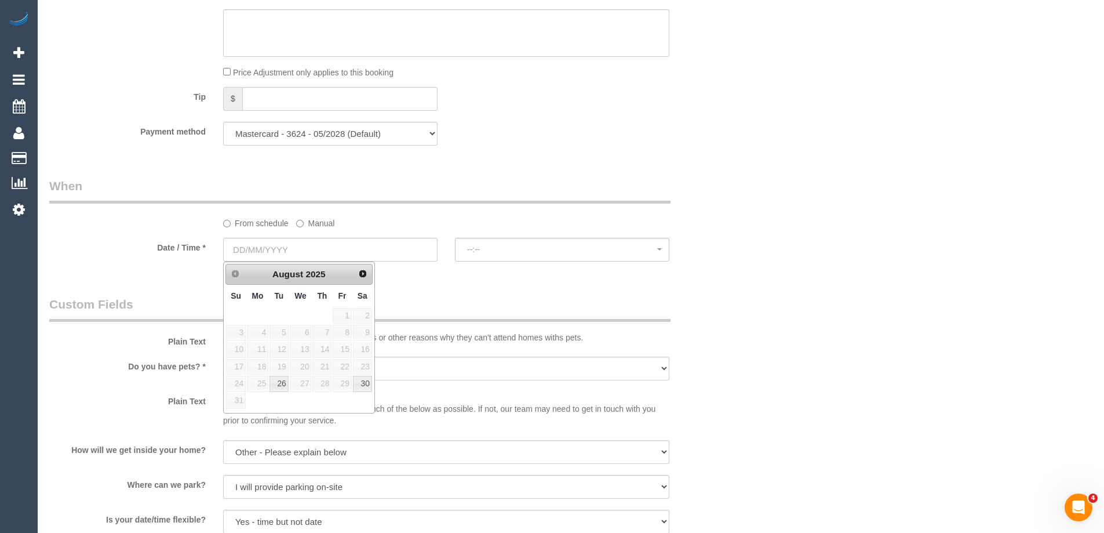
click at [396, 319] on legend "Custom Fields" at bounding box center [359, 309] width 621 height 26
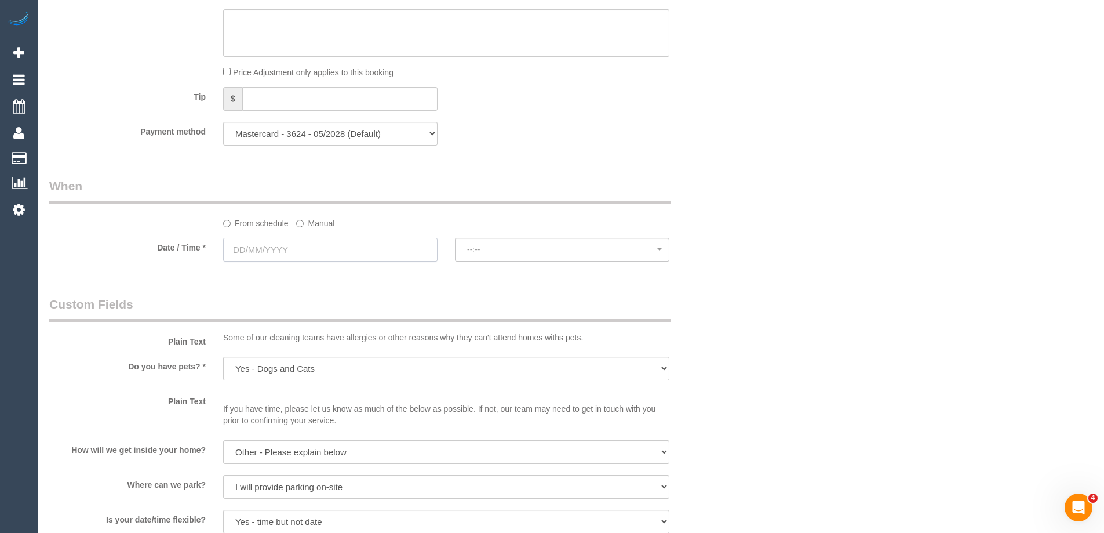
click at [263, 243] on input "text" at bounding box center [330, 250] width 214 height 24
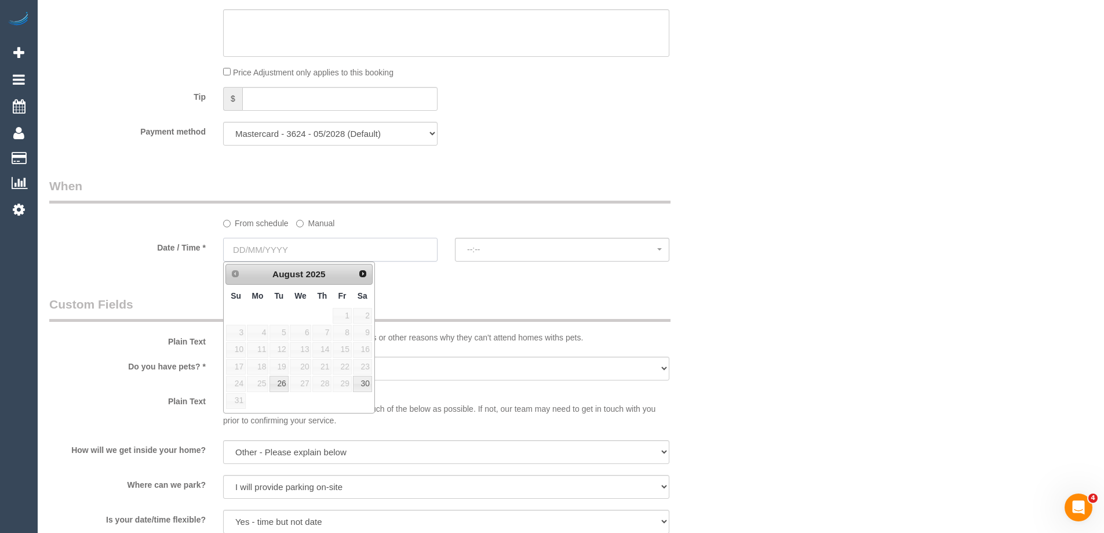
click at [263, 243] on input "text" at bounding box center [330, 250] width 214 height 24
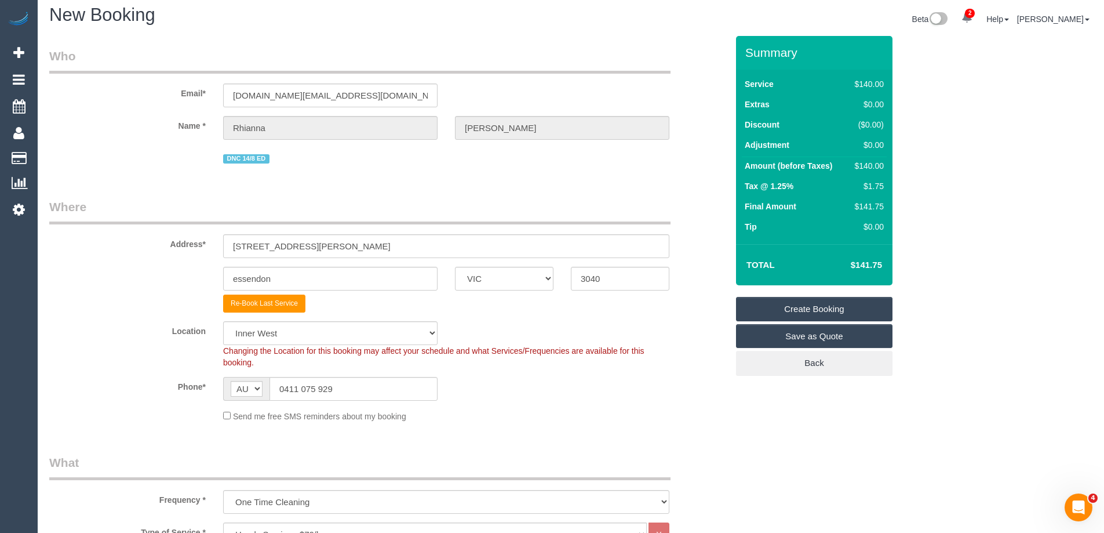
scroll to position [0, 0]
